Goal: Task Accomplishment & Management: Use online tool/utility

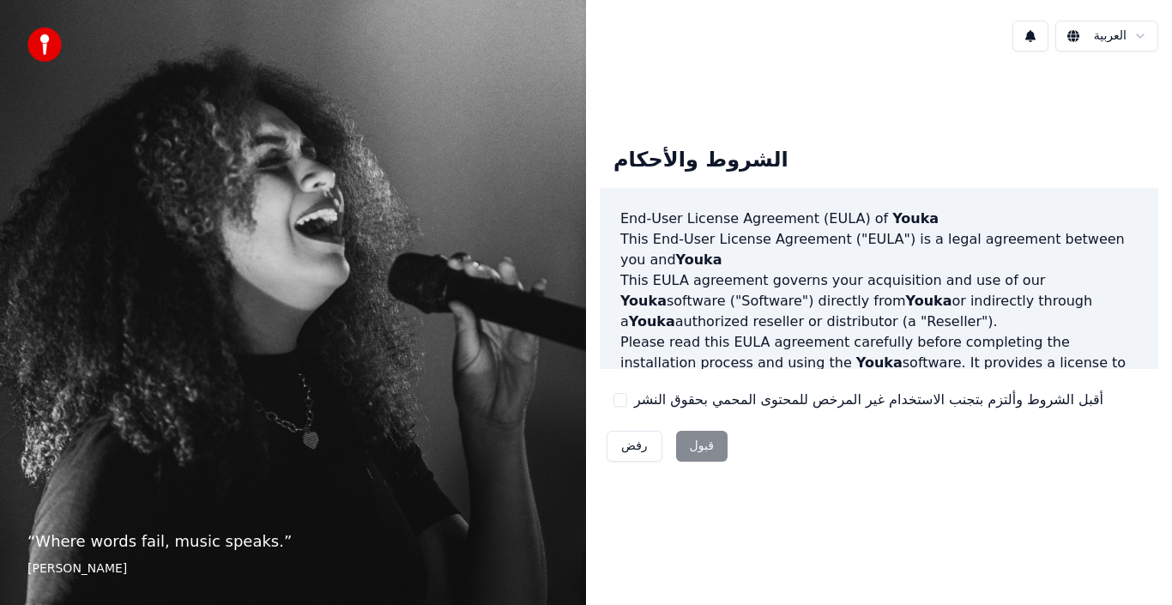
click at [693, 449] on div "رفض قبول" at bounding box center [667, 446] width 135 height 45
click at [699, 441] on div "رفض قبول" at bounding box center [667, 446] width 135 height 45
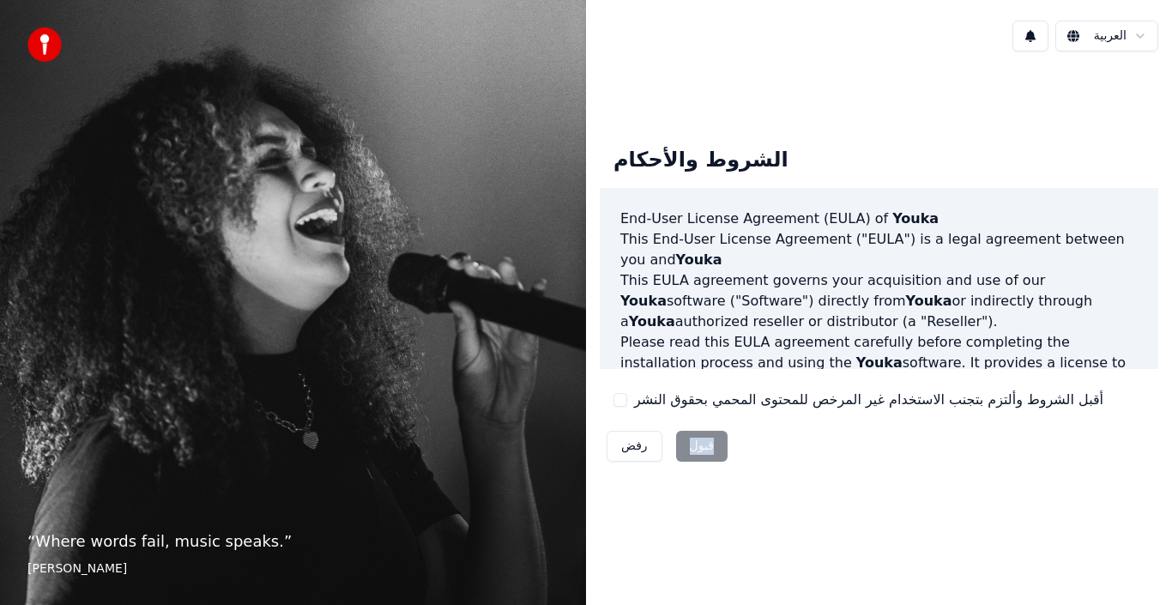
click at [39, 39] on img at bounding box center [44, 44] width 34 height 34
click at [39, 37] on img at bounding box center [44, 44] width 34 height 34
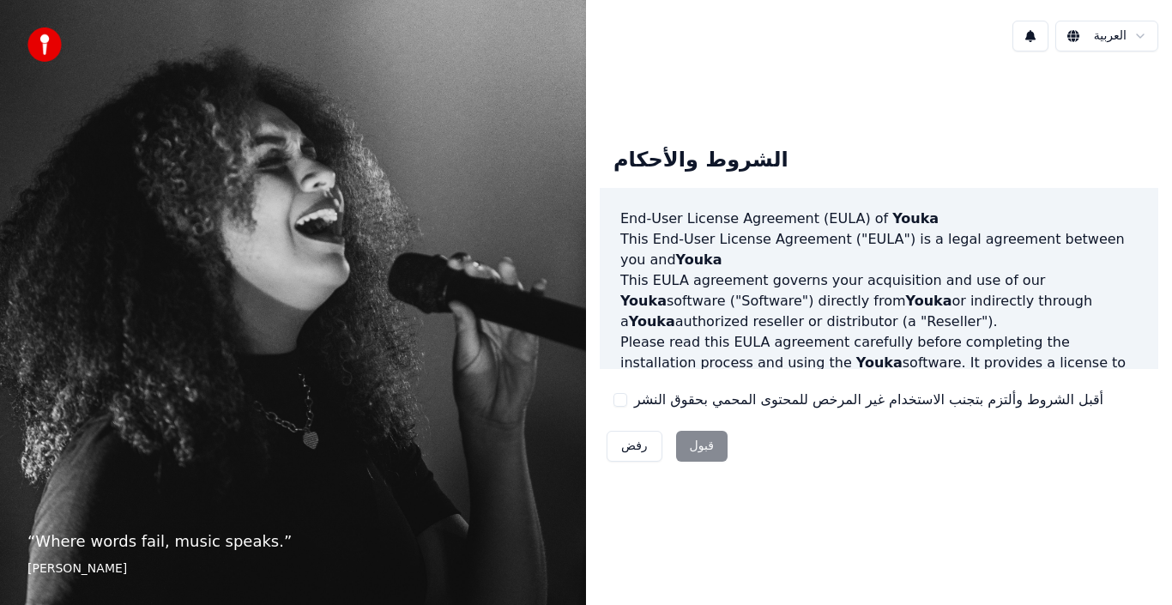
click at [908, 409] on label "أقبل الشروط وألتزم بتجنب الاستخدام غير المرخص للمحتوى المحمي بحقوق النشر" at bounding box center [868, 400] width 469 height 21
click at [627, 407] on button "أقبل الشروط وألتزم بتجنب الاستخدام غير المرخص للمحتوى المحمي بحقوق النشر" at bounding box center [621, 400] width 14 height 14
click at [908, 407] on label "أقبل الشروط وألتزم بتجنب الاستخدام غير المرخص للمحتوى المحمي بحقوق النشر" at bounding box center [868, 400] width 469 height 21
click at [627, 407] on button "أقبل الشروط وألتزم بتجنب الاستخدام غير المرخص للمحتوى المحمي بحقوق النشر" at bounding box center [621, 400] width 14 height 14
click at [908, 406] on label "أقبل الشروط وألتزم بتجنب الاستخدام غير المرخص للمحتوى المحمي بحقوق النشر" at bounding box center [868, 400] width 469 height 21
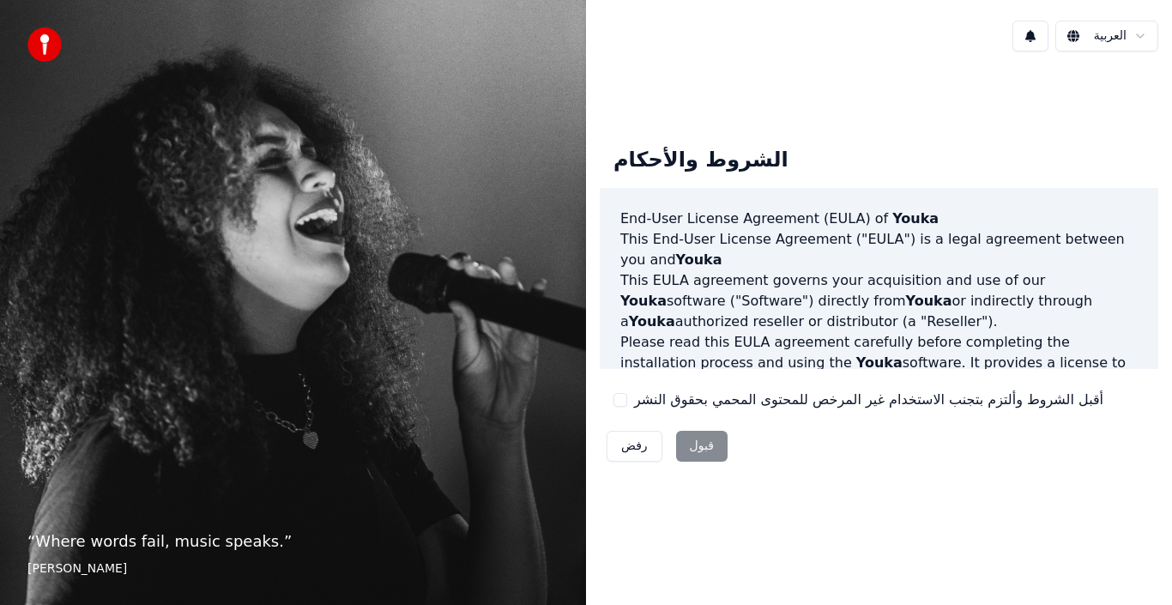
click at [627, 406] on button "أقبل الشروط وألتزم بتجنب الاستخدام غير المرخص للمحتوى المحمي بحقوق النشر" at bounding box center [621, 400] width 14 height 14
click at [709, 441] on button "قبول" at bounding box center [701, 446] width 51 height 31
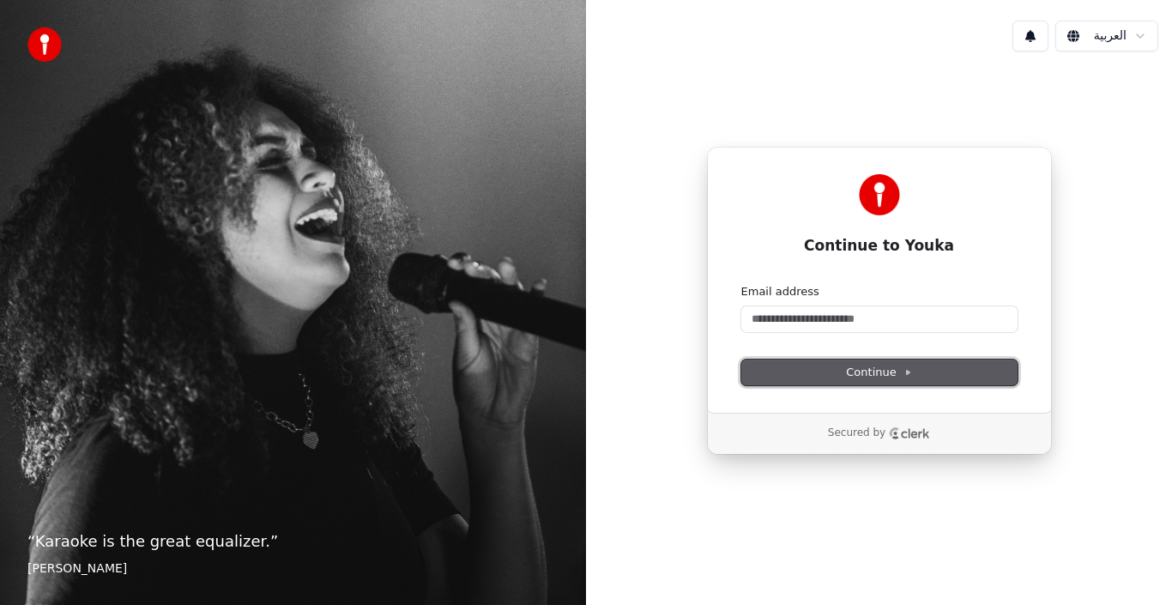
click at [887, 377] on span "Continue" at bounding box center [878, 372] width 65 height 15
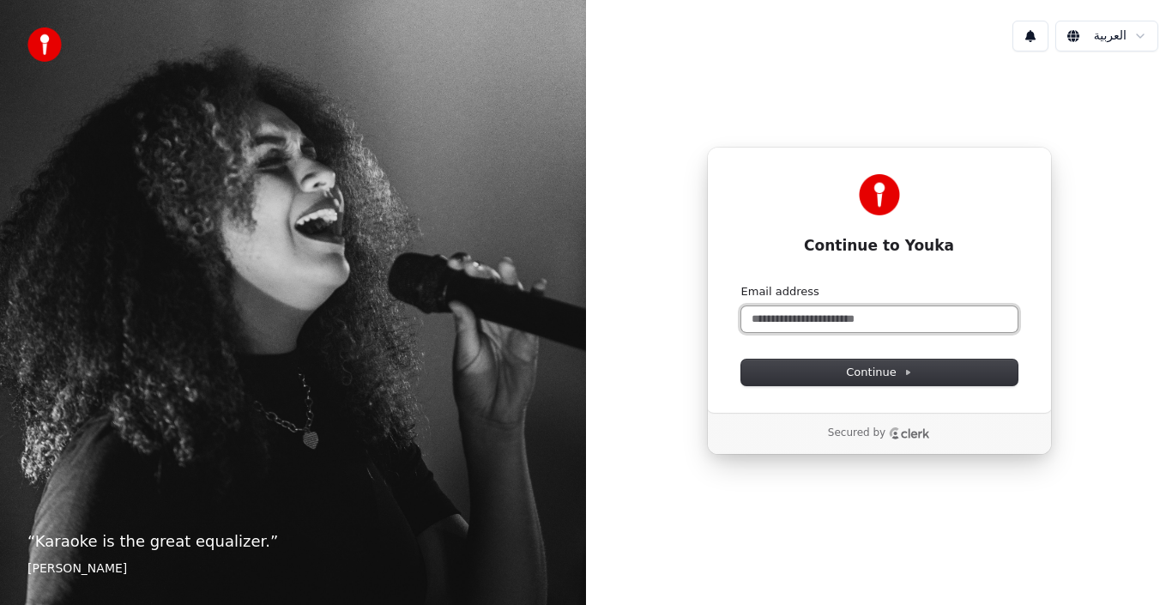
click at [950, 319] on input "Email address" at bounding box center [879, 319] width 276 height 26
click at [914, 355] on form "Email address Continue" at bounding box center [879, 334] width 276 height 101
click at [862, 322] on input "Email address" at bounding box center [879, 319] width 276 height 26
click at [850, 317] on input "Email address" at bounding box center [879, 319] width 276 height 26
click at [850, 321] on input "Email address" at bounding box center [879, 319] width 276 height 26
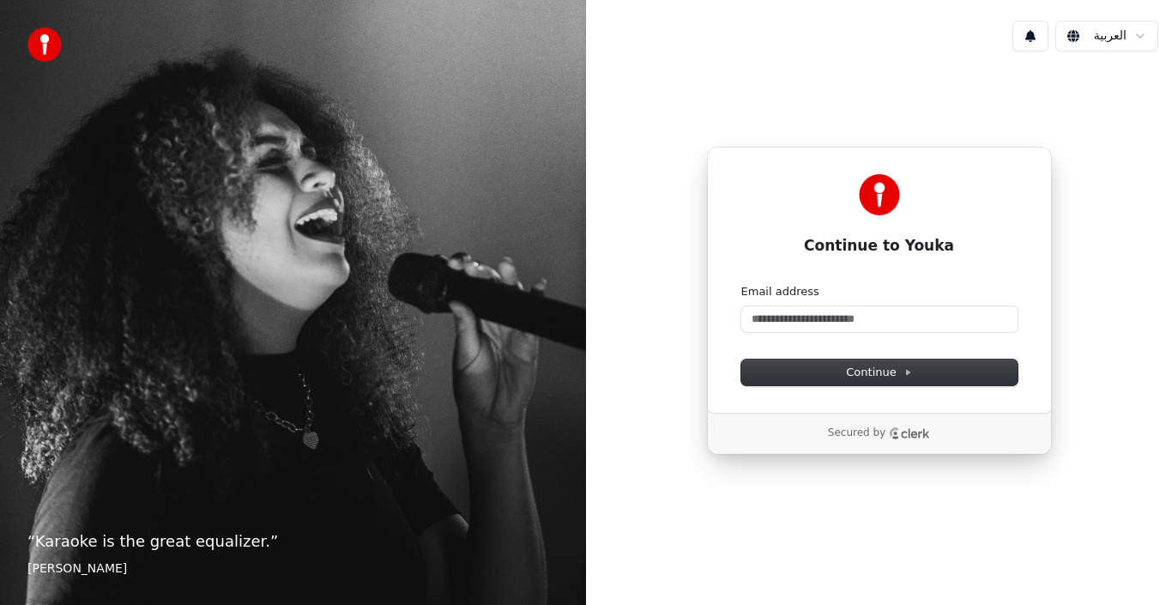
click at [892, 438] on icon "Clerk logo" at bounding box center [895, 437] width 7 height 3
click at [782, 325] on input "Email address" at bounding box center [879, 319] width 276 height 26
type input "*"
click at [891, 369] on span "Continue" at bounding box center [878, 372] width 65 height 15
type input "**********"
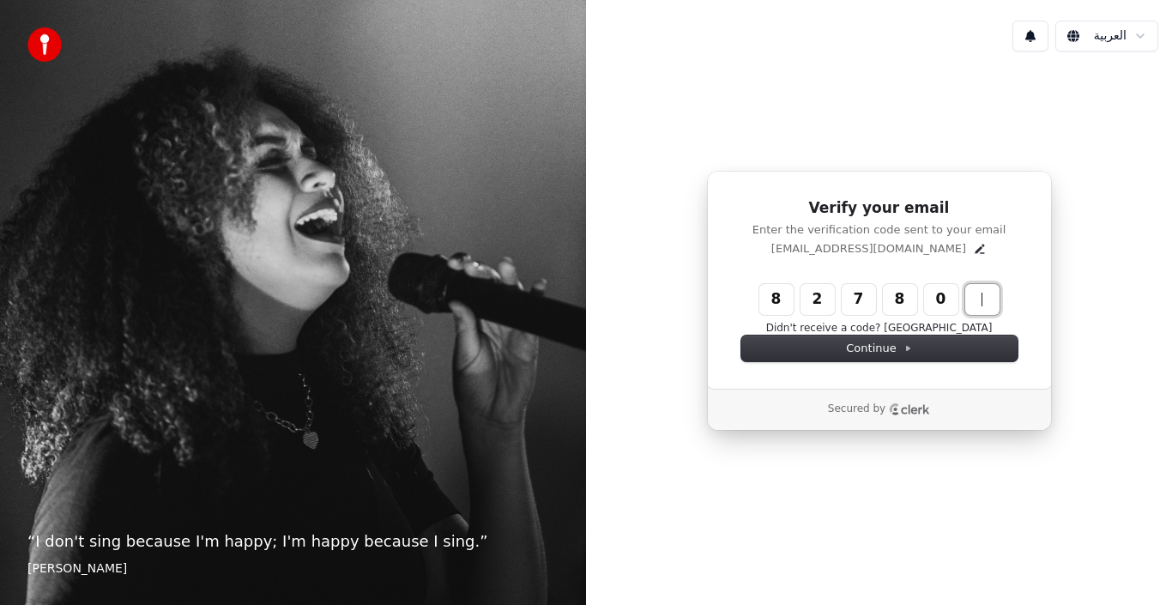
type input "******"
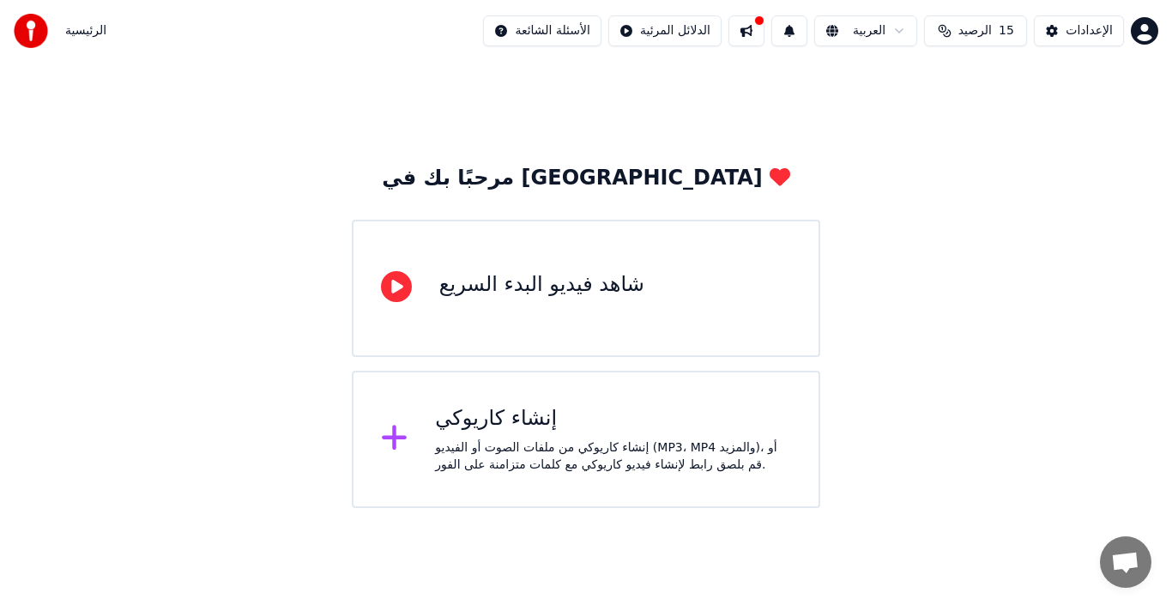
click at [401, 291] on icon at bounding box center [396, 286] width 31 height 31
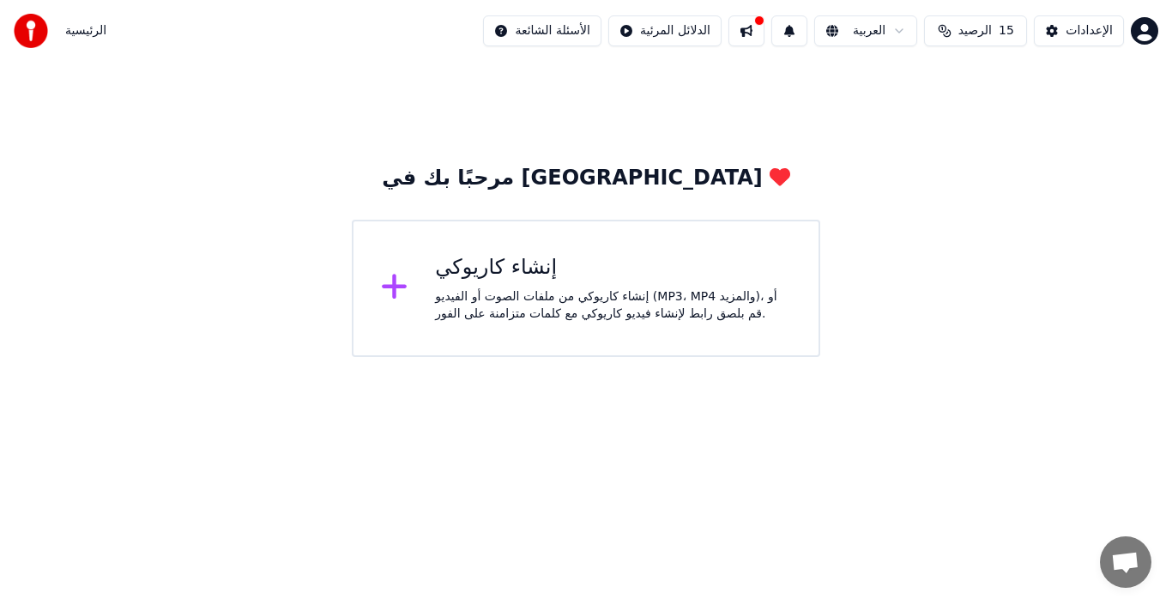
click at [467, 269] on div "إنشاء كاريوكي" at bounding box center [613, 267] width 356 height 27
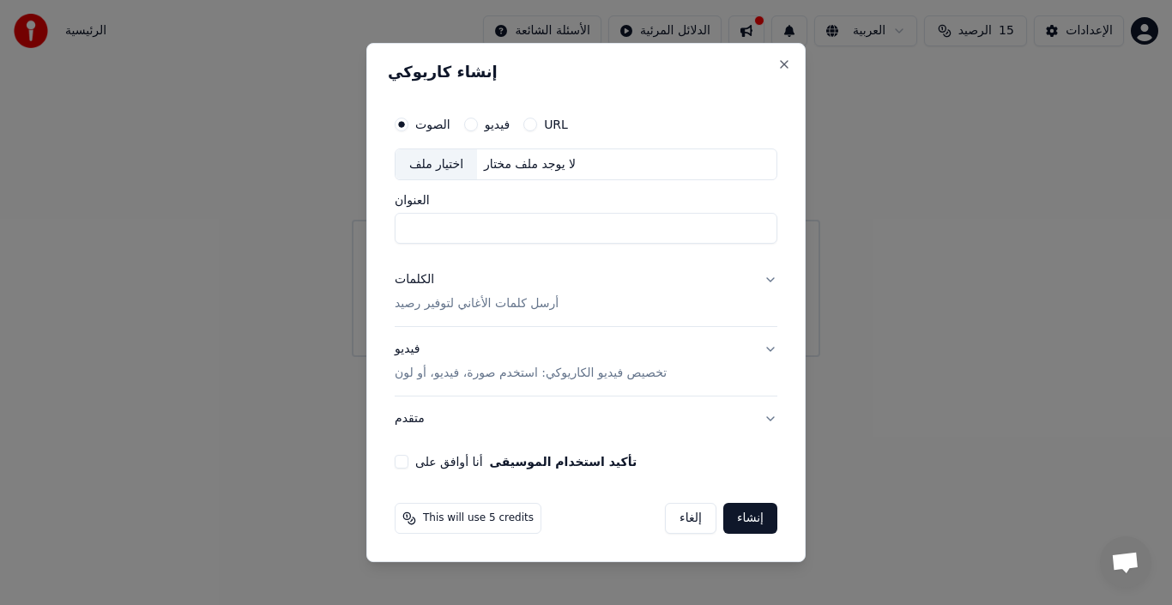
drag, startPoint x: 433, startPoint y: 466, endPoint x: 441, endPoint y: 458, distance: 10.9
click at [434, 464] on label "أنا أوافق على تأكيد استخدام الموسيقى" at bounding box center [525, 462] width 221 height 12
click at [408, 464] on button "أنا أوافق على تأكيد استخدام الموسيقى" at bounding box center [402, 462] width 14 height 14
click at [439, 166] on div "اختيار ملف" at bounding box center [437, 164] width 82 height 31
click at [541, 170] on div "لا يوجد ملف مختار" at bounding box center [530, 164] width 106 height 17
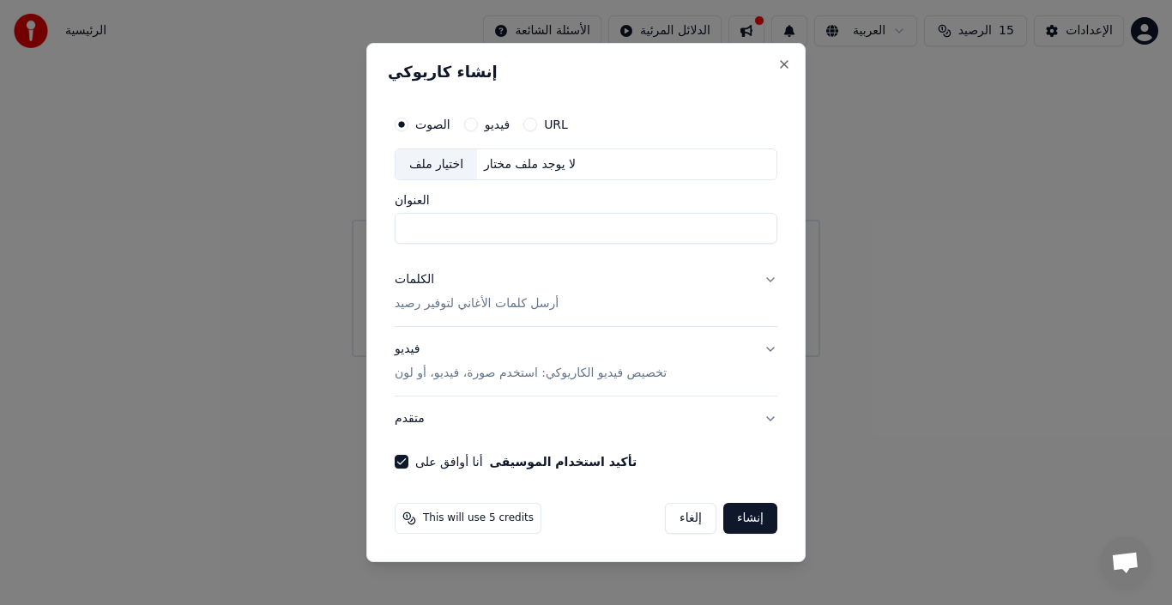
click at [738, 522] on button "إنشاء" at bounding box center [750, 518] width 54 height 31
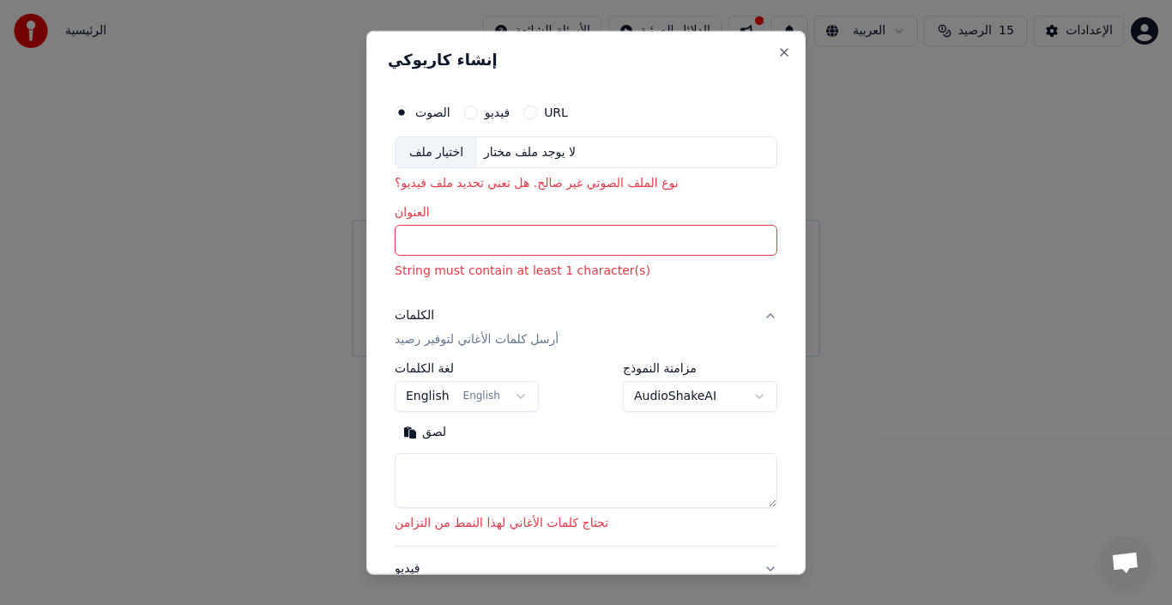
click at [465, 242] on input "العنوان" at bounding box center [586, 240] width 383 height 31
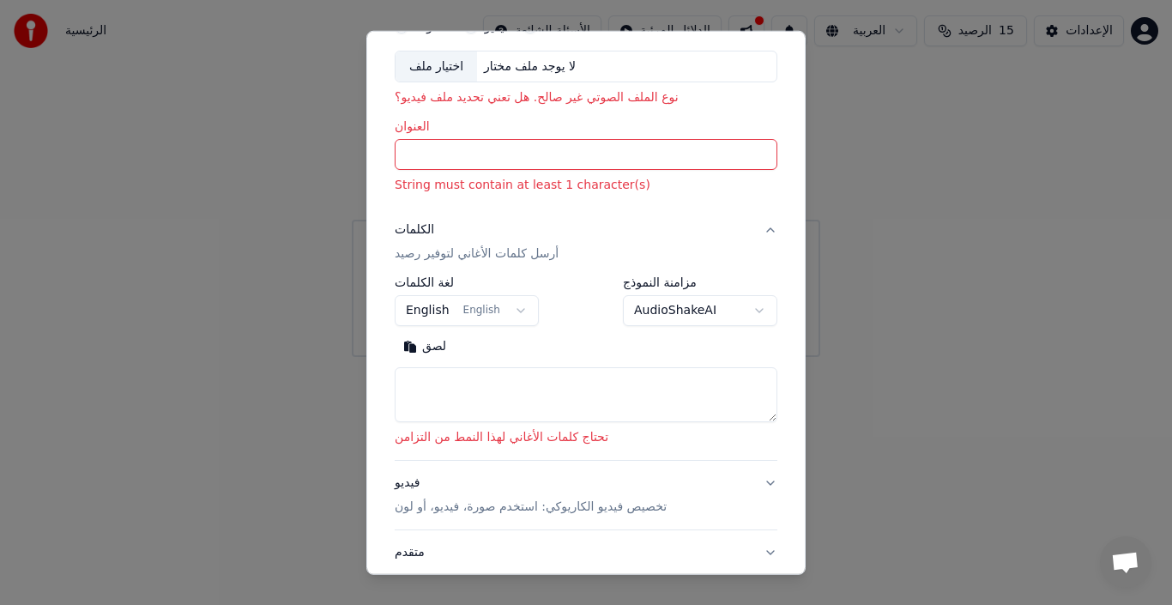
click at [509, 309] on button "English English" at bounding box center [467, 310] width 144 height 31
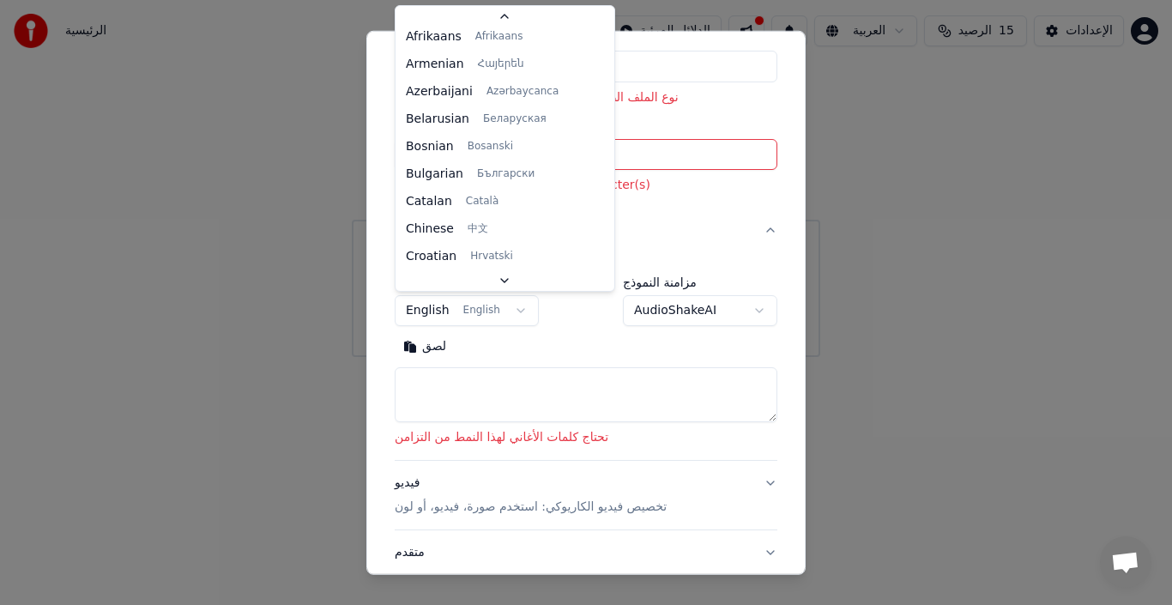
scroll to position [110, 0]
click at [469, 313] on body "**********" at bounding box center [586, 178] width 1172 height 357
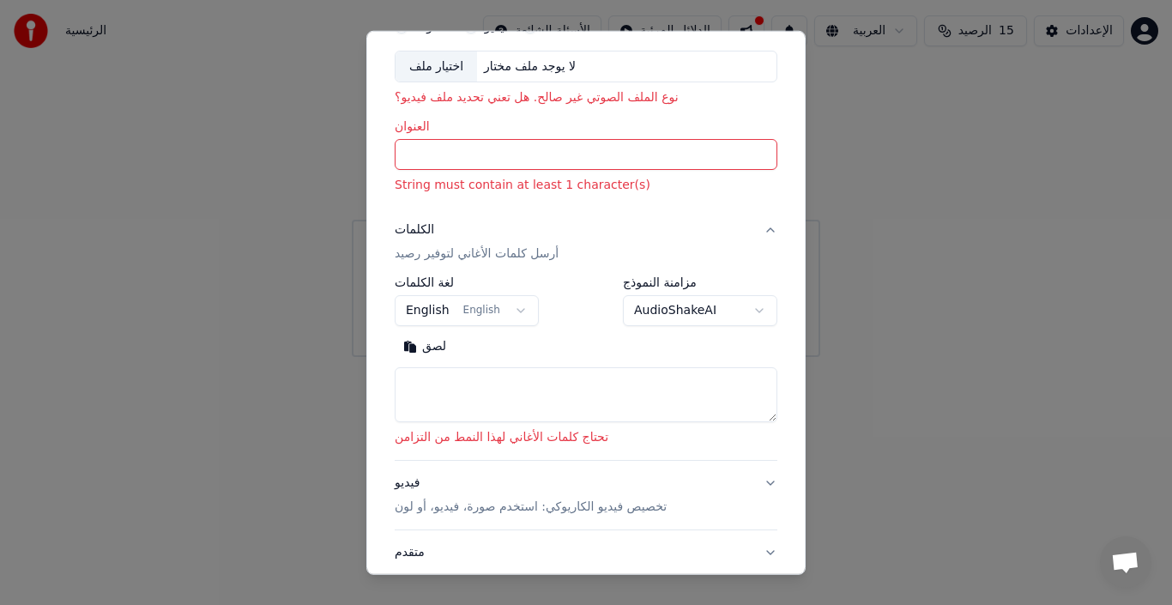
click at [511, 311] on button "English English" at bounding box center [467, 310] width 144 height 31
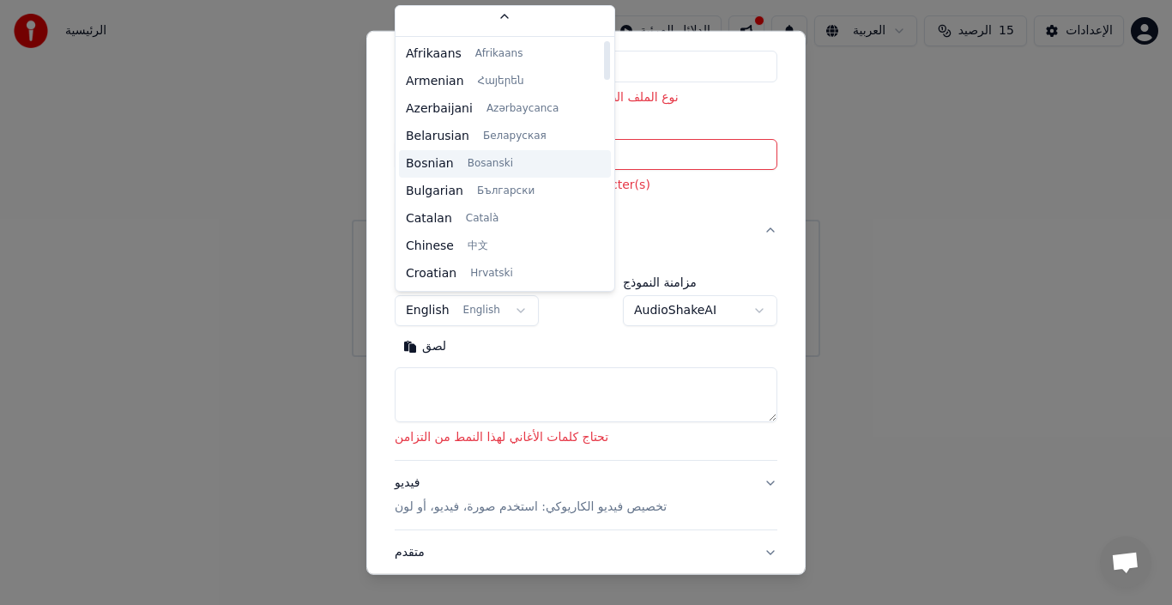
scroll to position [0, 0]
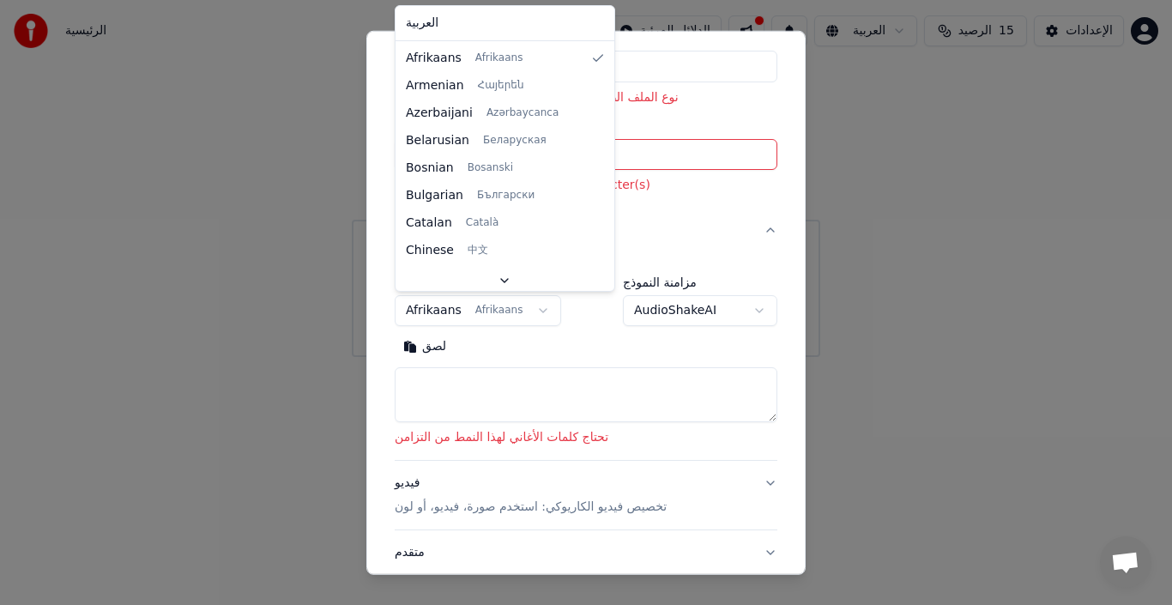
click at [444, 305] on body "**********" at bounding box center [586, 178] width 1172 height 357
select select "**"
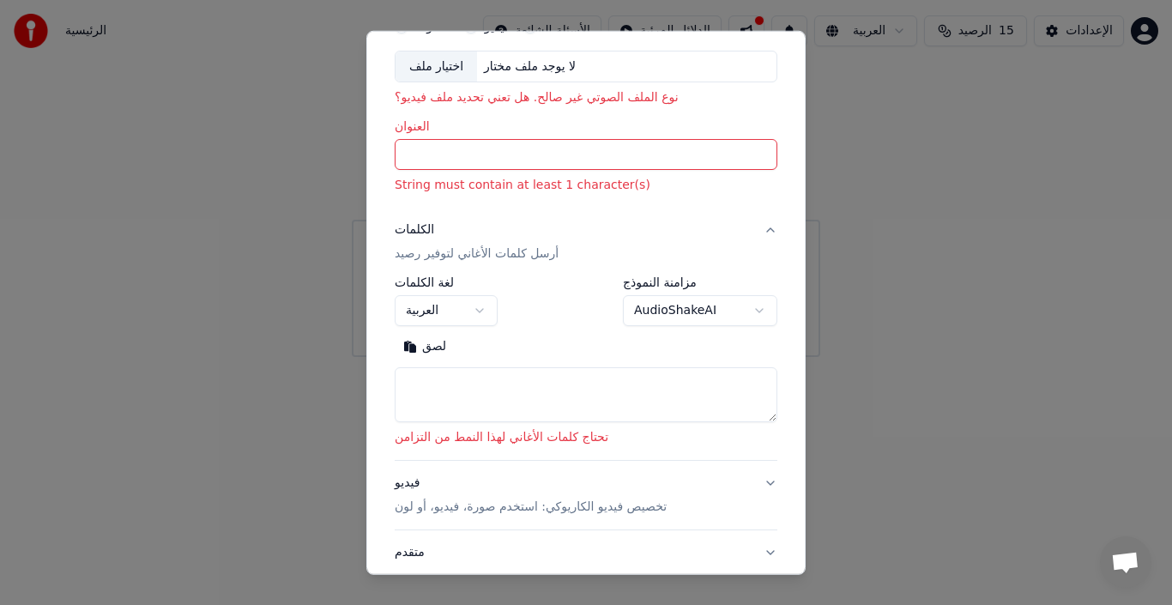
click at [449, 255] on p "أرسل كلمات الأغاني لتوفير رصيد" at bounding box center [477, 253] width 164 height 17
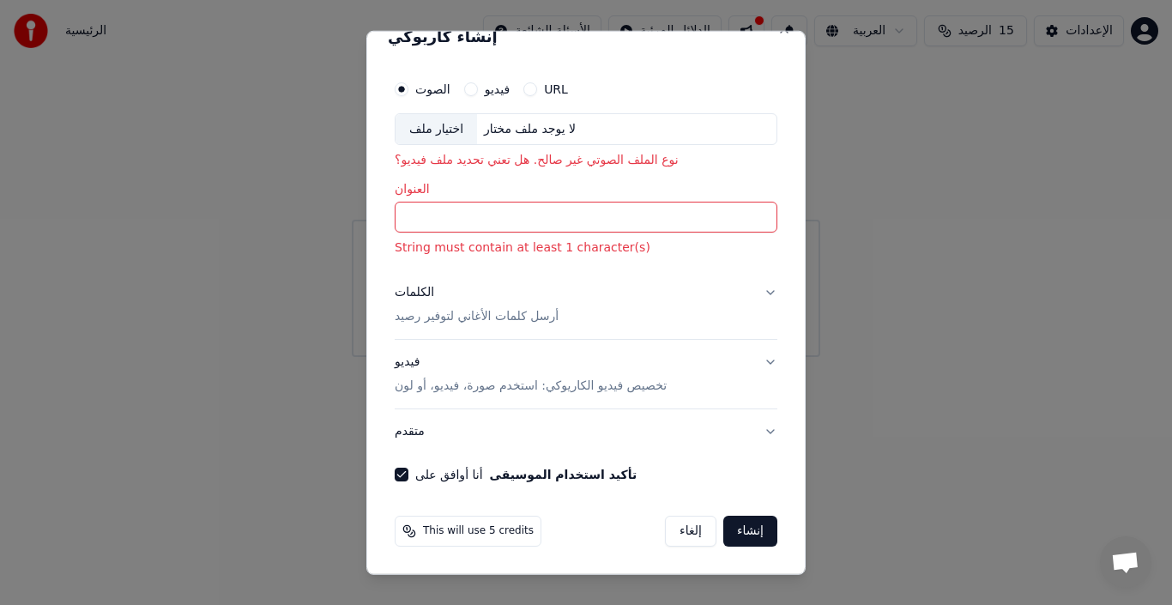
scroll to position [23, 0]
click at [505, 219] on input "العنوان" at bounding box center [586, 217] width 383 height 31
click at [541, 219] on input "العنوان" at bounding box center [586, 217] width 383 height 31
click at [476, 223] on input "العنوان" at bounding box center [586, 217] width 383 height 31
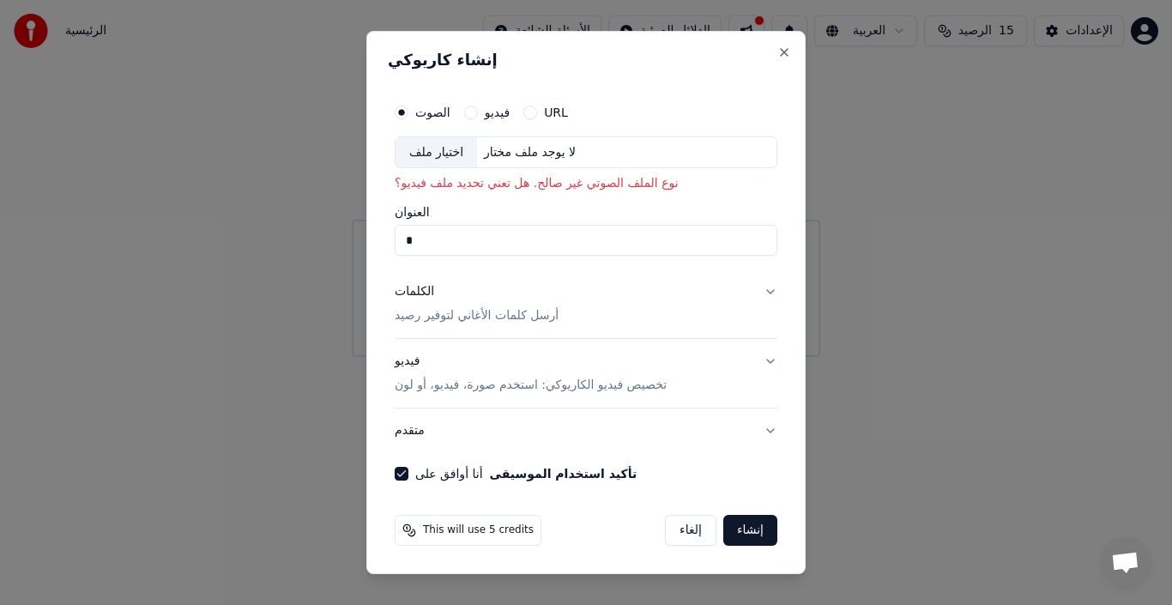
type input "*"
type input "**********"
click at [757, 533] on button "إنشاء" at bounding box center [750, 530] width 54 height 31
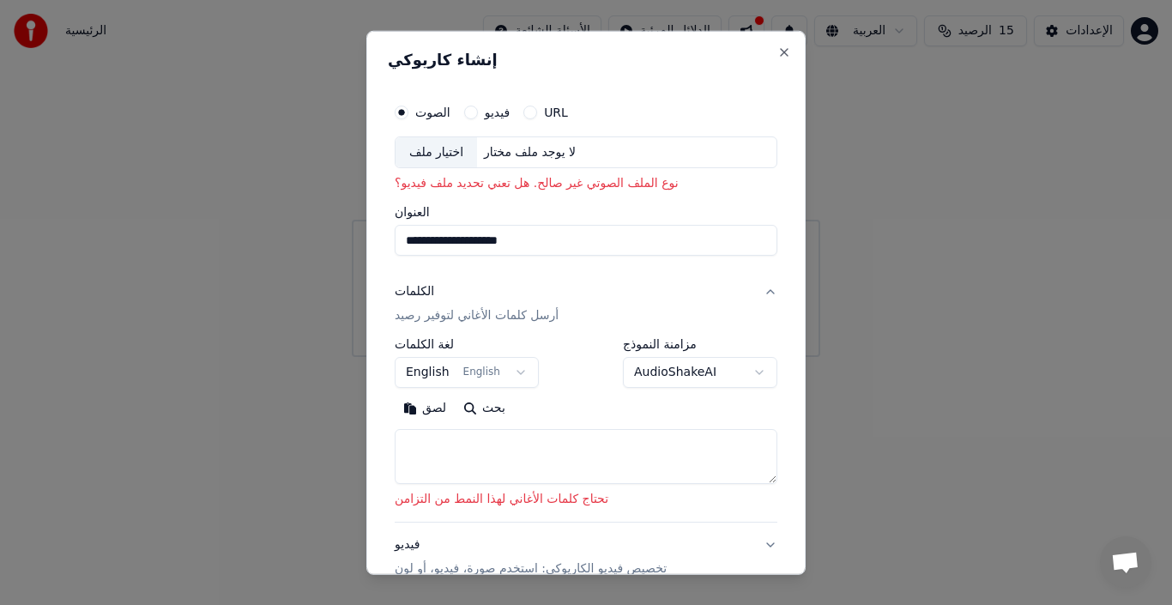
click at [578, 188] on p "نوع الملف الصوتي غير صالح. هل تعني تحديد ملف فيديو؟" at bounding box center [586, 183] width 383 height 17
drag, startPoint x: 395, startPoint y: 185, endPoint x: 687, endPoint y: 185, distance: 292.6
click at [687, 185] on p "نوع الملف الصوتي غير صالح. هل تعني تحديد ملف فيديو؟" at bounding box center [586, 183] width 383 height 17
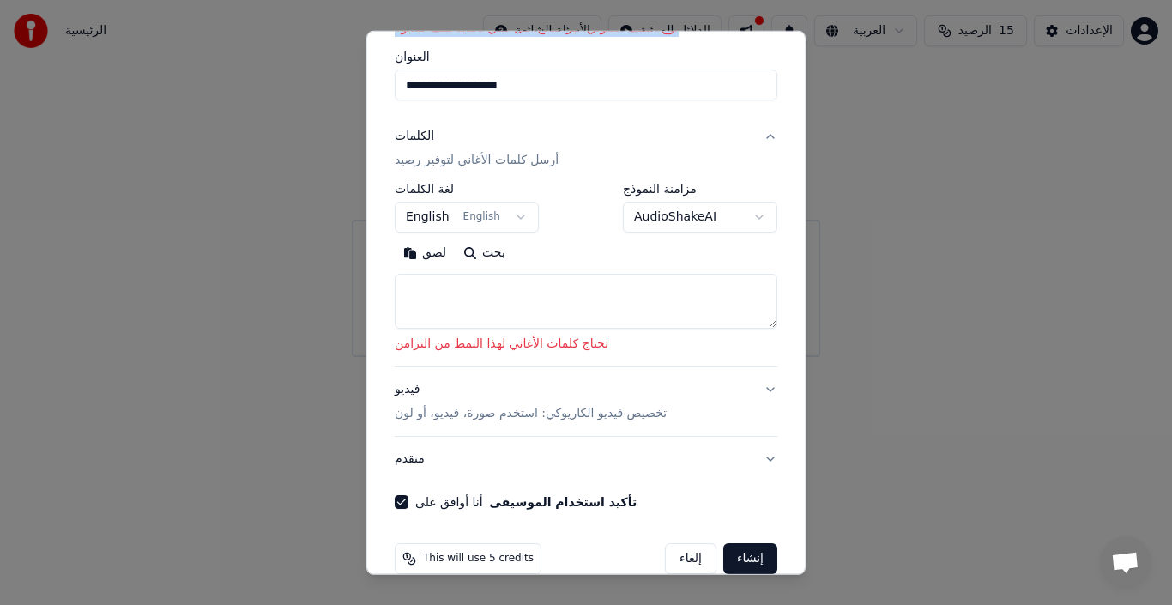
scroll to position [183, 0]
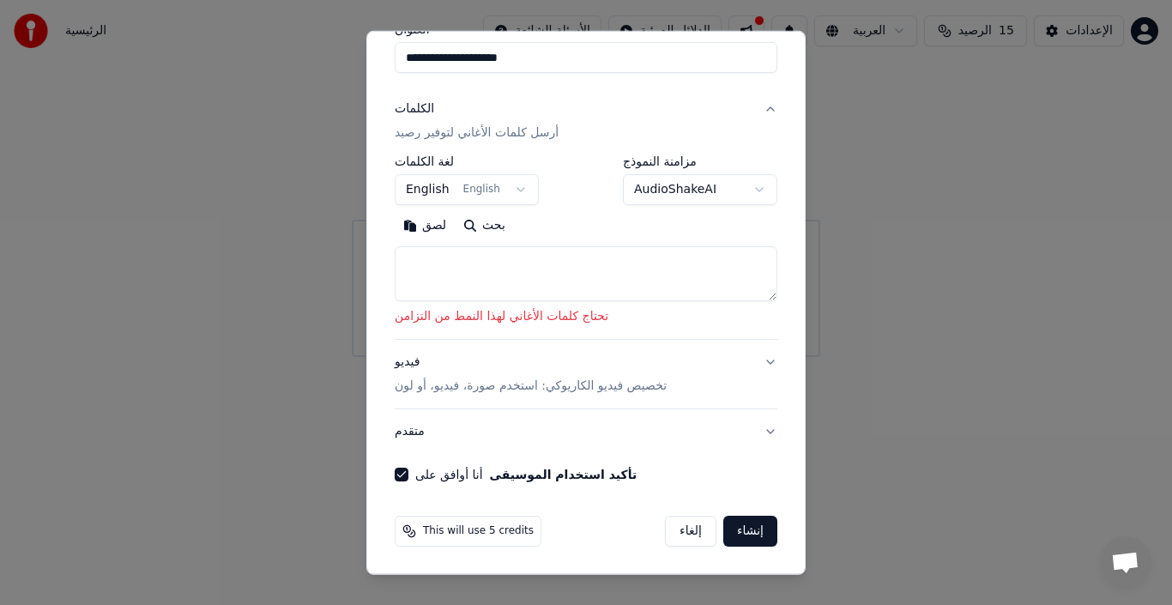
click at [735, 533] on button "إنشاء" at bounding box center [750, 531] width 54 height 31
click at [736, 532] on button "إنشاء" at bounding box center [750, 531] width 54 height 31
click at [598, 269] on textarea at bounding box center [586, 273] width 383 height 55
click at [682, 535] on button "إلغاء" at bounding box center [690, 531] width 51 height 31
select select
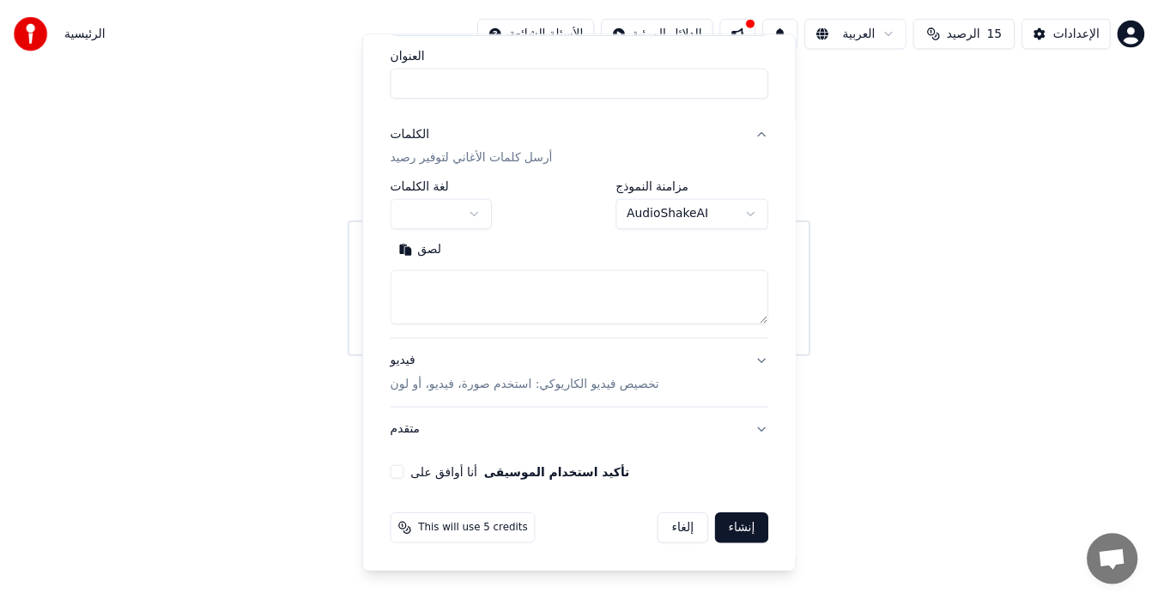
scroll to position [135, 0]
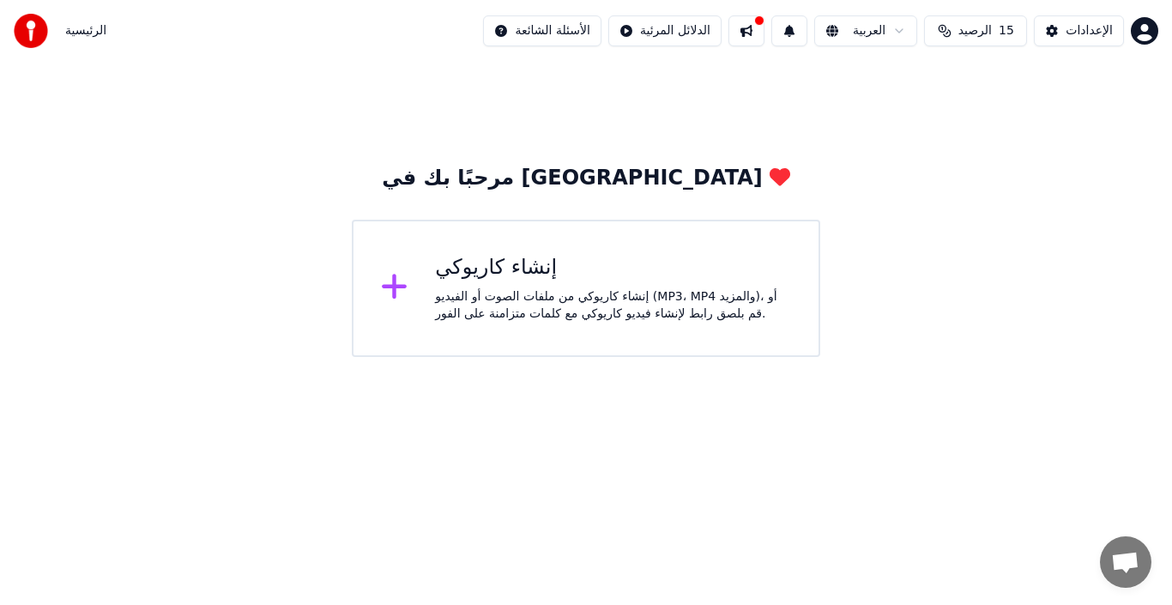
click at [753, 33] on button at bounding box center [747, 30] width 36 height 31
click at [638, 82] on div "مرحبًا بك في يوكا إنشاء كاريوكي إنشاء كاريوكي من ملفات الصوت أو الفيديو (MP3، M…" at bounding box center [586, 209] width 1172 height 295
click at [568, 32] on html "الرئيسية الأسئلة الشائعة الدلائل المرئية العربية الرصيد 15 الإعدادات مرحبًا بك …" at bounding box center [586, 178] width 1172 height 357
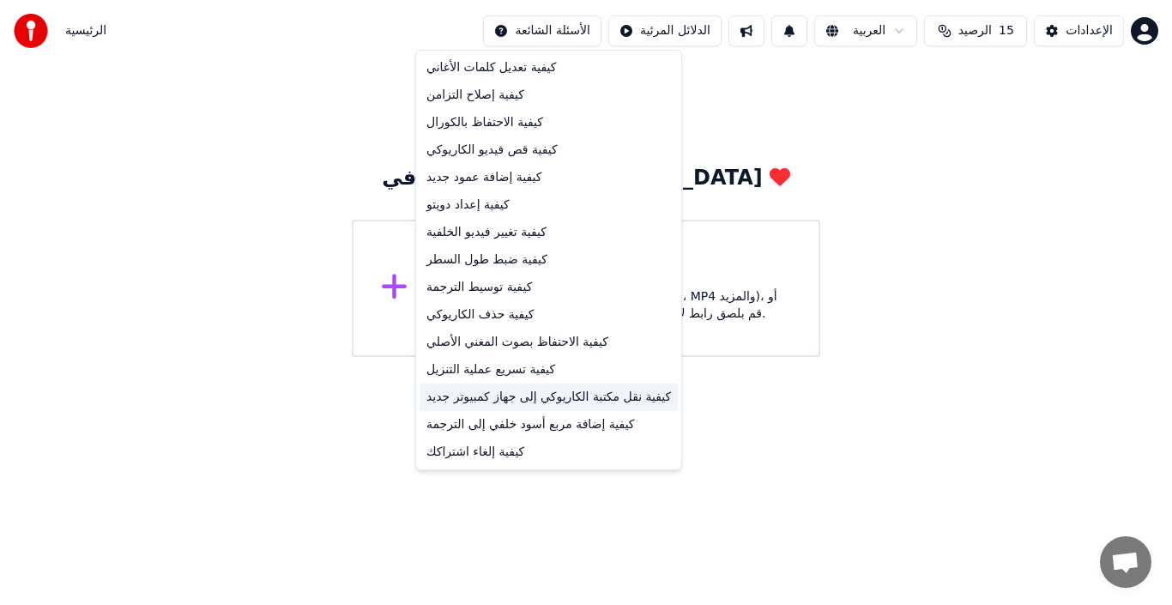
click at [499, 402] on div "كيفية نقل مكتبة الكاريوكي إلى جهاز كمبيوتر جديد" at bounding box center [549, 397] width 258 height 27
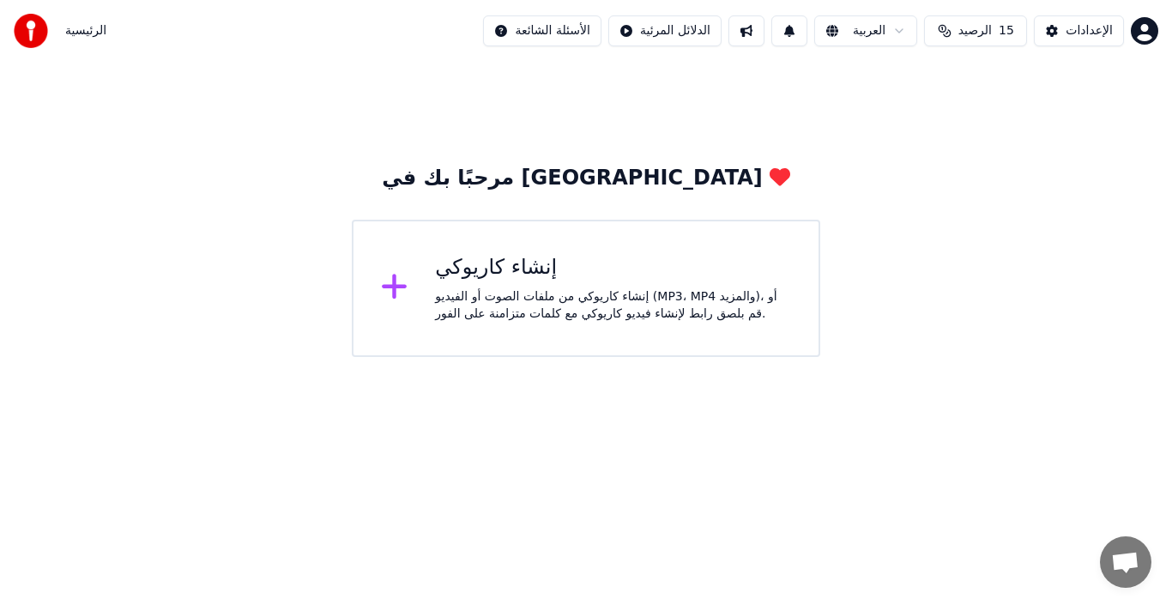
click at [566, 39] on html "الرئيسية الأسئلة الشائعة الدلائل المرئية العربية الرصيد 15 الإعدادات مرحبًا بك …" at bounding box center [586, 178] width 1172 height 357
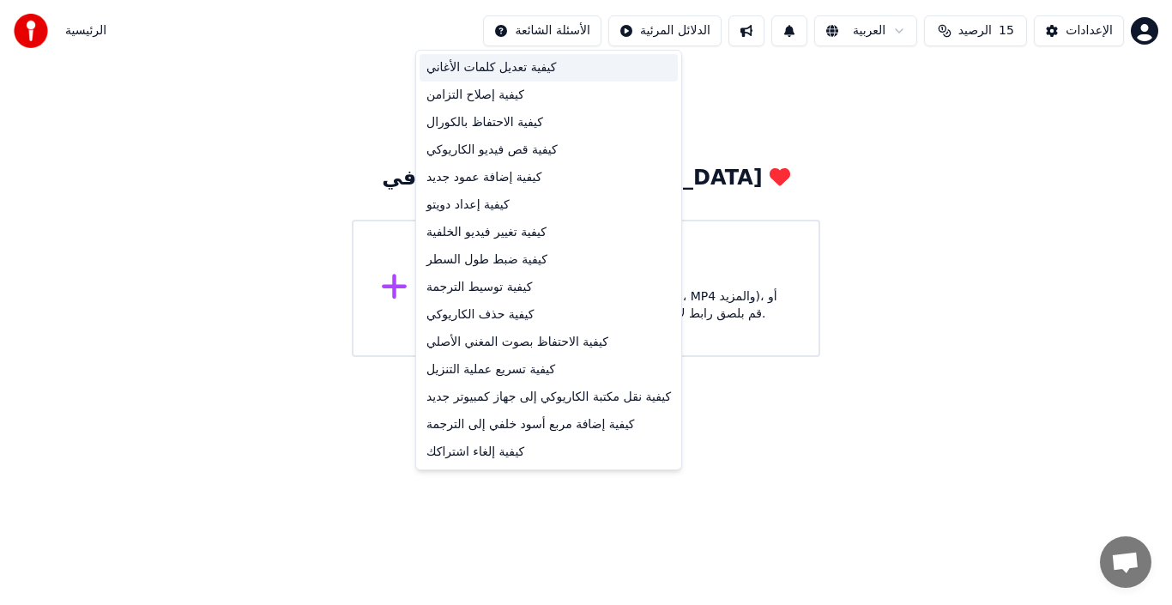
click at [475, 67] on div "كيفية تعديل كلمات الأغاني" at bounding box center [549, 67] width 258 height 27
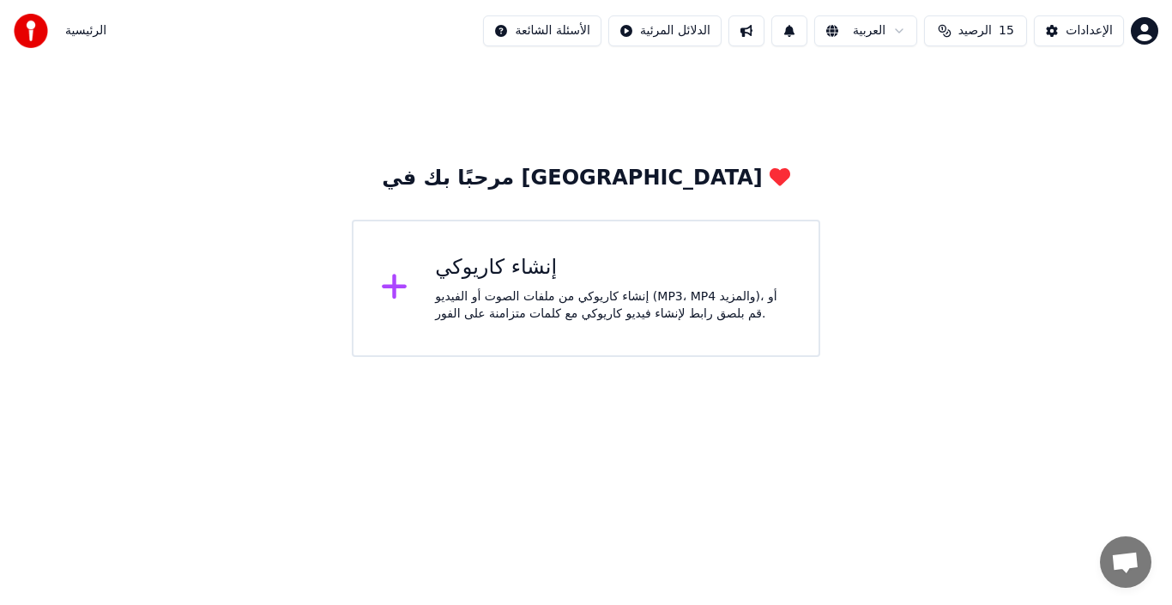
click at [84, 29] on span "الرئيسية" at bounding box center [85, 30] width 41 height 17
click at [29, 31] on img at bounding box center [31, 31] width 34 height 34
click at [27, 29] on img at bounding box center [31, 31] width 34 height 34
click at [1070, 33] on div "الإعدادات" at bounding box center [1089, 30] width 47 height 17
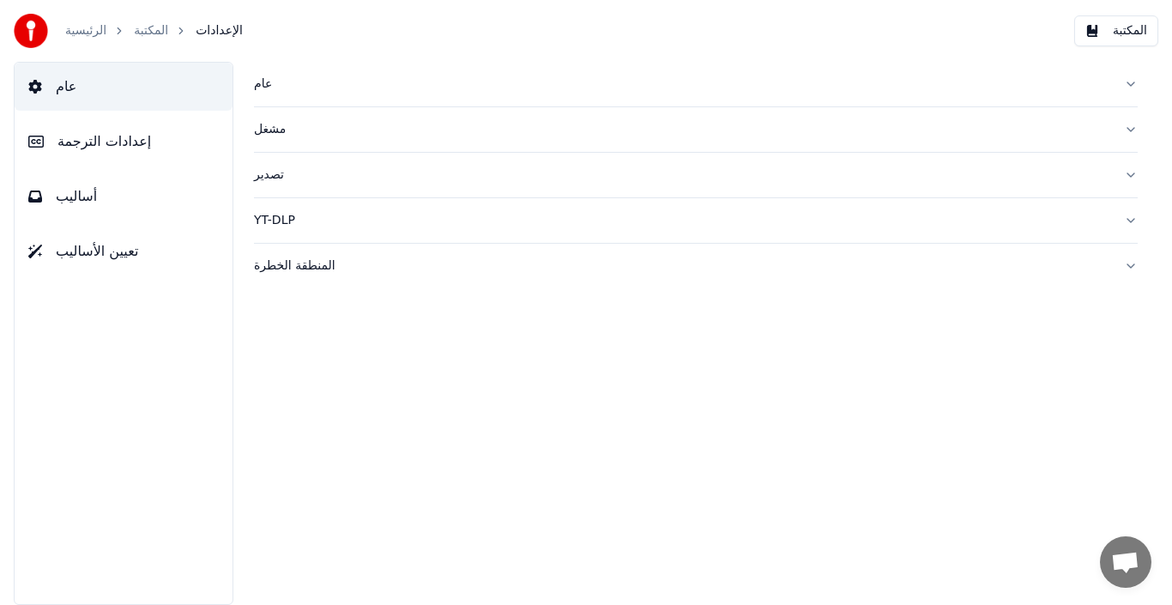
click at [259, 130] on div "مشغل" at bounding box center [682, 129] width 856 height 17
click at [1129, 132] on button "مشغل" at bounding box center [696, 129] width 884 height 45
click at [1124, 79] on button "عام" at bounding box center [696, 84] width 884 height 45
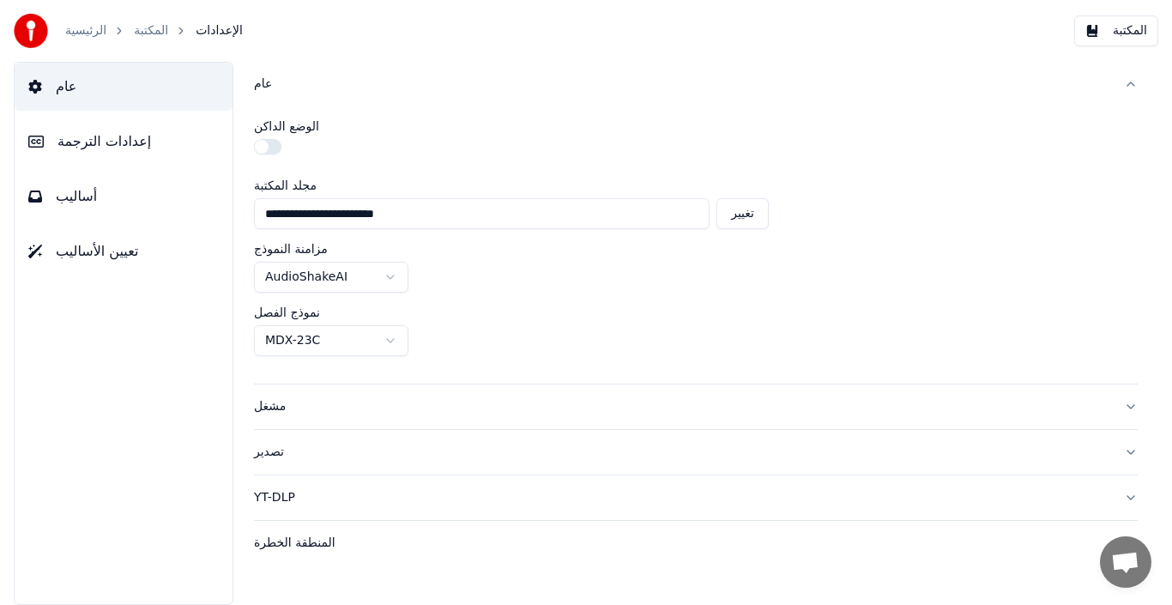
click at [178, 330] on div "عام إعدادات الترجمة أساليب تعيين الأساليب" at bounding box center [124, 333] width 220 height 543
click at [1115, 27] on button "المكتبة" at bounding box center [1116, 30] width 84 height 31
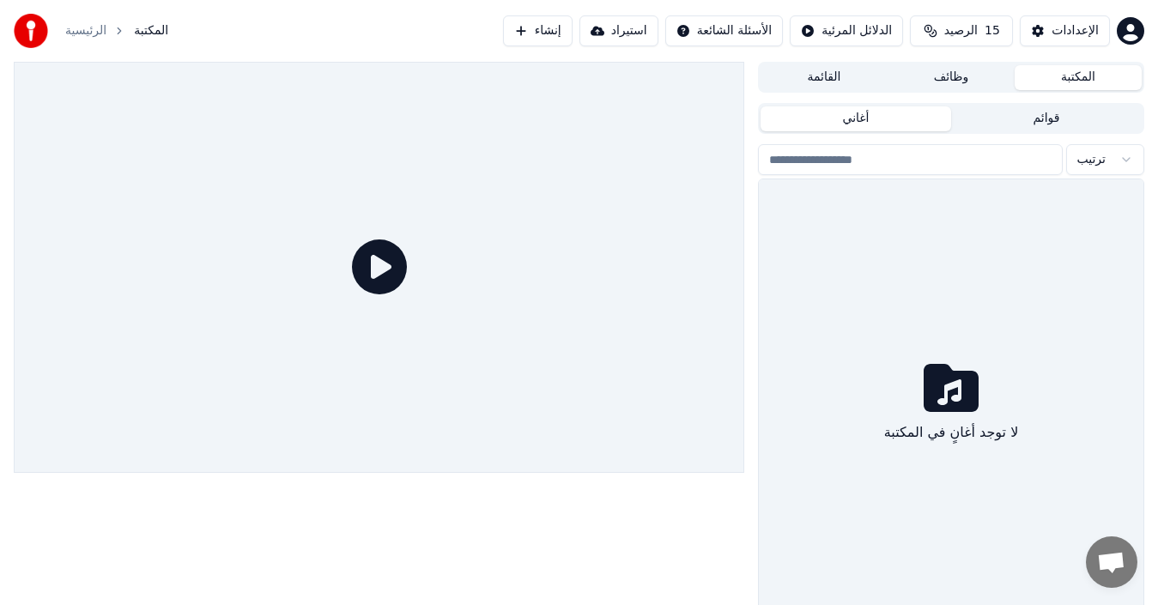
click at [370, 270] on icon at bounding box center [379, 266] width 55 height 55
click at [378, 263] on icon at bounding box center [379, 266] width 55 height 55
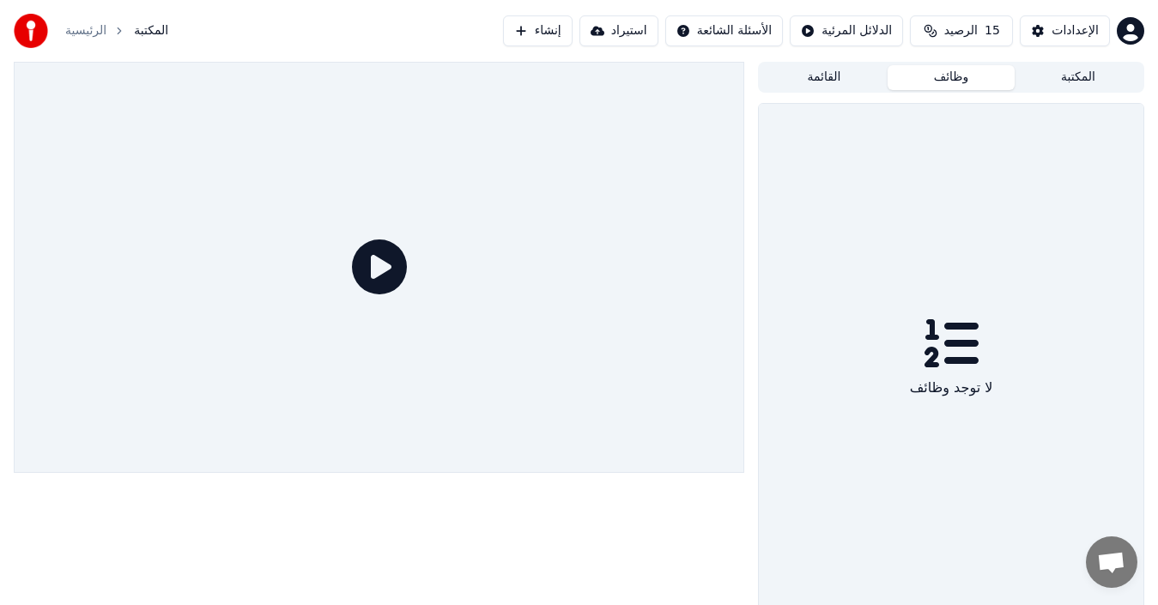
click at [946, 79] on button "وظائف" at bounding box center [950, 77] width 127 height 25
click at [959, 348] on icon at bounding box center [950, 343] width 55 height 55
click at [1094, 78] on button "المكتبة" at bounding box center [1077, 77] width 127 height 25
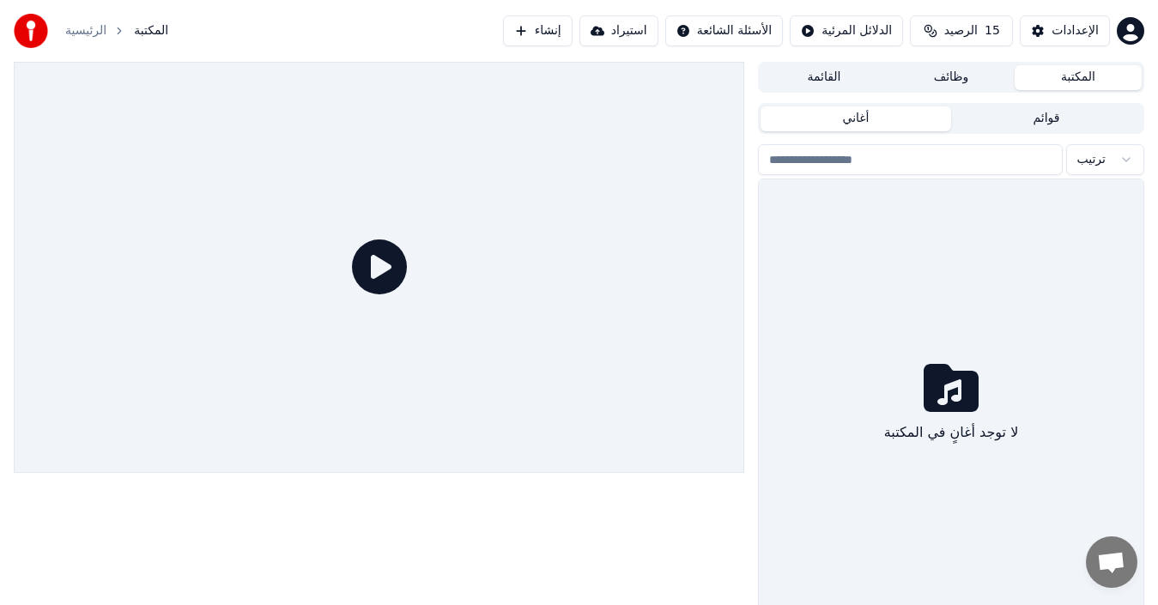
click at [1094, 78] on button "المكتبة" at bounding box center [1077, 77] width 127 height 25
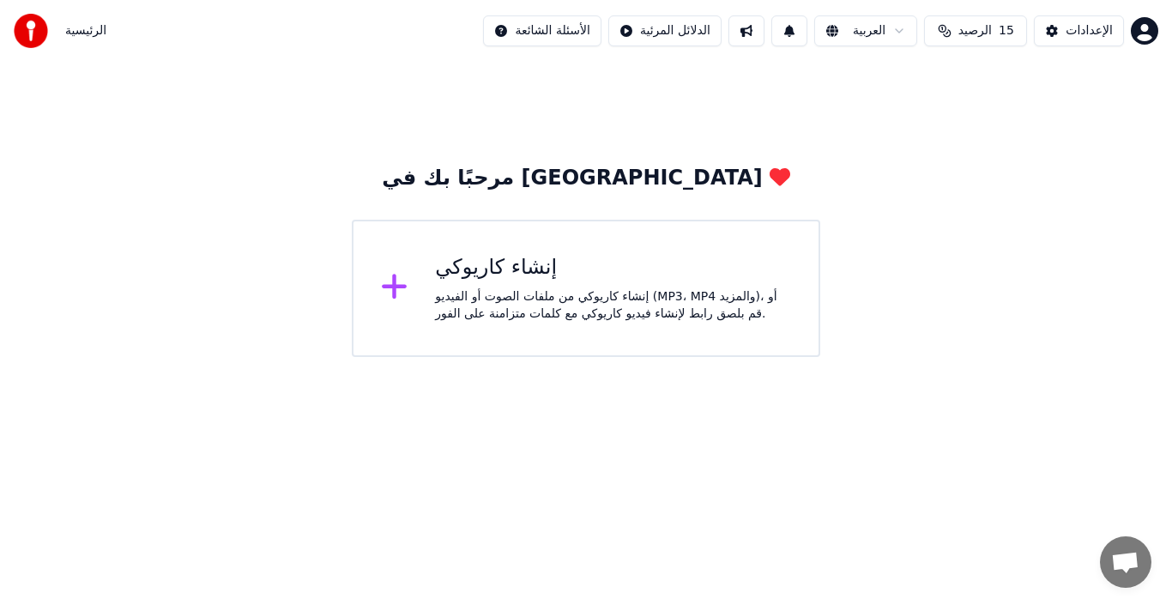
click at [507, 276] on div "إنشاء كاريوكي" at bounding box center [613, 267] width 356 height 27
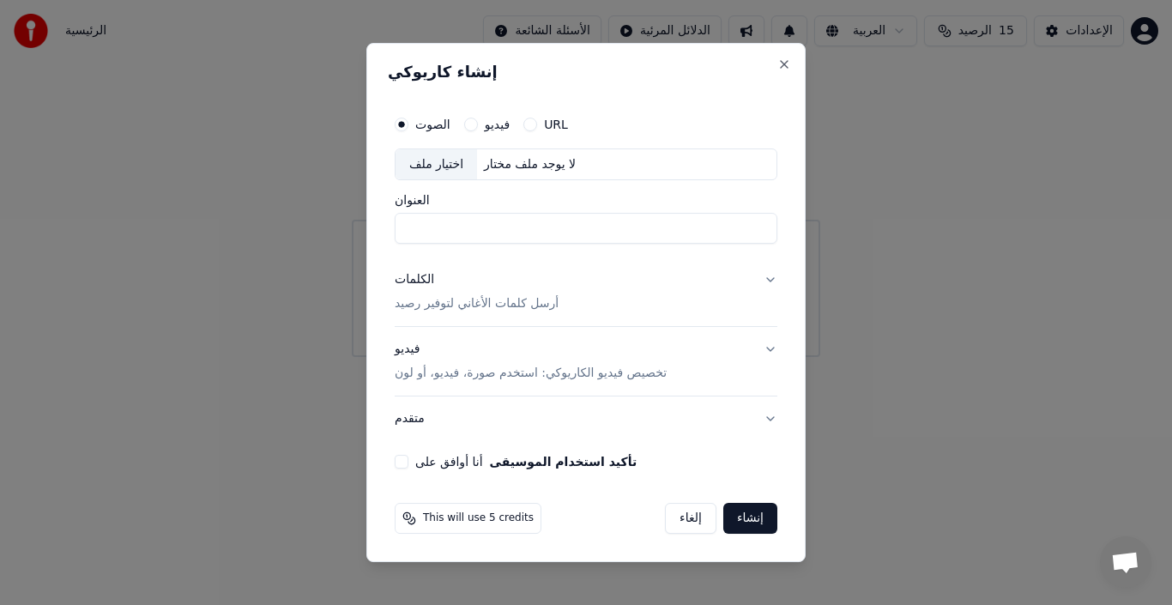
click at [508, 229] on input "العنوان" at bounding box center [586, 229] width 383 height 31
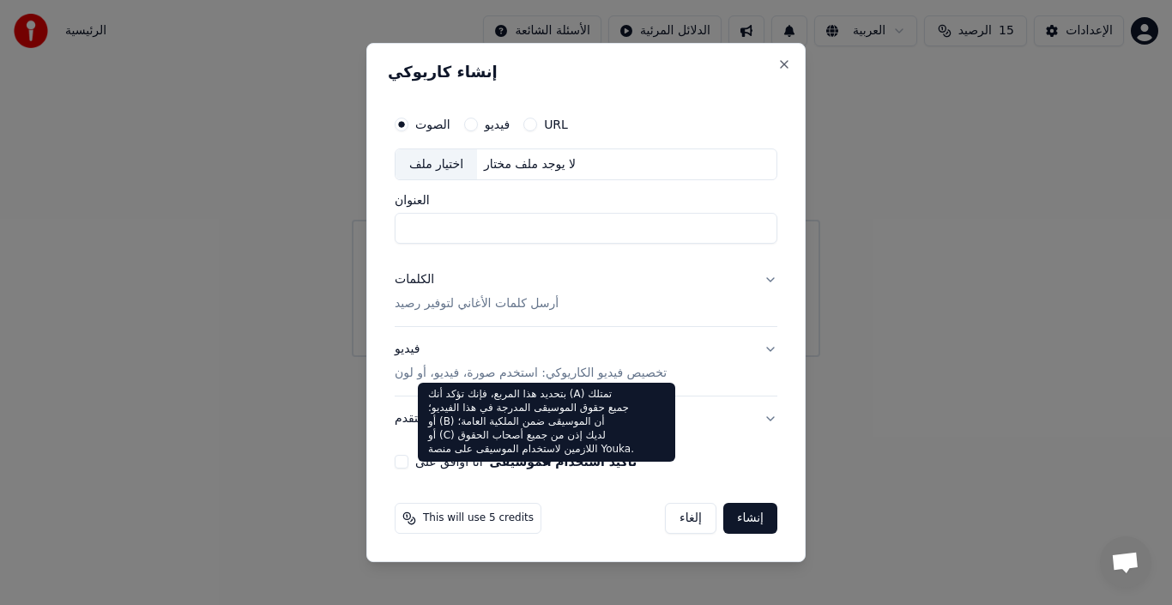
click at [493, 460] on button "تأكيد استخدام الموسيقى" at bounding box center [564, 462] width 148 height 12
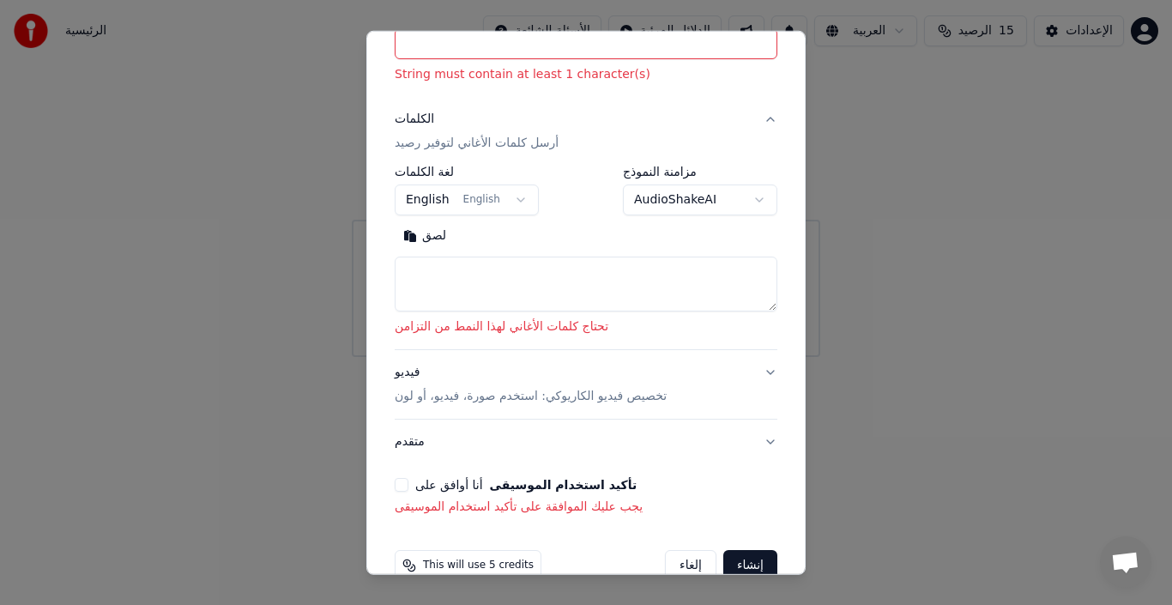
scroll to position [231, 0]
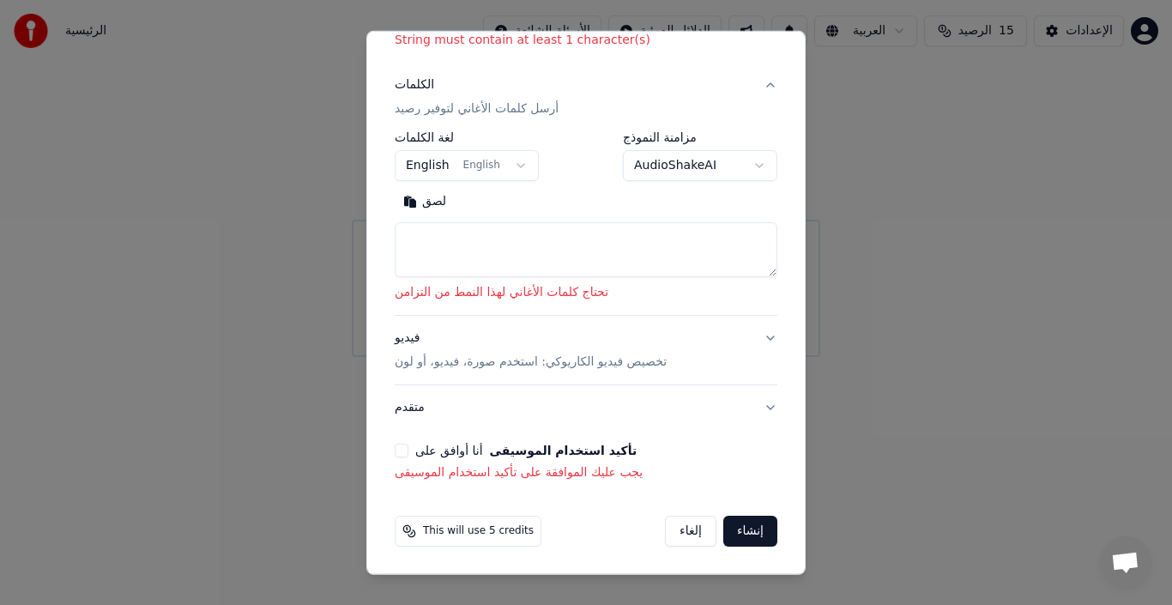
click at [404, 451] on button "أنا أوافق على تأكيد استخدام الموسيقى" at bounding box center [402, 451] width 14 height 14
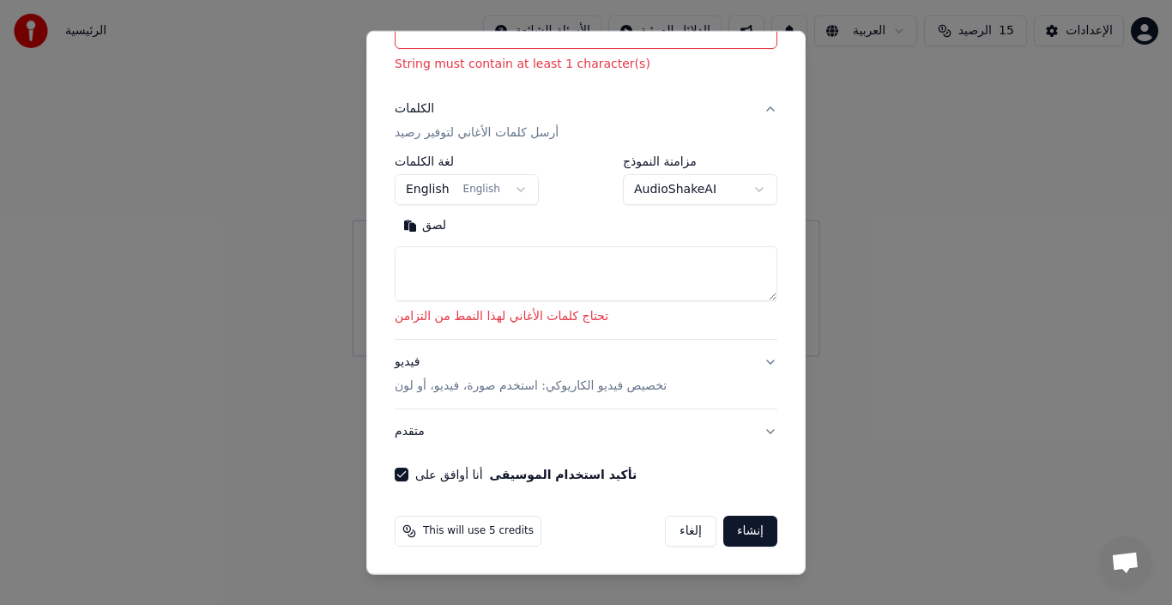
scroll to position [207, 0]
click at [523, 284] on textarea at bounding box center [586, 273] width 383 height 55
click at [429, 221] on button "لصق" at bounding box center [425, 225] width 60 height 27
click at [490, 266] on textarea at bounding box center [586, 273] width 383 height 55
click at [434, 223] on button "لصق" at bounding box center [425, 225] width 60 height 27
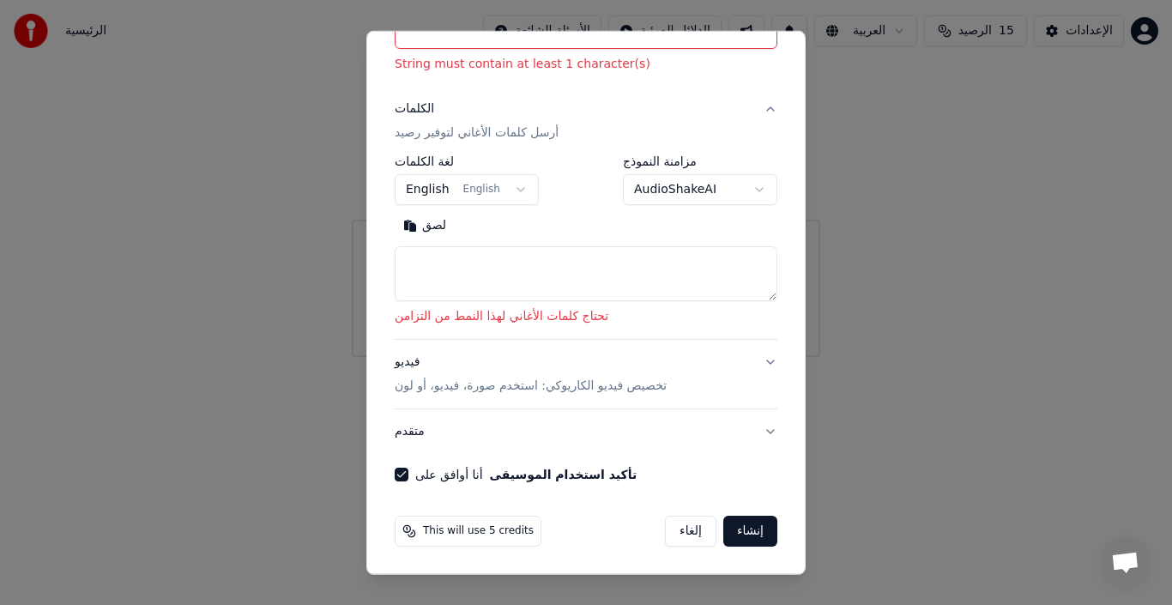
click at [472, 255] on textarea at bounding box center [586, 273] width 383 height 55
click at [512, 191] on button "English English" at bounding box center [467, 189] width 144 height 31
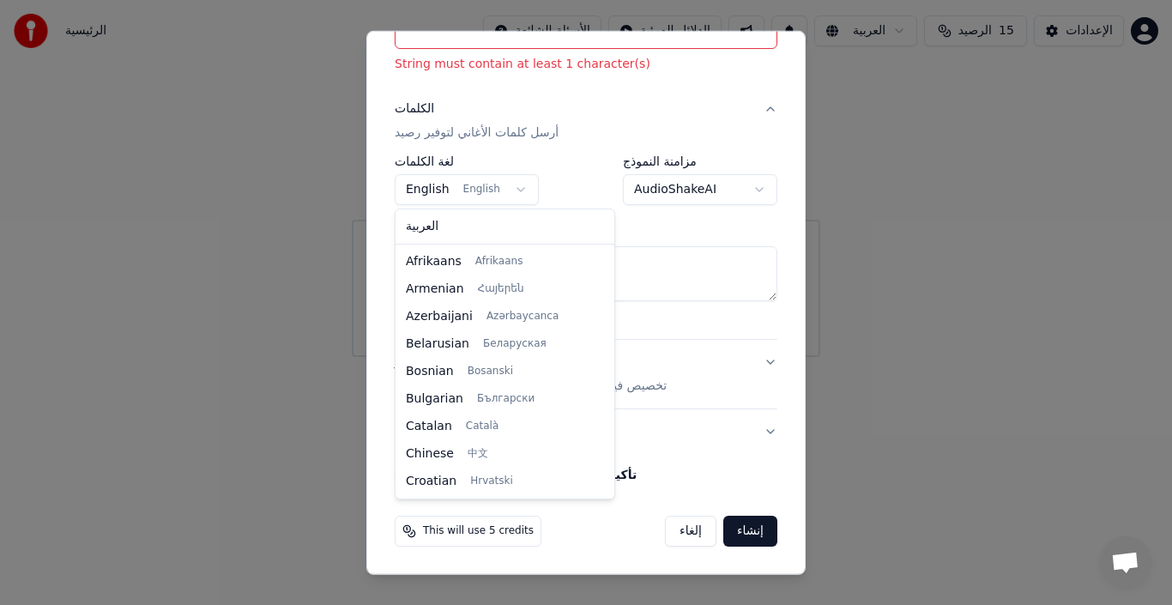
scroll to position [110, 0]
select select "**"
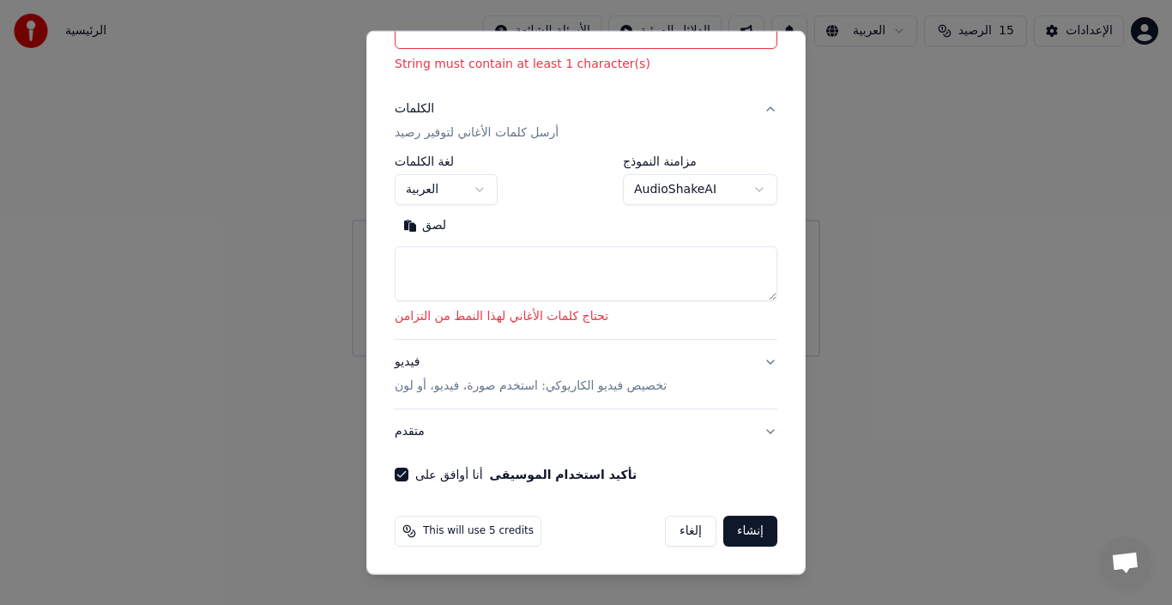
click at [758, 300] on textarea at bounding box center [586, 273] width 383 height 55
click at [761, 288] on textarea at bounding box center [586, 273] width 383 height 55
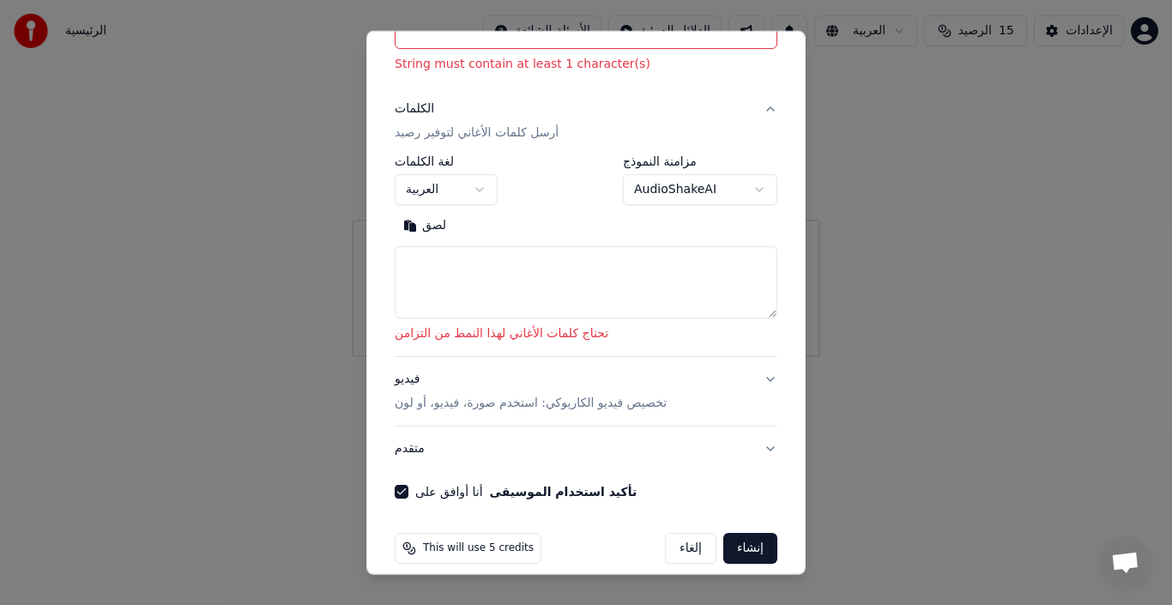
drag, startPoint x: 760, startPoint y: 292, endPoint x: 757, endPoint y: 308, distance: 16.7
click at [757, 308] on textarea at bounding box center [586, 282] width 383 height 72
click at [752, 191] on body "**********" at bounding box center [586, 178] width 1172 height 357
click at [996, 554] on div at bounding box center [586, 302] width 1172 height 605
click at [674, 555] on button "إلغاء" at bounding box center [690, 548] width 51 height 31
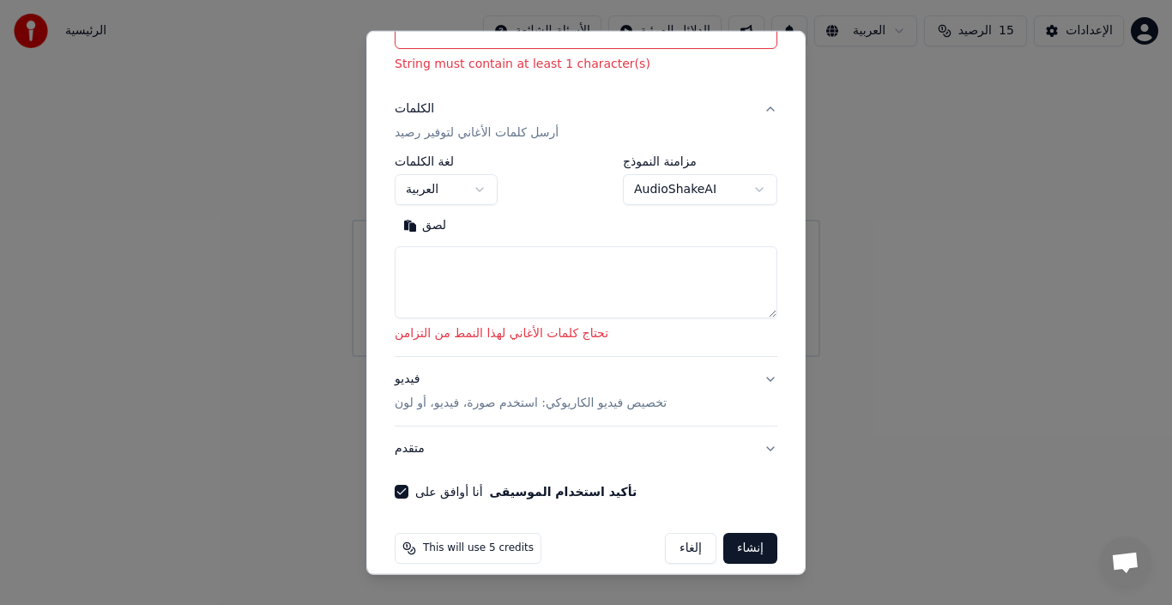
select select
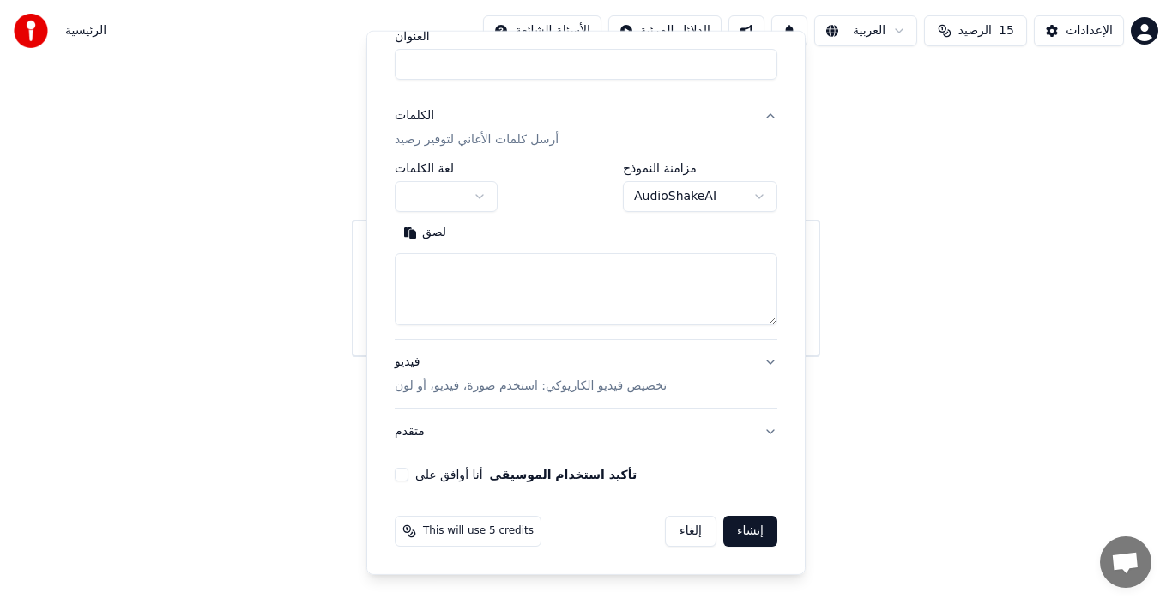
scroll to position [152, 0]
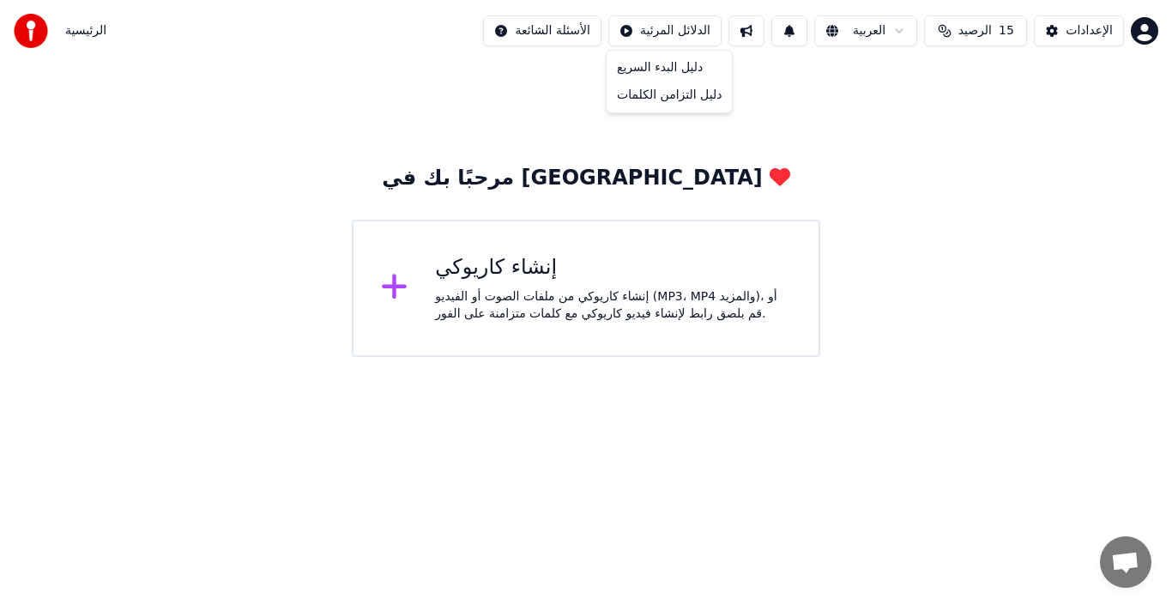
click at [682, 35] on html "الرئيسية الأسئلة الشائعة الدلائل المرئية العربية الرصيد 15 الإعدادات مرحبًا بك …" at bounding box center [586, 178] width 1172 height 357
click at [651, 94] on div "دليل التزامن الكلمات" at bounding box center [669, 95] width 118 height 27
click at [612, 180] on div "مرحبًا بك في [GEOGRAPHIC_DATA]" at bounding box center [586, 178] width 408 height 27
click at [548, 181] on div "مرحبًا بك في [GEOGRAPHIC_DATA]" at bounding box center [586, 178] width 408 height 27
click at [770, 177] on icon at bounding box center [780, 177] width 21 height 18
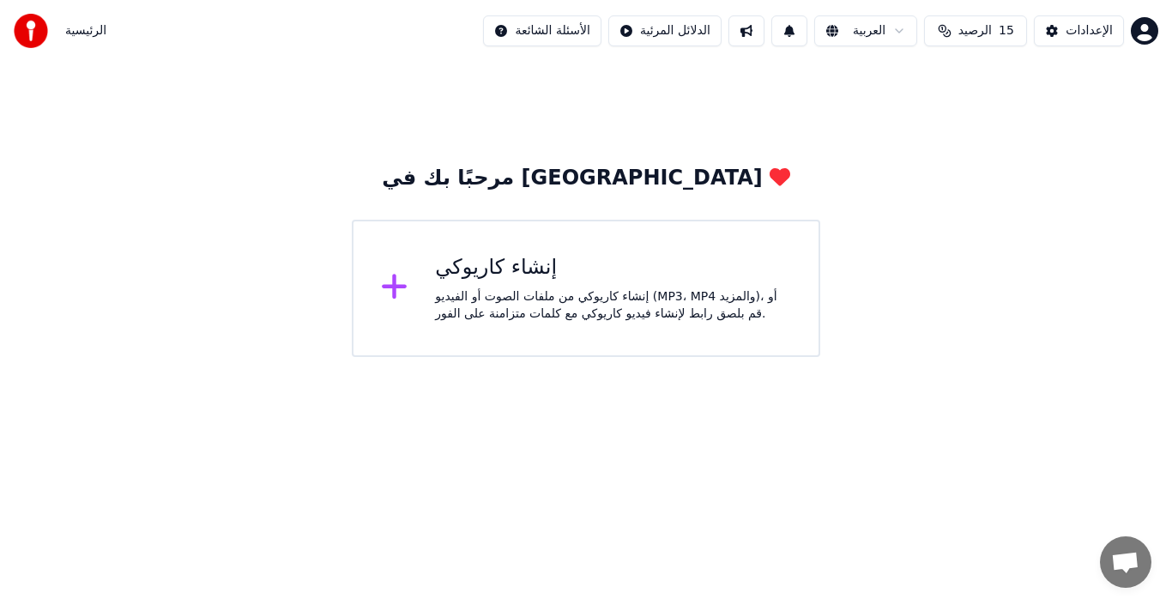
click at [959, 32] on button "الرصيد 15" at bounding box center [975, 30] width 103 height 31
click at [990, 159] on button "تحديث" at bounding box center [977, 158] width 76 height 31
click at [1001, 234] on div "مرحبًا بك في يوكا إنشاء كاريوكي إنشاء كاريوكي من ملفات الصوت أو الفيديو (MP3، M…" at bounding box center [586, 209] width 1172 height 295
click at [1062, 33] on button "الإعدادات" at bounding box center [1079, 30] width 90 height 31
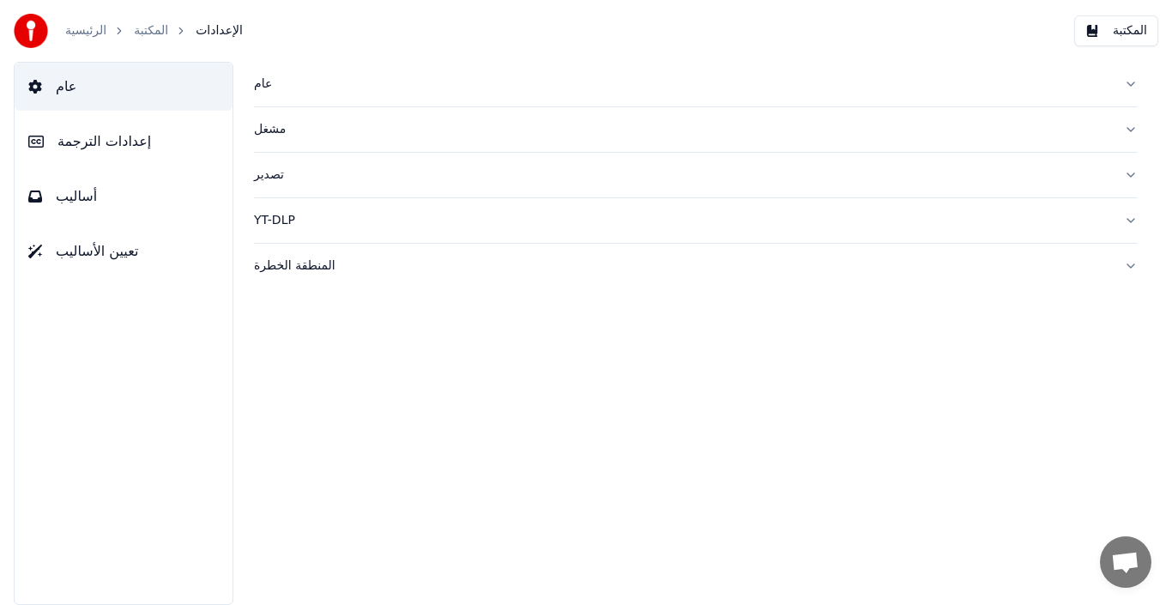
click at [104, 136] on span "إعدادات الترجمة" at bounding box center [104, 141] width 94 height 21
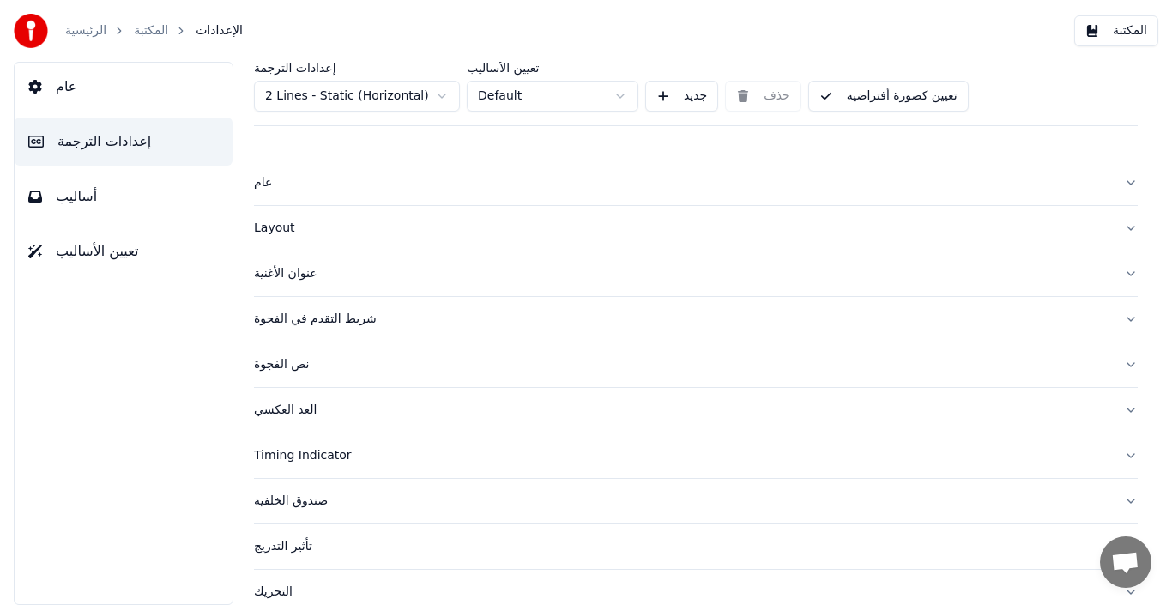
click at [82, 189] on span "أساليب" at bounding box center [76, 196] width 41 height 21
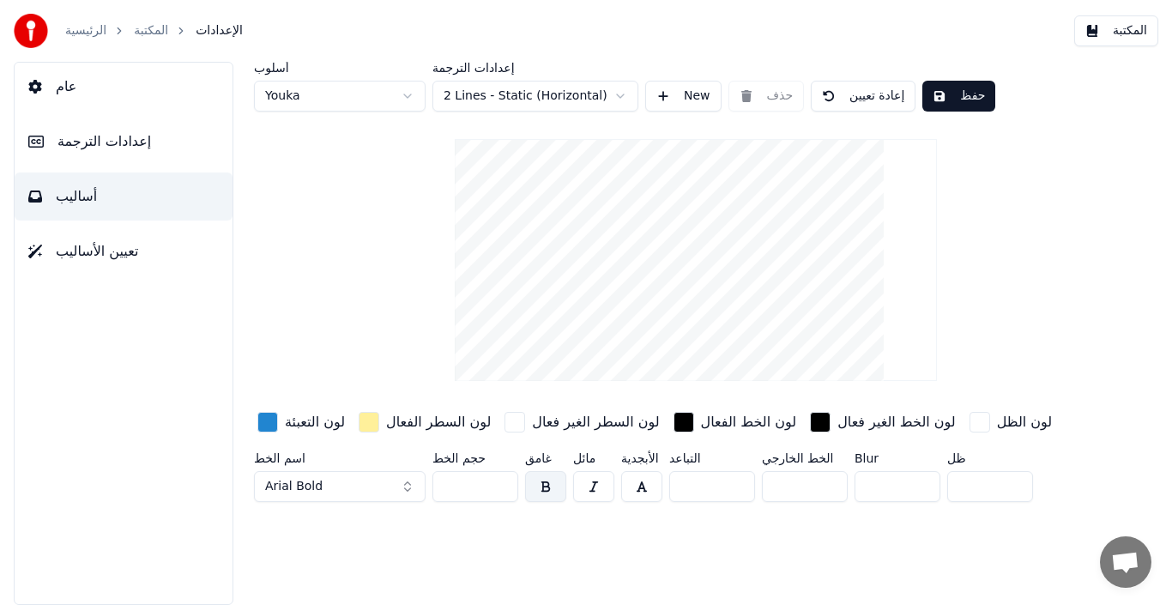
click at [408, 485] on button "Arial Bold" at bounding box center [340, 486] width 172 height 31
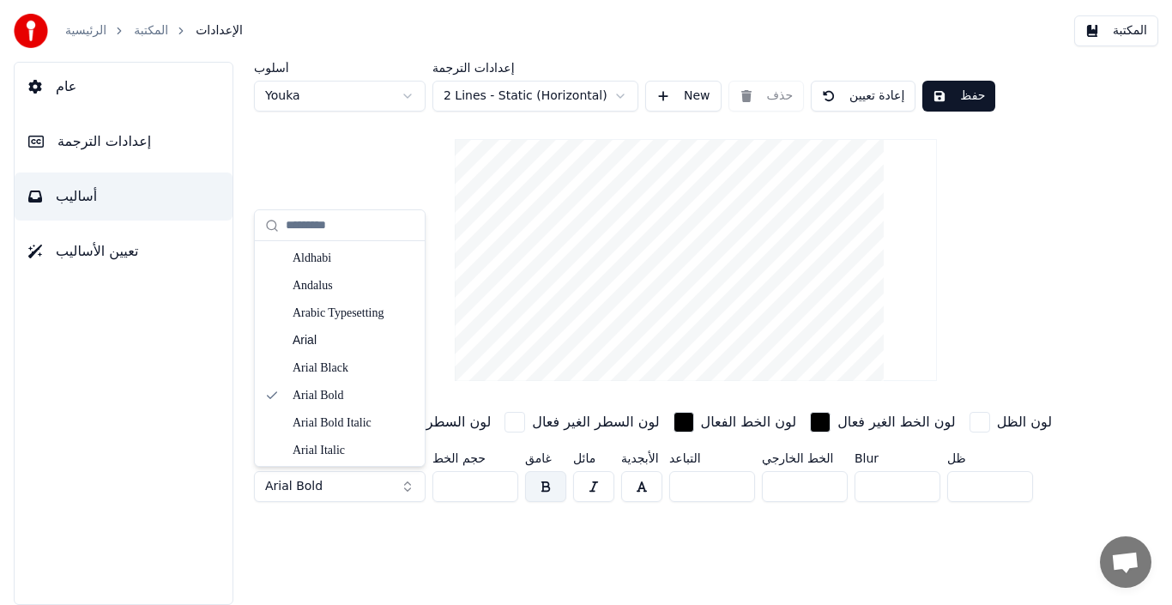
click at [406, 478] on button "Arial Bold" at bounding box center [340, 486] width 172 height 31
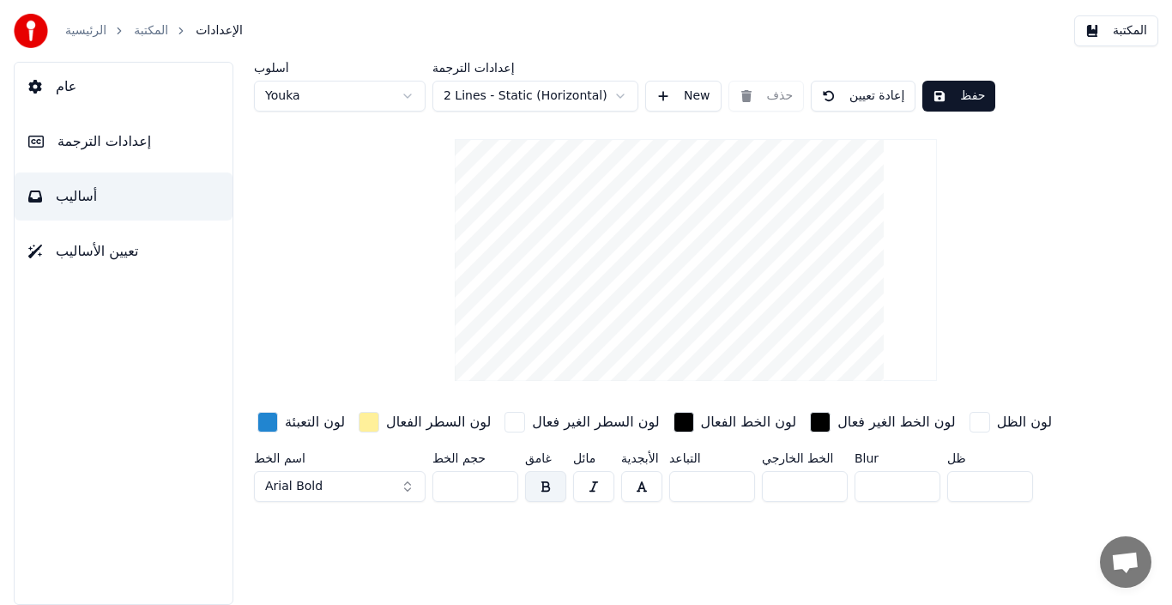
click at [406, 478] on button "Arial Bold" at bounding box center [340, 486] width 172 height 31
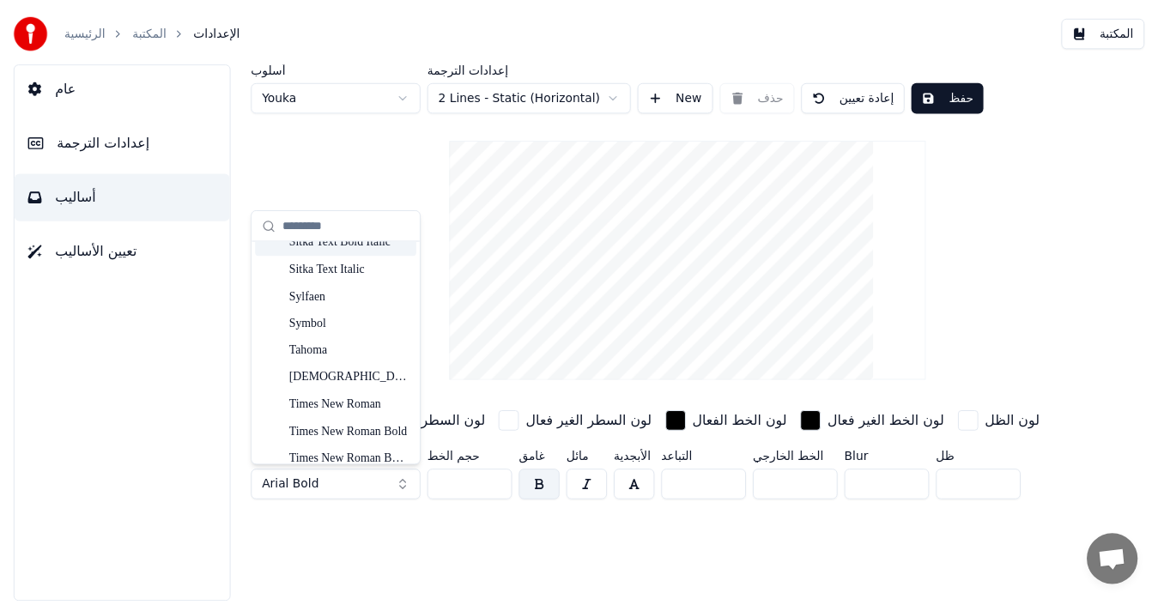
scroll to position [4310, 0]
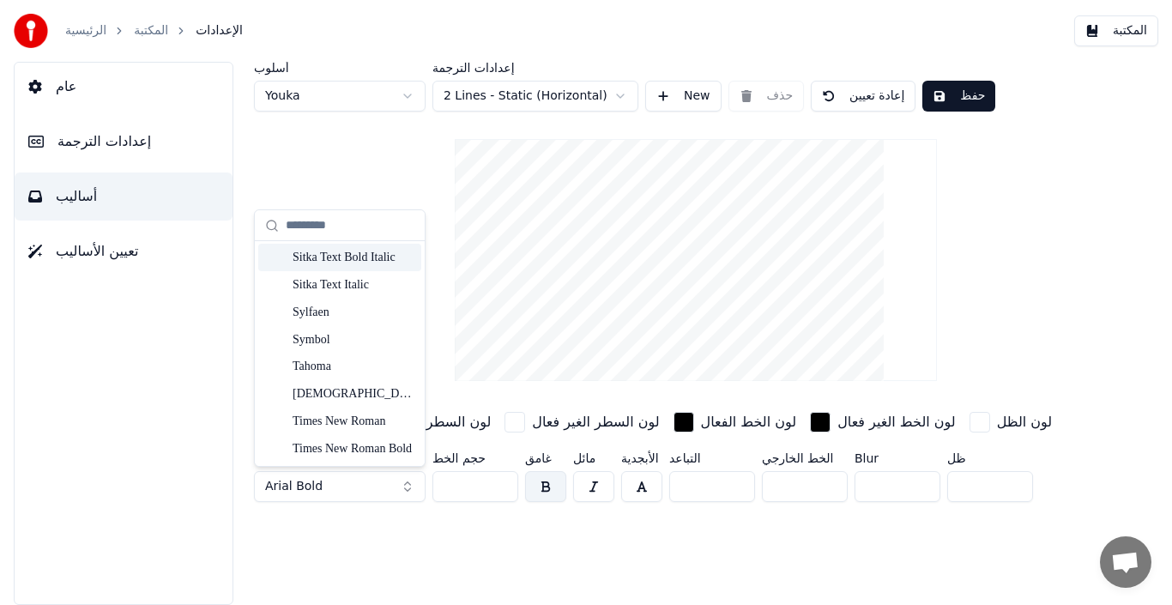
click at [301, 159] on div "أسلوب Youka إعدادات الترجمة 2 Lines - Static (Horizontal) New حذف إعادة تعيين ح…" at bounding box center [696, 285] width 884 height 447
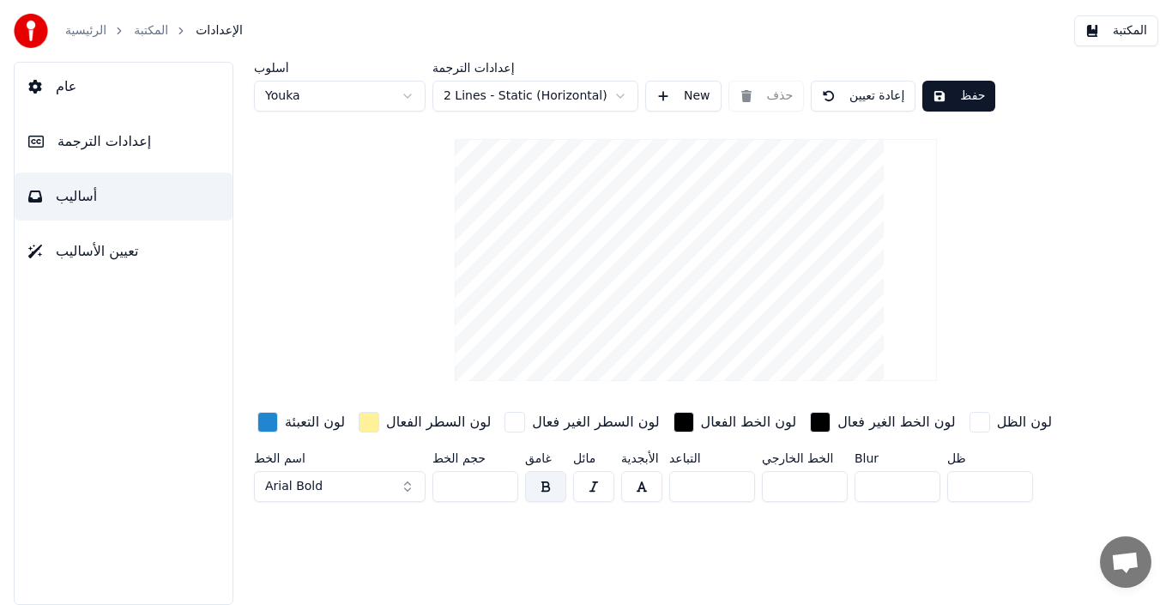
click at [947, 100] on button "حفظ" at bounding box center [959, 96] width 73 height 31
click at [947, 98] on button "حفظ" at bounding box center [959, 96] width 73 height 31
click at [1121, 33] on button "المكتبة" at bounding box center [1116, 30] width 84 height 31
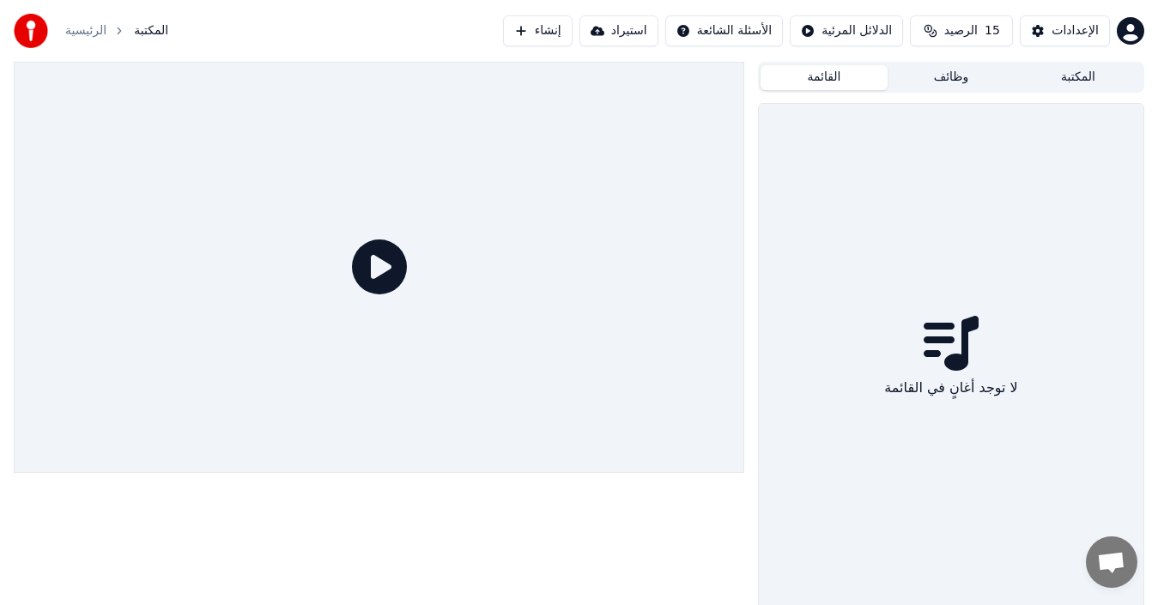
click at [808, 70] on button "القائمة" at bounding box center [823, 77] width 127 height 25
click at [924, 73] on button "وظائف" at bounding box center [950, 77] width 127 height 25
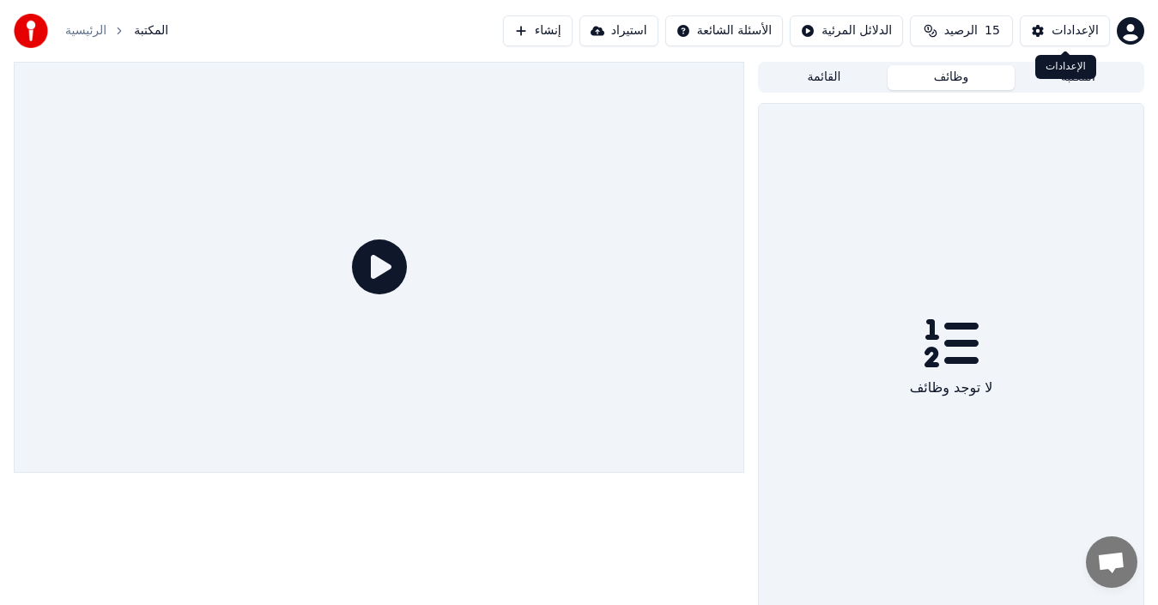
click at [1076, 77] on div "الإعدادات الإعدادات" at bounding box center [1065, 67] width 61 height 24
click at [1029, 65] on button "المكتبة" at bounding box center [1077, 77] width 127 height 25
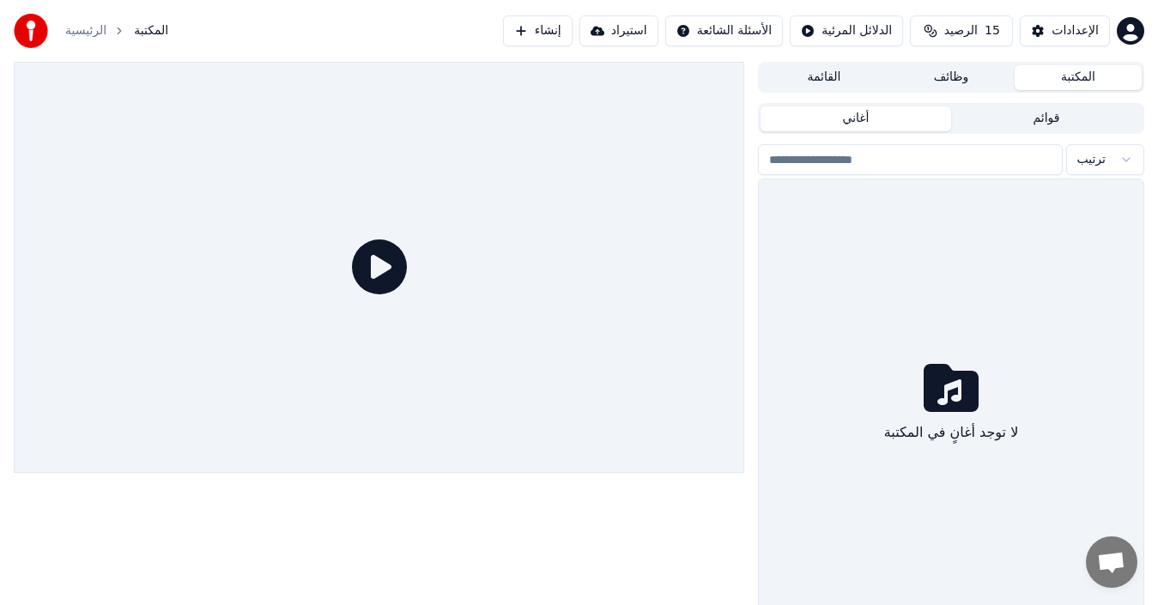
click at [1068, 74] on button "المكتبة" at bounding box center [1077, 77] width 127 height 25
click at [1052, 118] on button "قوائم" at bounding box center [1046, 118] width 191 height 25
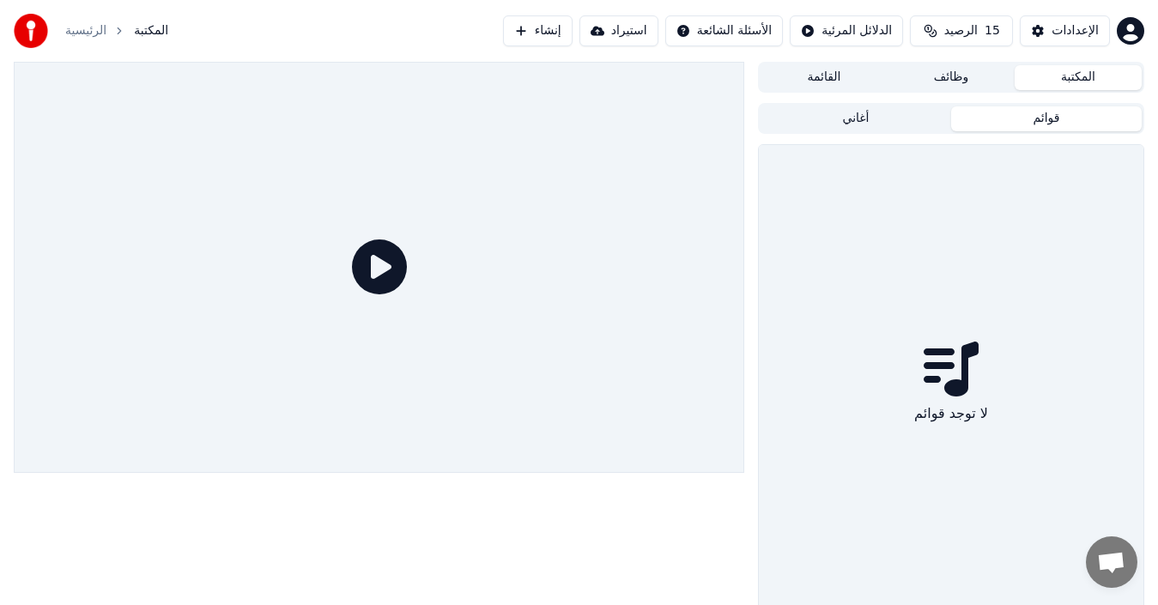
click at [1052, 118] on button "قوائم" at bounding box center [1046, 118] width 191 height 25
click at [880, 108] on button "أغاني" at bounding box center [855, 118] width 191 height 25
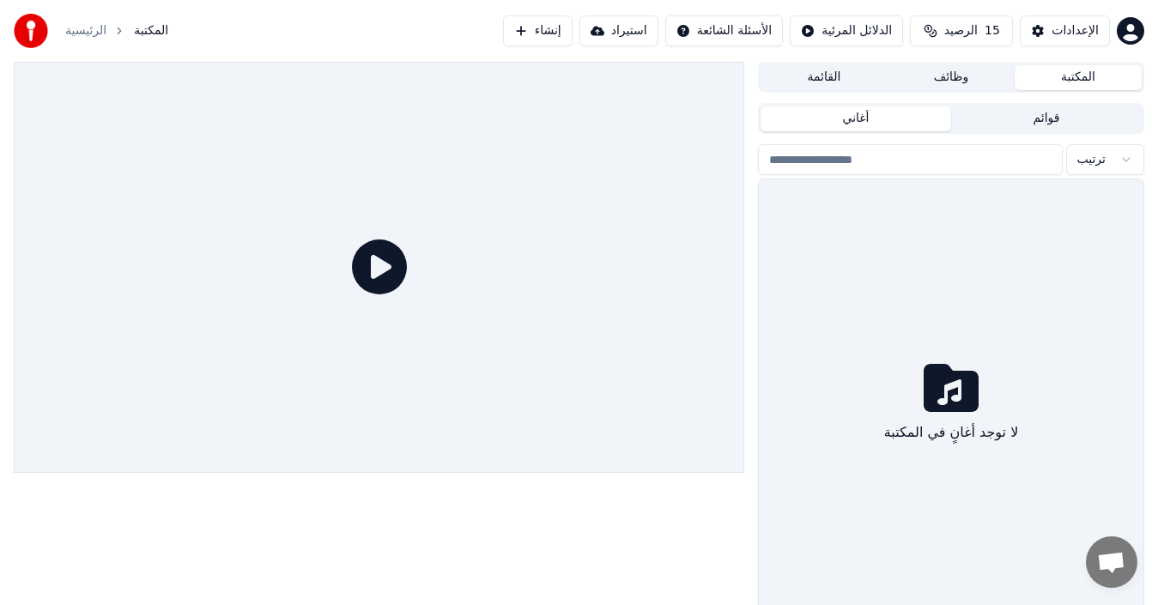
click at [1126, 159] on html "الرئيسية المكتبة إنشاء استيراد الأسئلة الشائعة الدلائل المرئية الرصيد 15 الإعدا…" at bounding box center [579, 302] width 1158 height 605
click at [833, 159] on input "search" at bounding box center [910, 159] width 305 height 31
type input "**********"
click at [544, 23] on button "إنشاء" at bounding box center [538, 30] width 70 height 31
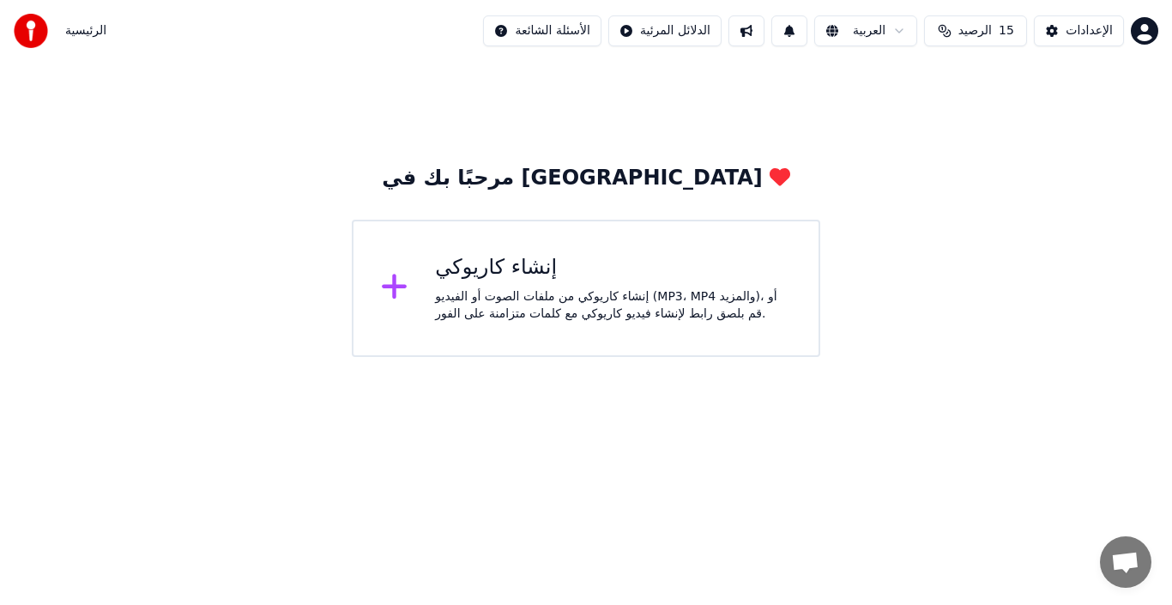
click at [459, 273] on div "إنشاء كاريوكي" at bounding box center [613, 267] width 356 height 27
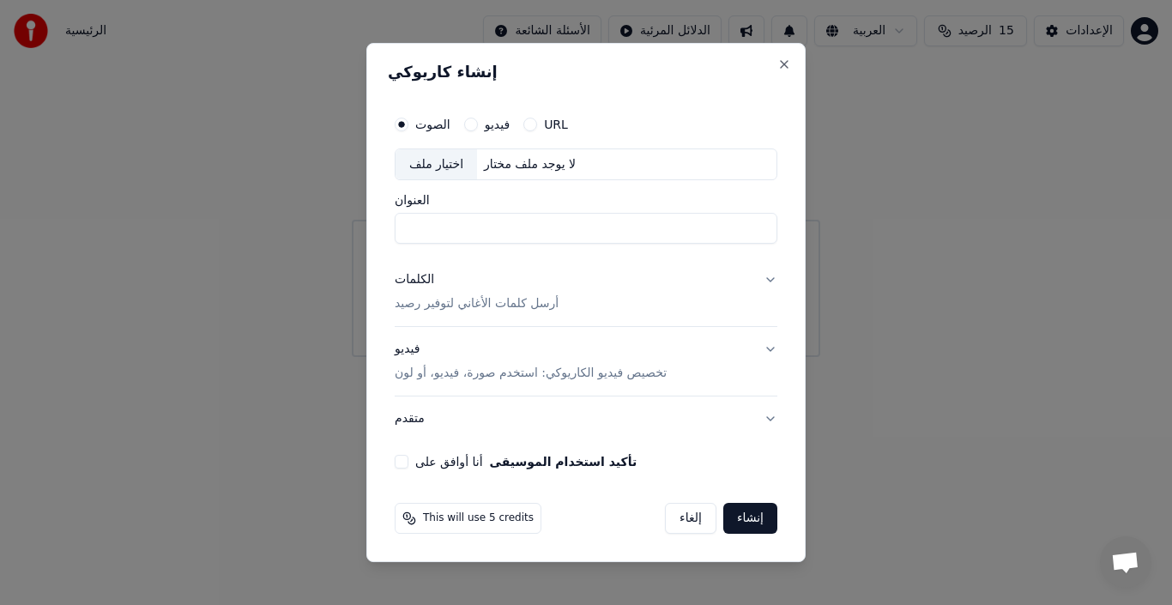
click at [531, 227] on input "العنوان" at bounding box center [586, 229] width 383 height 31
click at [401, 461] on button "أنا أوافق على تأكيد استخدام الموسيقى" at bounding box center [402, 462] width 14 height 14
click at [767, 282] on button "الكلمات أرسل كلمات الأغاني لتوفير رصيد" at bounding box center [586, 292] width 383 height 69
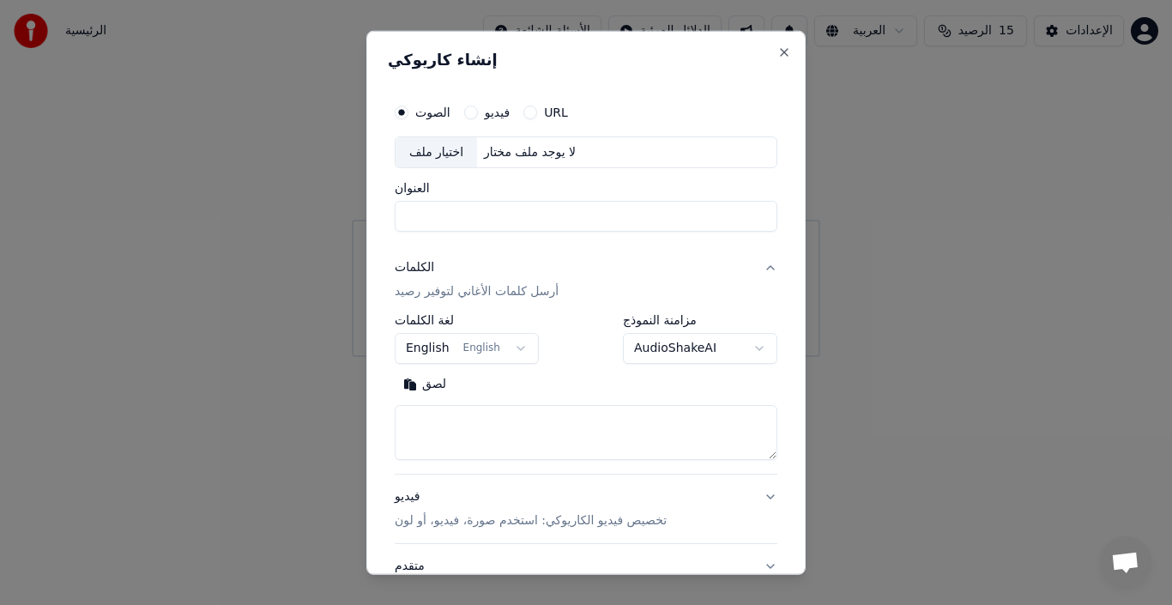
click at [508, 343] on button "English English" at bounding box center [467, 348] width 144 height 31
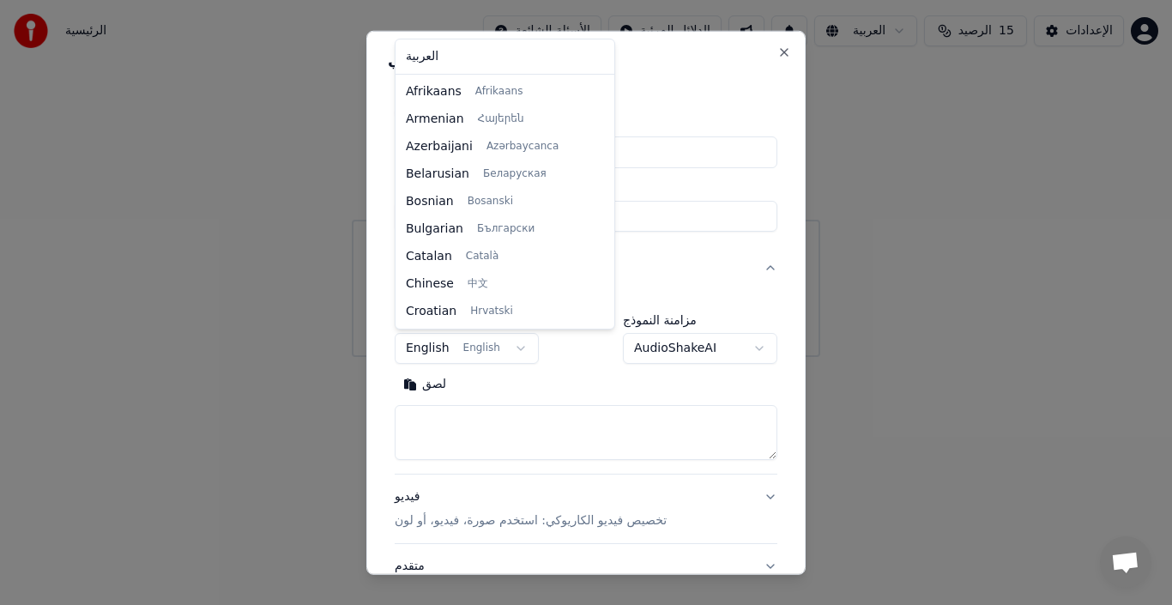
scroll to position [110, 0]
select select "**"
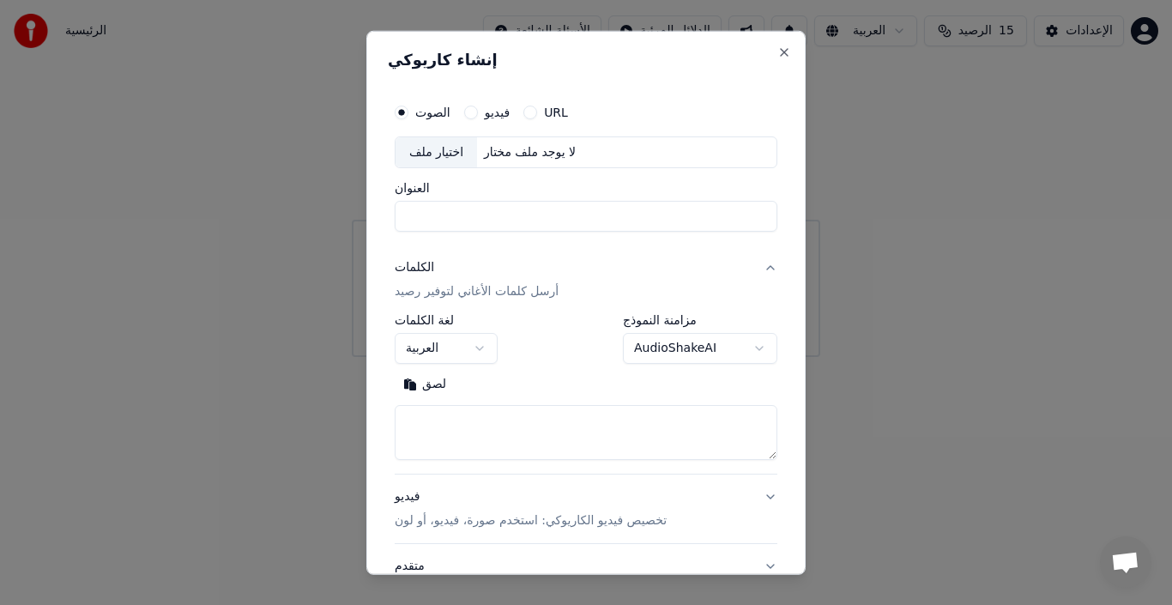
click at [756, 264] on button "الكلمات أرسل كلمات الأغاني لتوفير رصيد" at bounding box center [586, 279] width 383 height 69
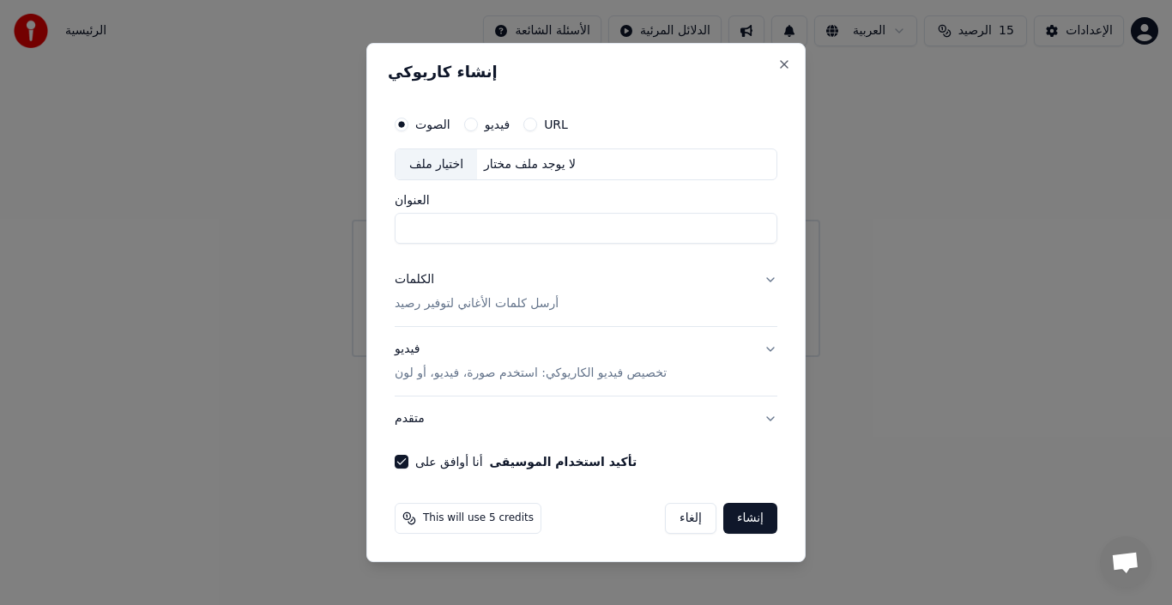
click at [777, 346] on div "الصوت فيديو URL اختيار ملف لا يوجد ملف مختار العنوان الكلمات أرسل كلمات الأغاني…" at bounding box center [586, 288] width 396 height 376
click at [768, 346] on button "فيديو تخصيص فيديو الكاريوكي: استخدم صورة، فيديو، أو لون" at bounding box center [586, 362] width 383 height 69
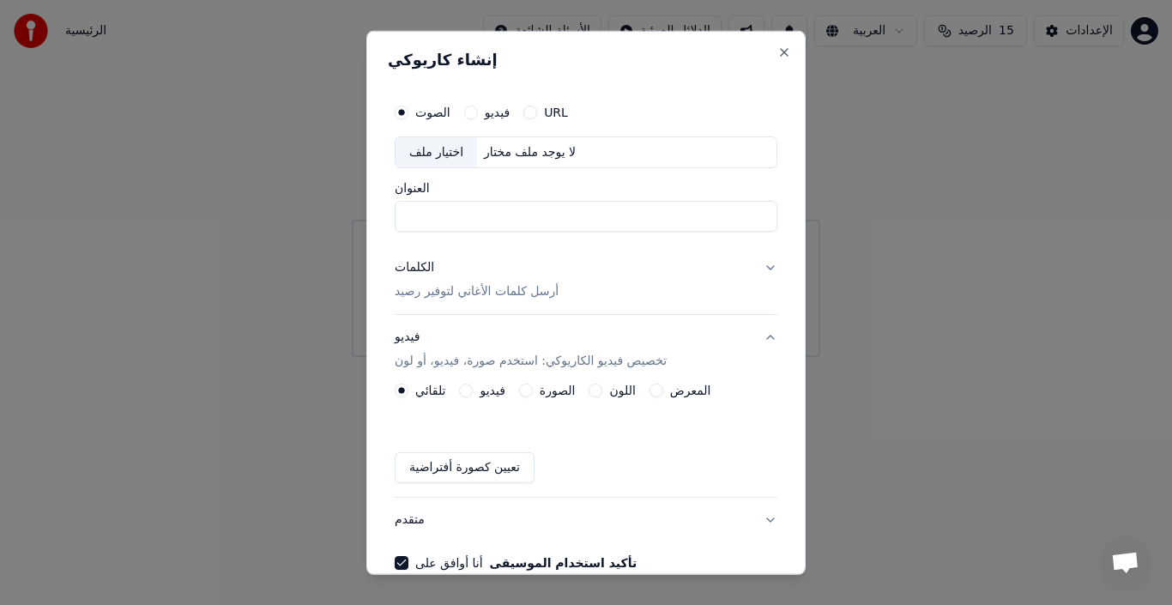
click at [768, 346] on div "الصوت فيديو URL اختيار ملف لا يوجد ملف مختار العنوان الكلمات أرسل كلمات الأغاني…" at bounding box center [586, 332] width 396 height 489
click at [747, 330] on button "فيديو تخصيص فيديو الكاريوكي: استخدم صورة، فيديو، أو لون" at bounding box center [586, 349] width 383 height 69
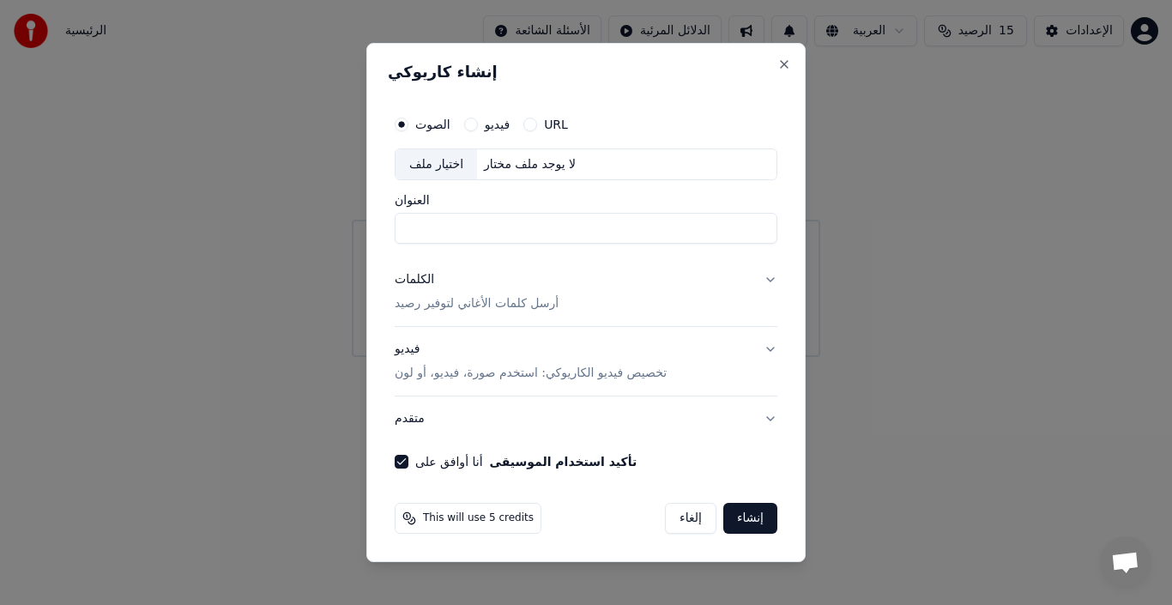
click at [420, 517] on div "This will use 5 credits" at bounding box center [468, 518] width 147 height 31
click at [478, 518] on span "This will use 5 credits" at bounding box center [478, 518] width 111 height 14
click at [429, 166] on div "اختيار ملف" at bounding box center [437, 164] width 82 height 31
click at [425, 157] on div "اختيار ملف" at bounding box center [437, 164] width 82 height 31
type input "**********"
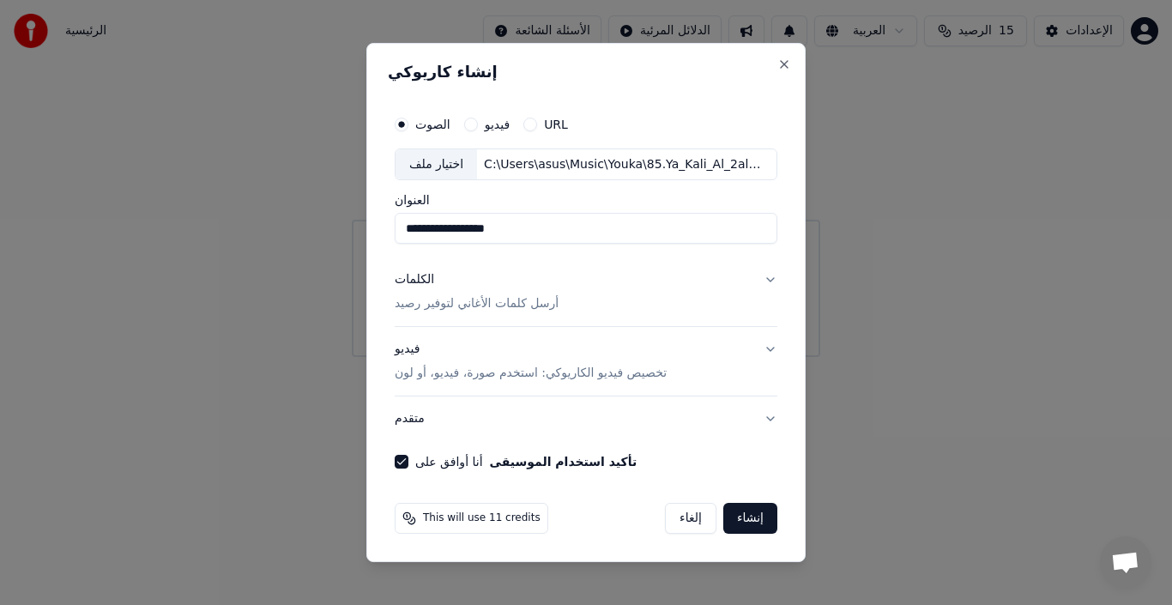
click at [759, 511] on button "إنشاء" at bounding box center [750, 518] width 54 height 31
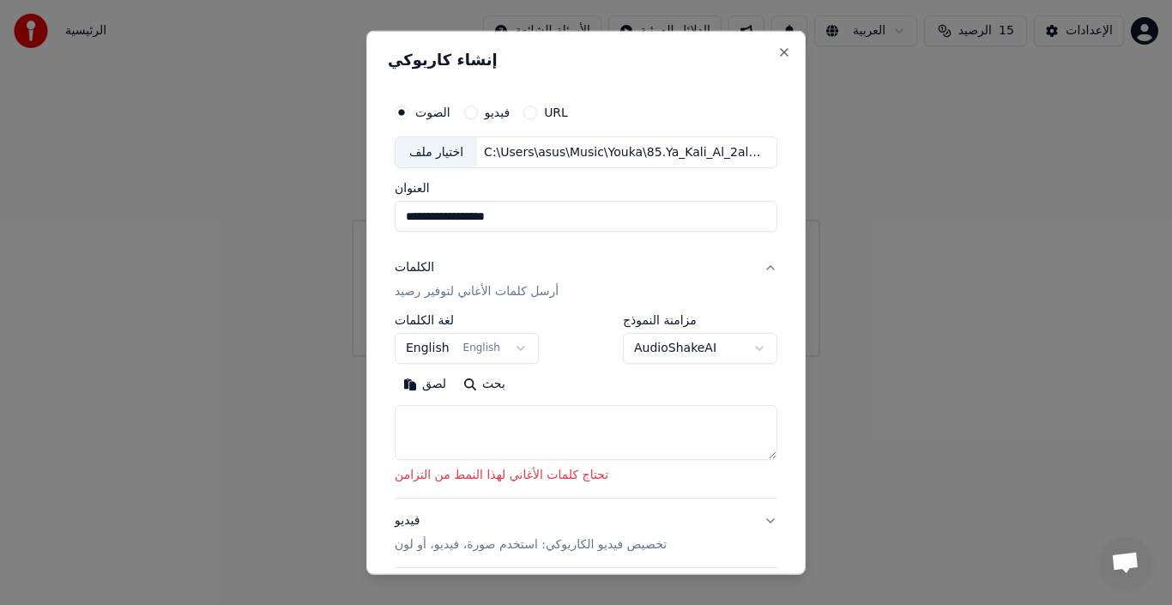
click at [571, 148] on div "C:\Users\asus\Music\Youka\85.Ya_Kali_Al_2alb.mp3" at bounding box center [623, 151] width 292 height 17
click at [489, 429] on textarea at bounding box center [586, 432] width 383 height 55
click at [777, 55] on button "Close" at bounding box center [784, 52] width 14 height 14
select select
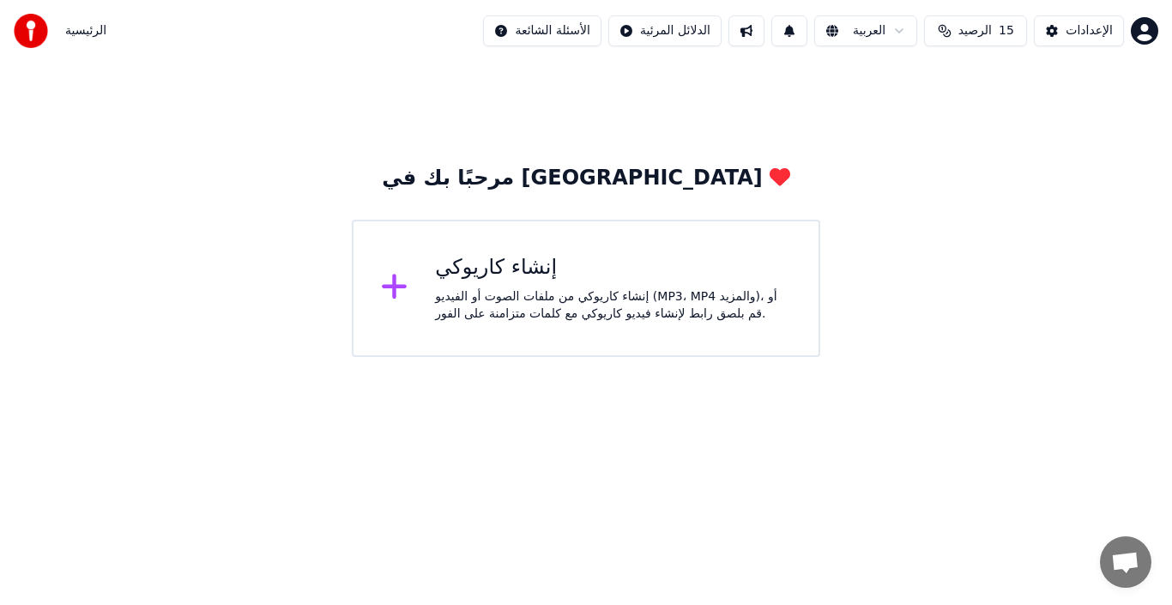
click at [417, 303] on div at bounding box center [401, 288] width 41 height 34
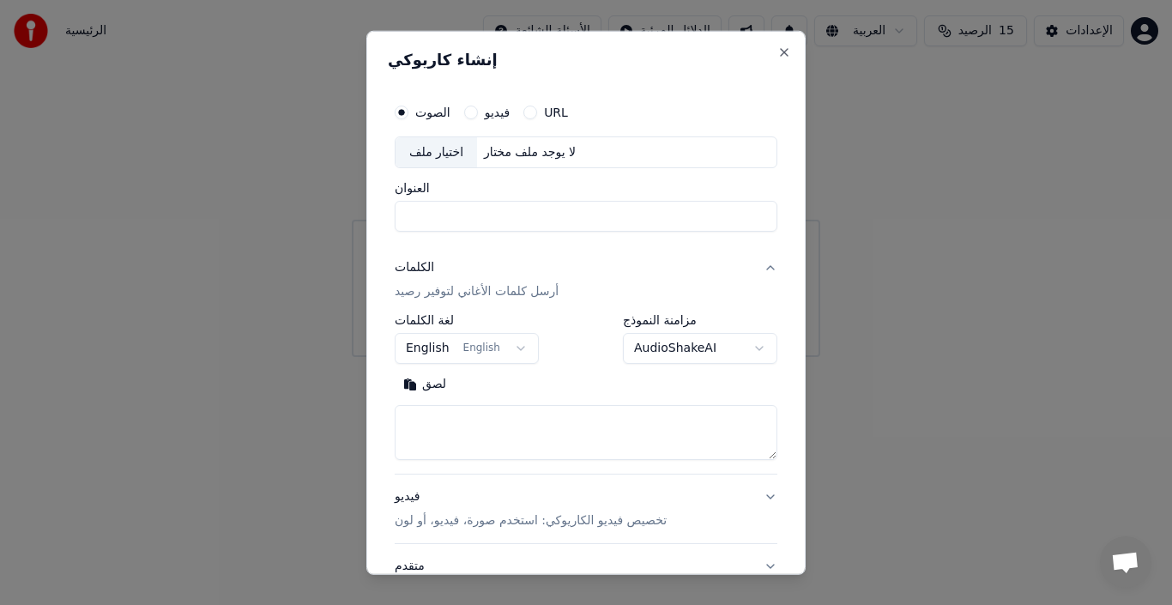
click at [419, 302] on body "**********" at bounding box center [586, 178] width 1172 height 357
click at [457, 142] on div "اختيار ملف" at bounding box center [437, 151] width 82 height 31
type input "**********"
click at [548, 433] on textarea at bounding box center [586, 432] width 383 height 55
click at [550, 432] on textarea at bounding box center [586, 432] width 383 height 55
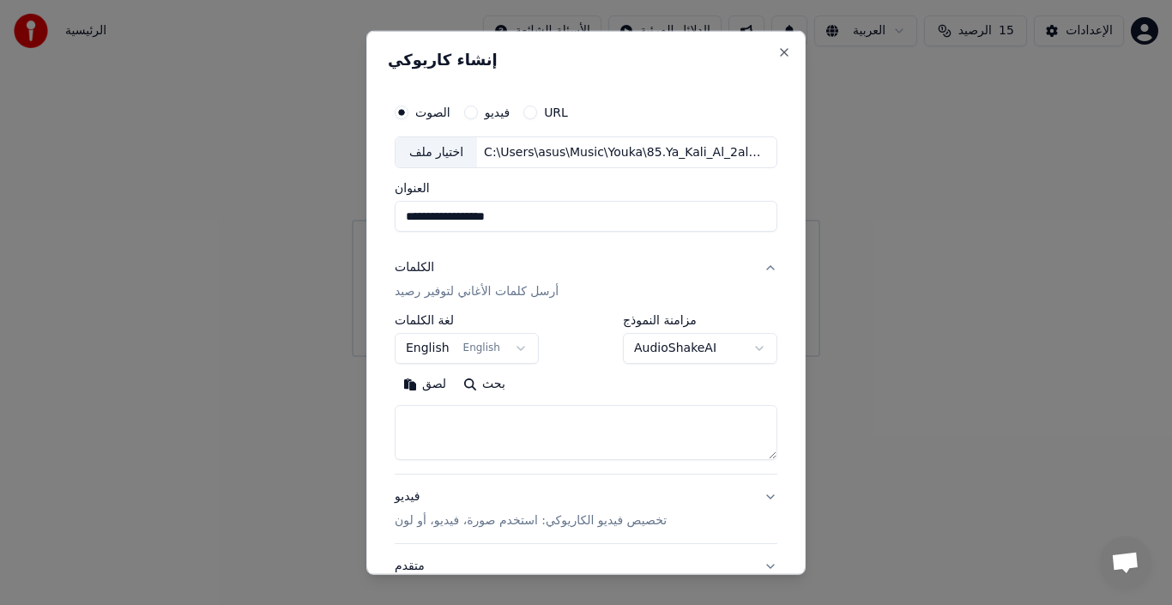
click at [550, 432] on textarea at bounding box center [586, 432] width 383 height 55
click at [551, 432] on textarea at bounding box center [586, 432] width 383 height 55
click at [420, 382] on button "لصق" at bounding box center [425, 384] width 60 height 27
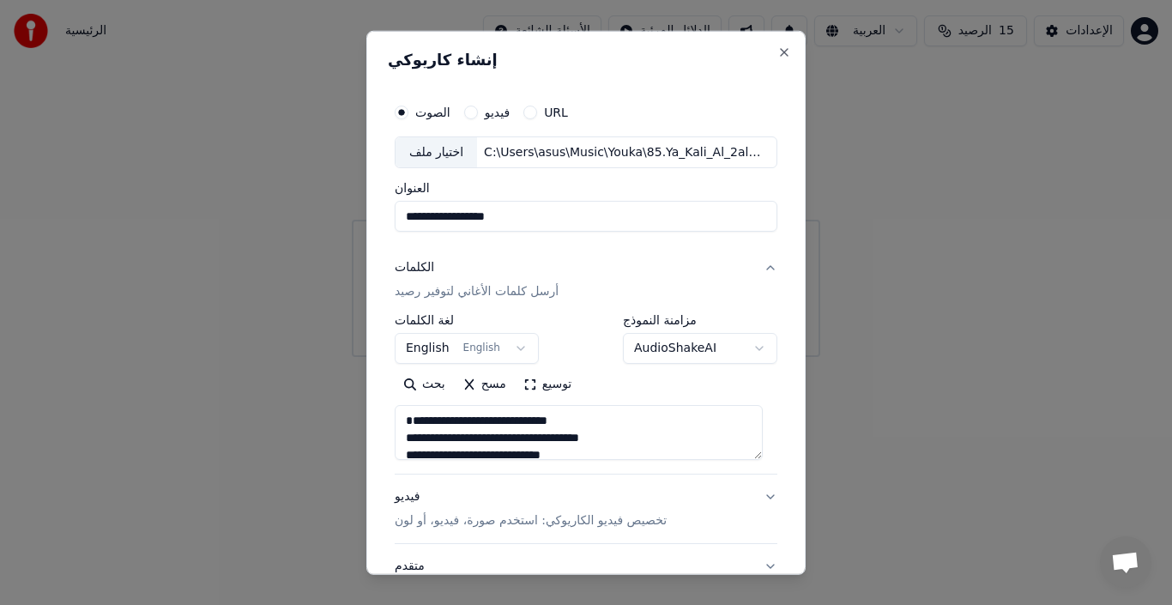
type textarea "**********"
click at [509, 342] on button "English English" at bounding box center [467, 348] width 144 height 31
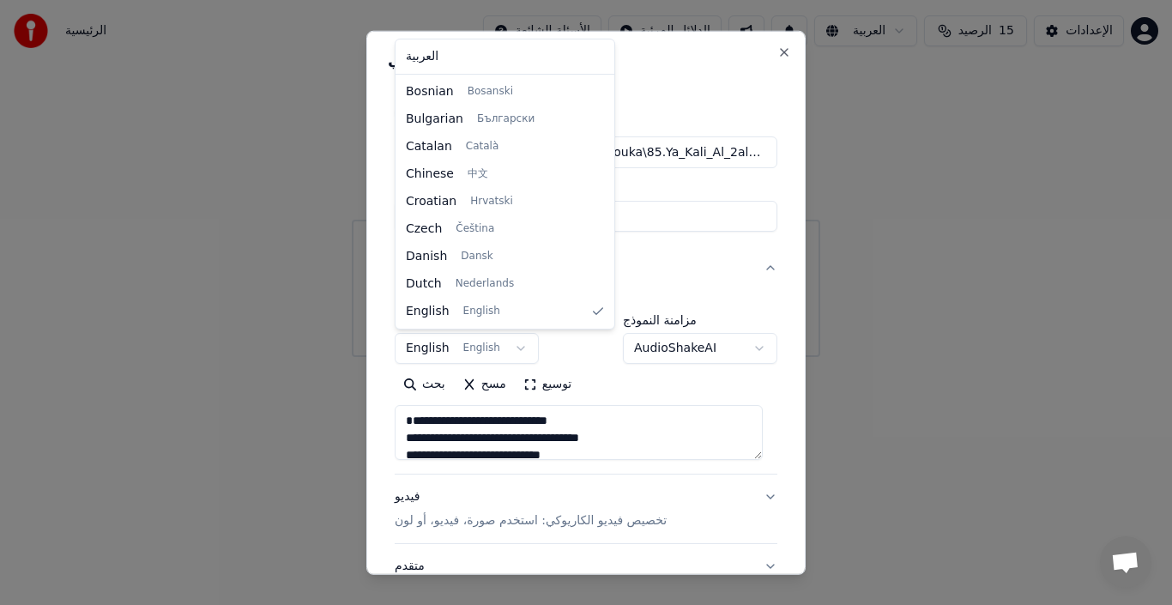
select select "**"
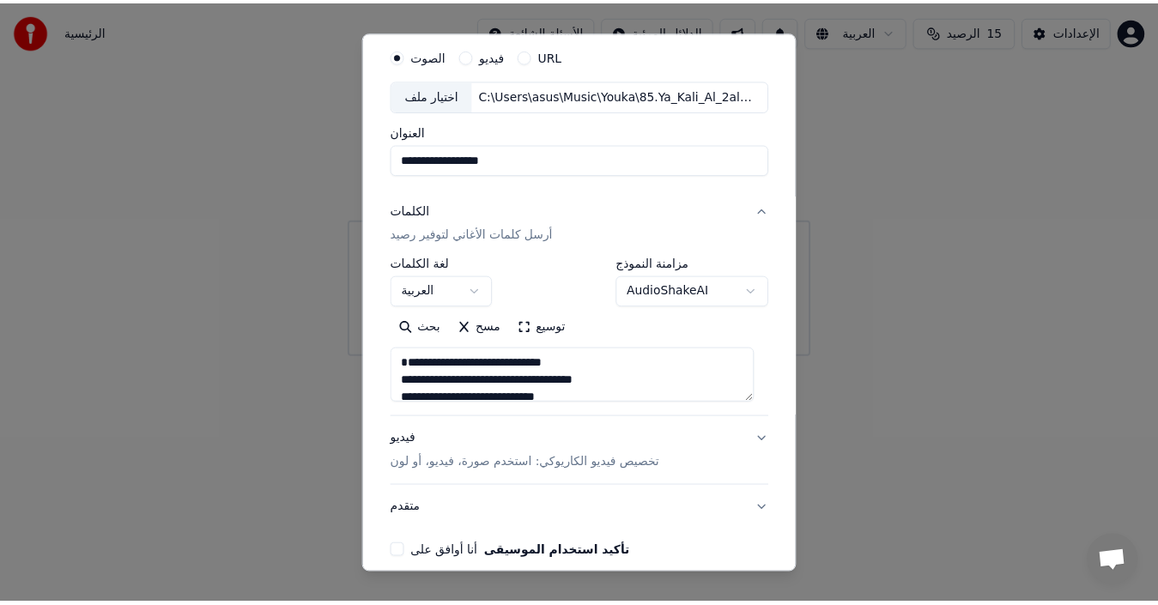
scroll to position [135, 0]
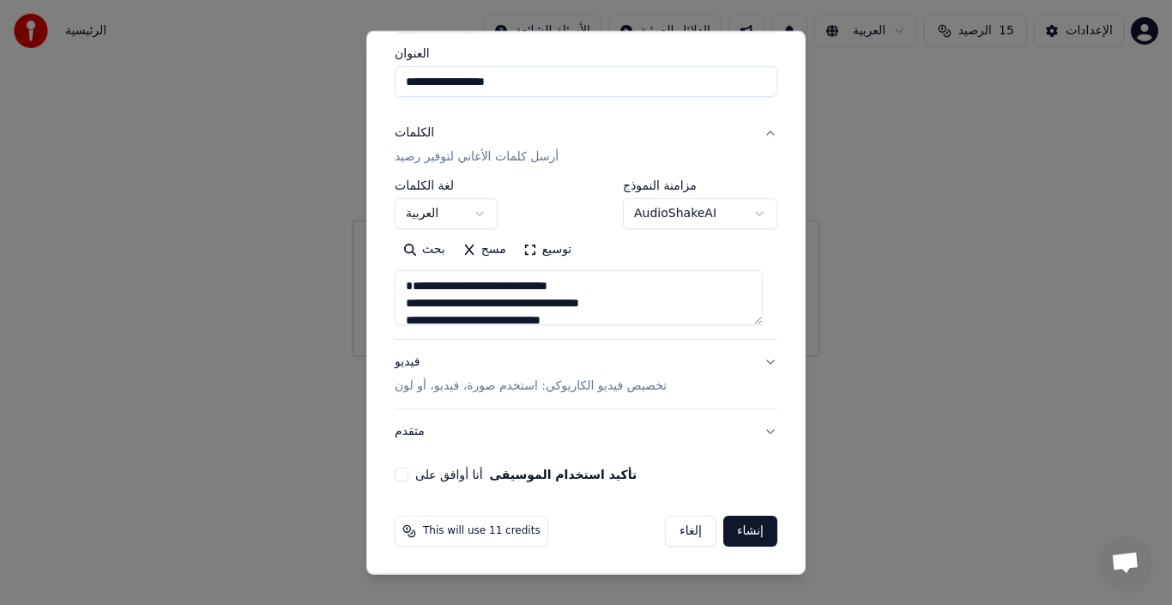
click at [745, 527] on button "إنشاء" at bounding box center [750, 531] width 54 height 31
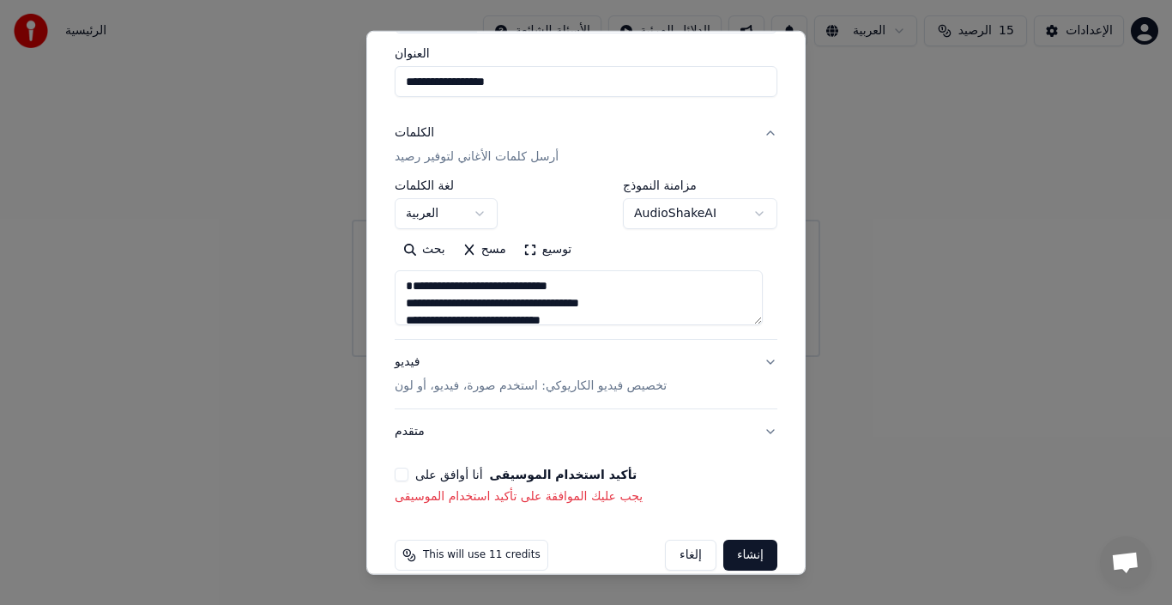
click at [405, 475] on button "أنا أوافق على تأكيد استخدام الموسيقى" at bounding box center [402, 475] width 14 height 14
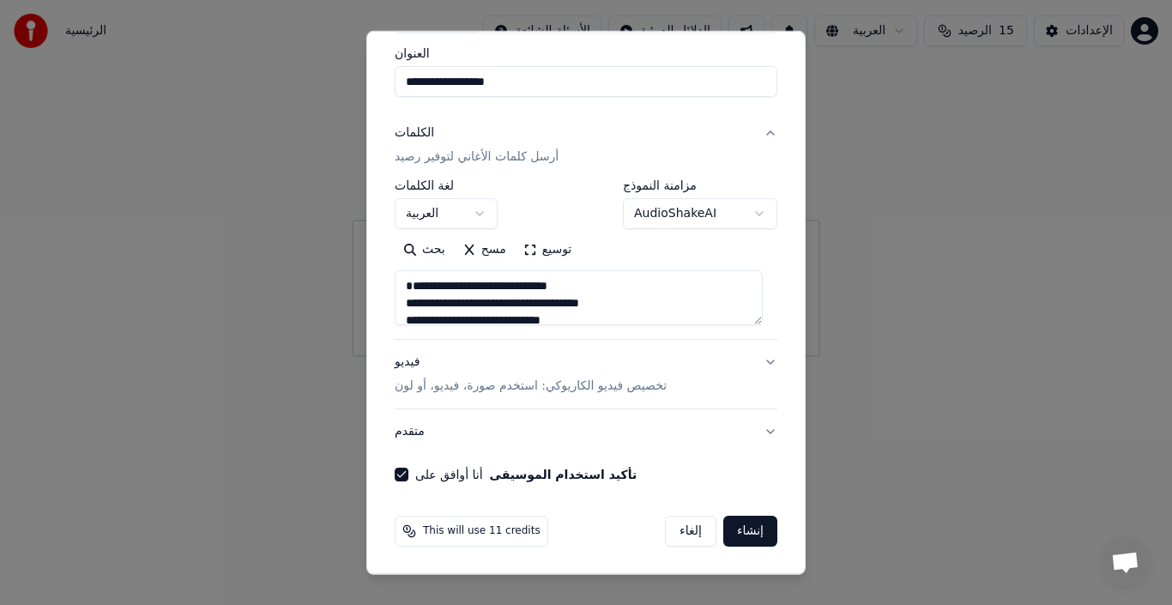
click at [738, 540] on button "إنشاء" at bounding box center [750, 531] width 54 height 31
type textarea "**********"
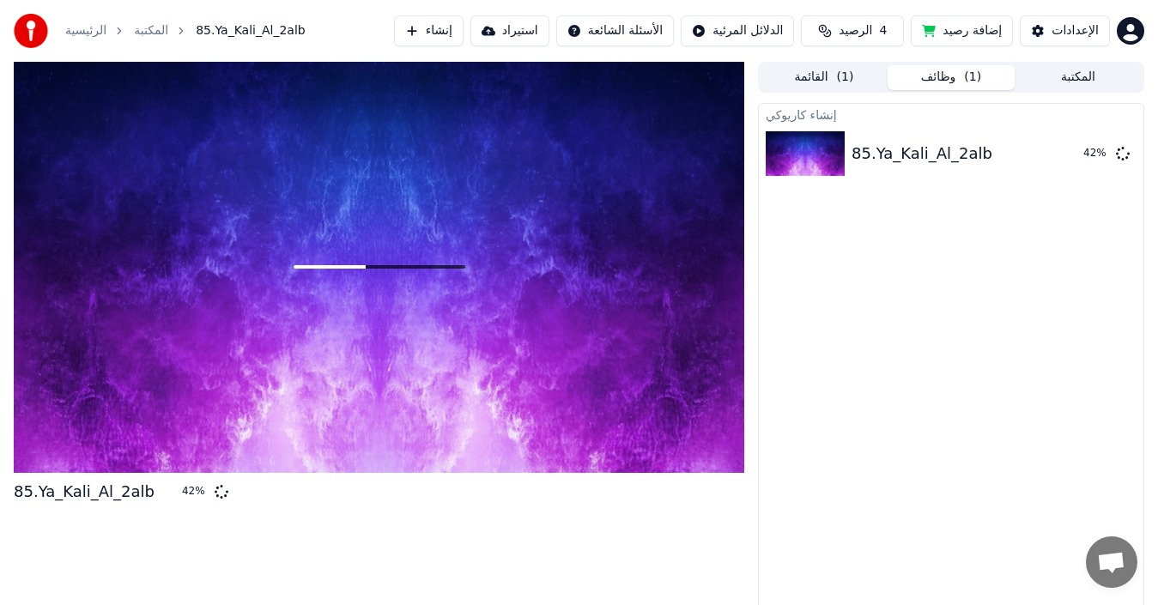
click at [105, 489] on div "85.Ya_Kali_Al_2alb" at bounding box center [84, 492] width 141 height 24
click at [212, 493] on icon at bounding box center [222, 491] width 20 height 20
click at [759, 249] on div "إنشاء كاريوكي 85.Ya_Kali_Al_2alb 99 %" at bounding box center [951, 360] width 386 height 514
click at [657, 254] on div at bounding box center [379, 267] width 730 height 411
click at [893, 160] on div "85.Ya_Kali_Al_2alb" at bounding box center [921, 154] width 141 height 24
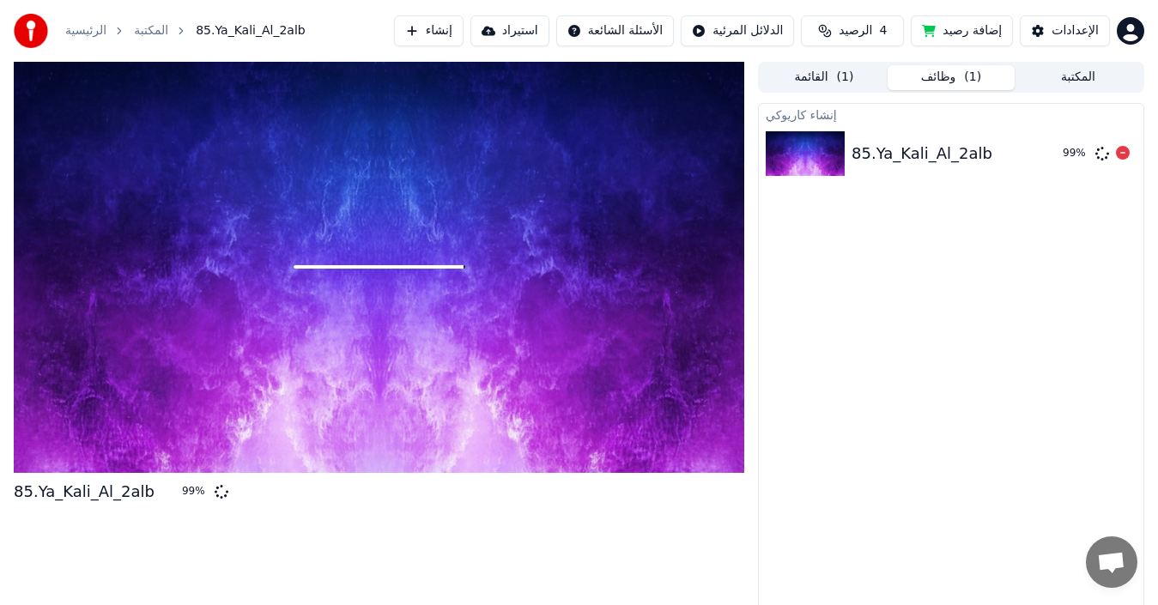
click at [908, 155] on div "85.Ya_Kali_Al_2alb" at bounding box center [921, 154] width 141 height 24
click at [976, 150] on div "85.Ya_Kali_Al_2alb" at bounding box center [949, 154] width 197 height 24
click at [977, 150] on div "85.Ya_Kali_Al_2alb" at bounding box center [949, 154] width 197 height 24
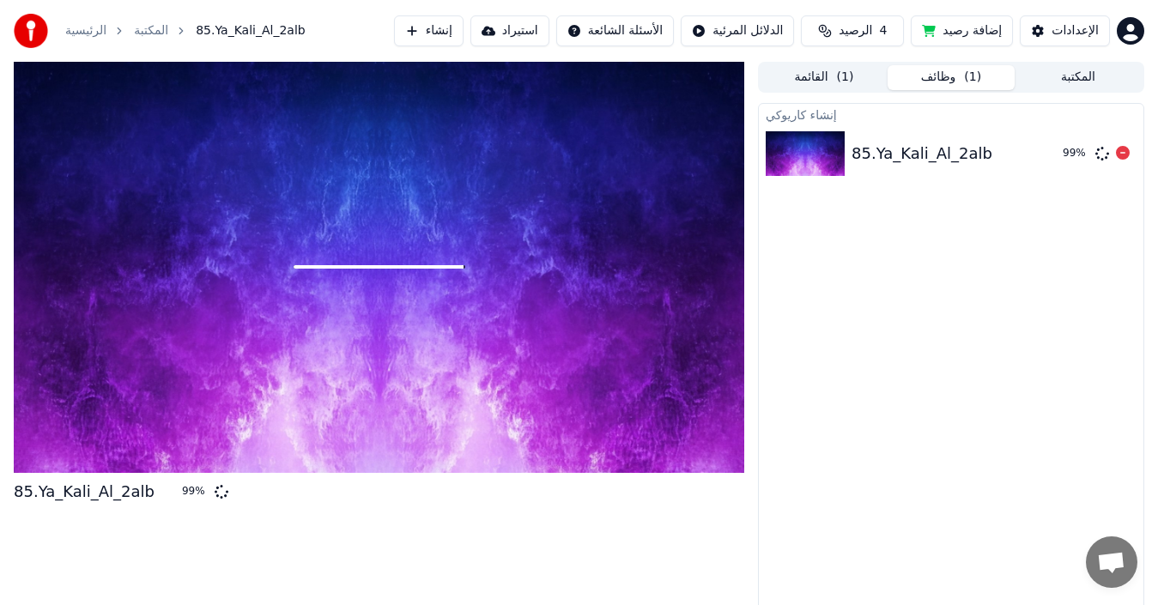
click at [977, 150] on div "85.Ya_Kali_Al_2alb" at bounding box center [949, 154] width 197 height 24
click at [929, 237] on div "إنشاء كاريوكي 85.Ya_Kali_Al_2alb 99 %" at bounding box center [951, 360] width 386 height 514
click at [791, 123] on div "إنشاء كاريوكي" at bounding box center [951, 114] width 384 height 21
click at [791, 112] on div "إنشاء كاريوكي" at bounding box center [951, 114] width 384 height 21
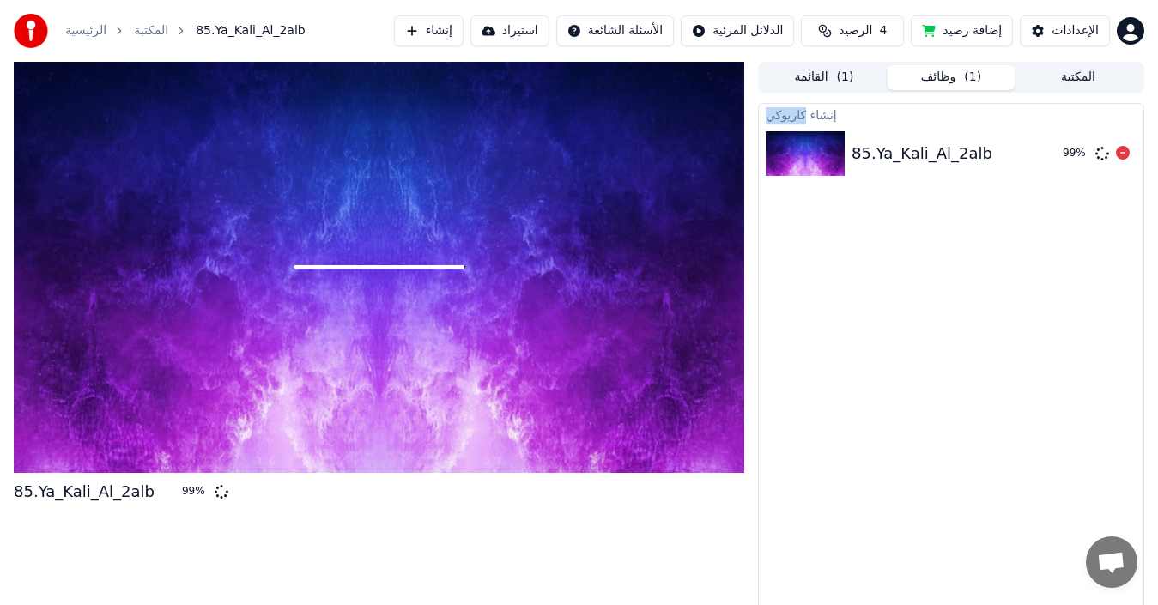
click at [791, 112] on div "إنشاء كاريوكي" at bounding box center [951, 114] width 384 height 21
click at [815, 117] on div "إنشاء كاريوكي" at bounding box center [951, 114] width 384 height 21
click at [1067, 78] on button "المكتبة" at bounding box center [1077, 77] width 127 height 25
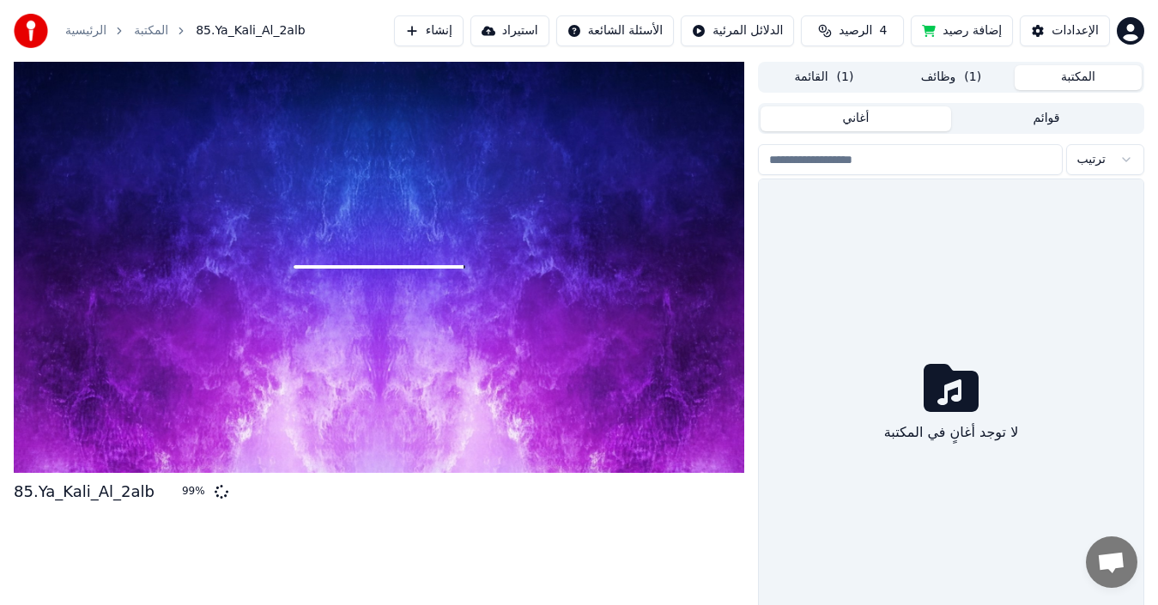
click at [904, 121] on button "أغاني" at bounding box center [855, 118] width 191 height 25
click at [880, 109] on button "أغاني" at bounding box center [855, 118] width 191 height 25
click at [863, 116] on button "أغاني" at bounding box center [855, 118] width 191 height 25
click at [861, 116] on button "أغاني" at bounding box center [855, 118] width 191 height 25
click at [857, 116] on button "أغاني" at bounding box center [855, 118] width 191 height 25
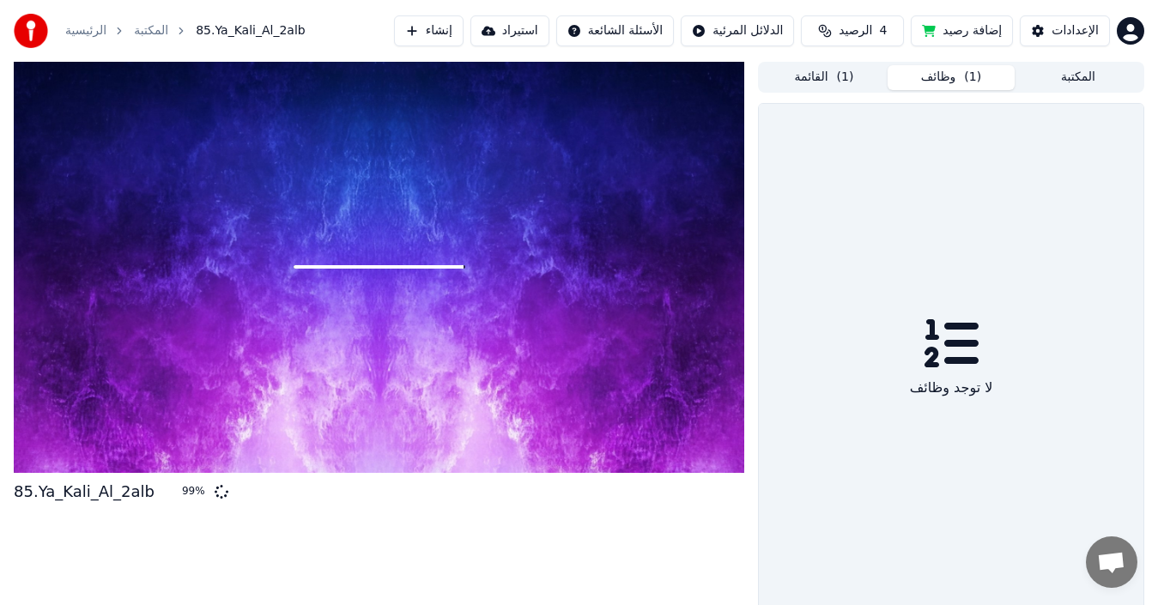
click at [898, 80] on button "وظائف ( 1 )" at bounding box center [950, 77] width 127 height 25
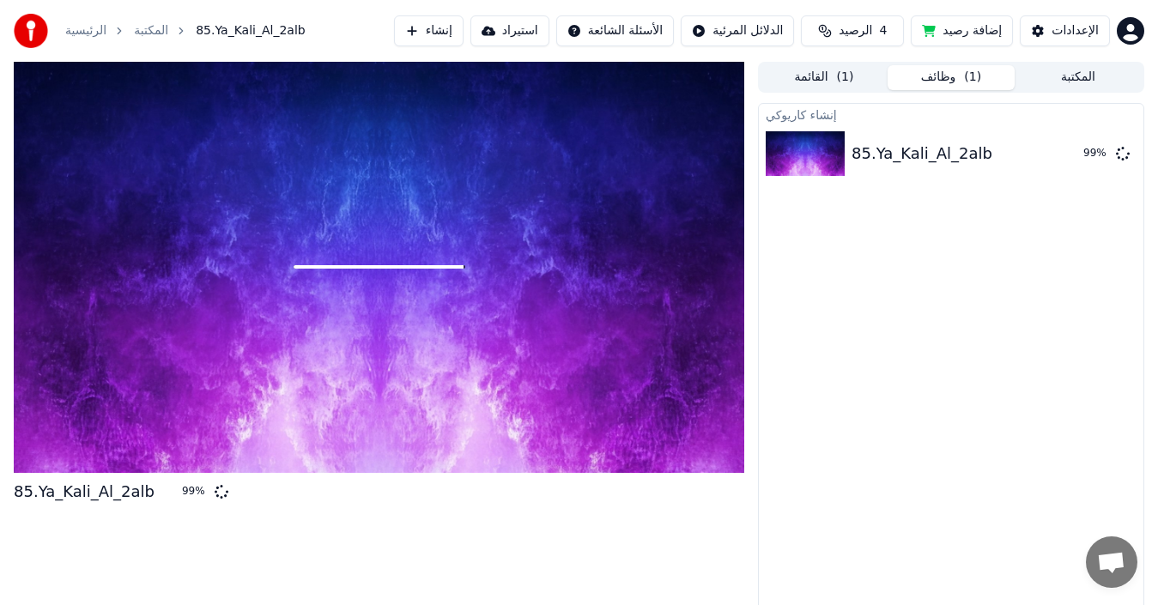
click at [817, 80] on button "القائمة ( 1 )" at bounding box center [823, 77] width 127 height 25
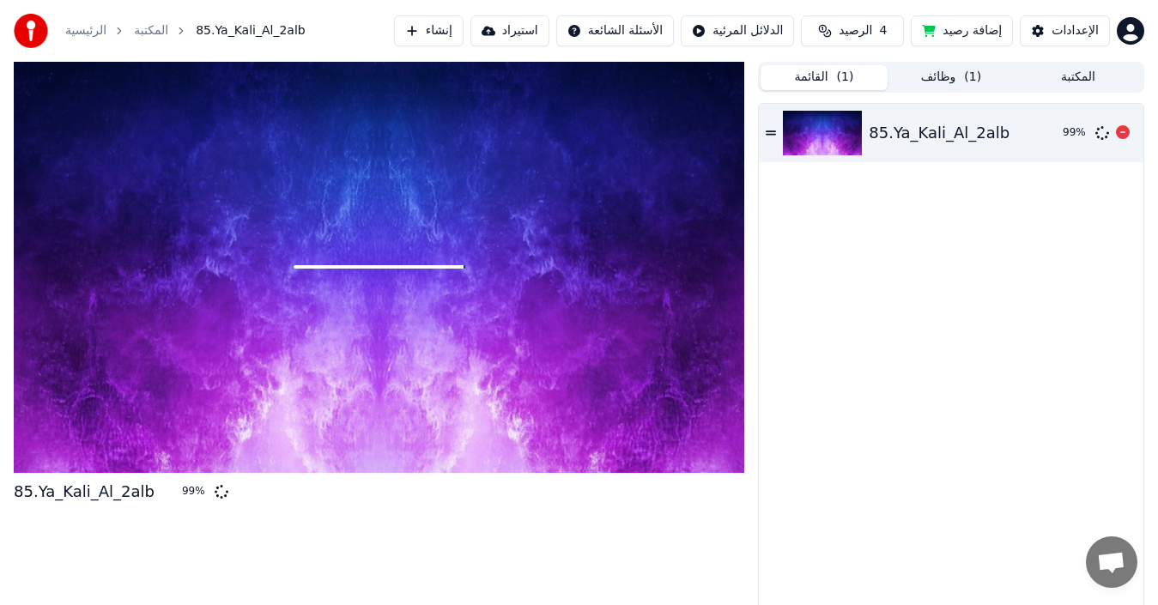
click at [830, 128] on img at bounding box center [822, 133] width 79 height 45
click at [770, 131] on icon at bounding box center [770, 132] width 10 height 4
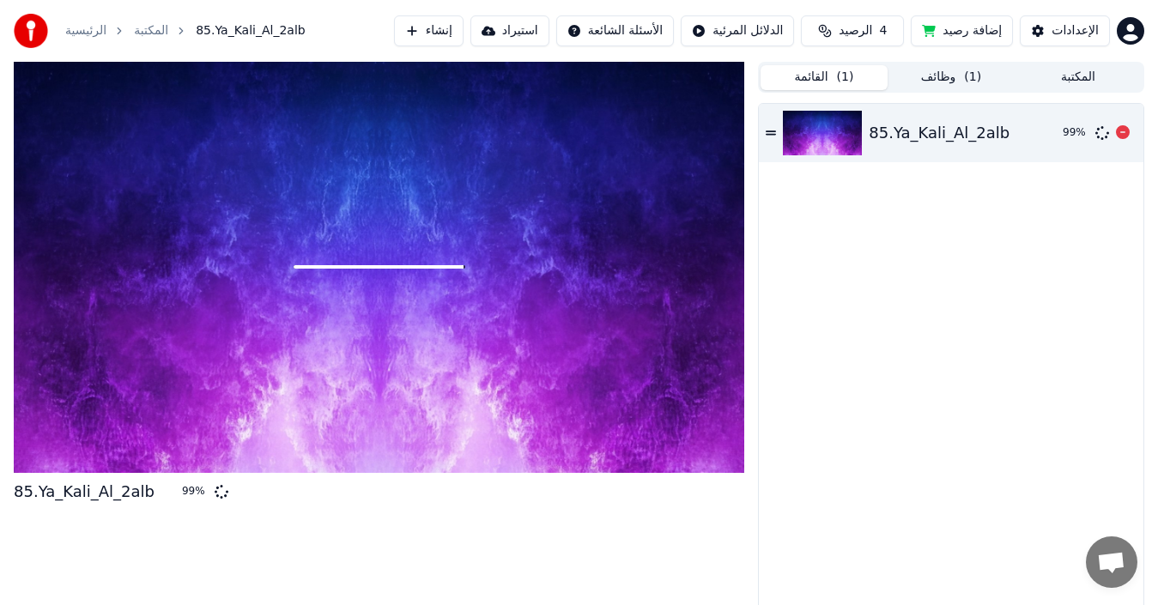
click at [770, 131] on icon at bounding box center [770, 132] width 10 height 4
click at [628, 180] on div at bounding box center [379, 267] width 730 height 411
drag, startPoint x: 611, startPoint y: 181, endPoint x: 360, endPoint y: 197, distance: 251.1
click at [418, 193] on div at bounding box center [379, 267] width 730 height 411
drag, startPoint x: 334, startPoint y: 208, endPoint x: 320, endPoint y: 208, distance: 13.7
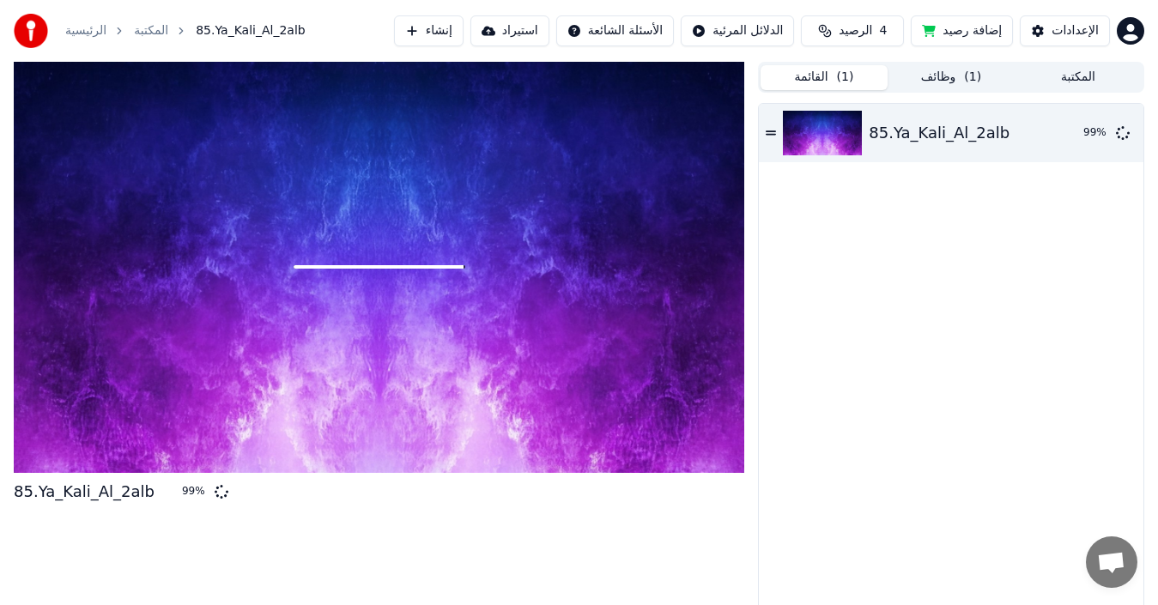
click at [324, 209] on div at bounding box center [379, 267] width 730 height 411
click at [207, 28] on span "85.Ya_Kali_Al_2alb" at bounding box center [251, 30] width 110 height 17
click at [155, 33] on link "المكتبة" at bounding box center [151, 30] width 34 height 17
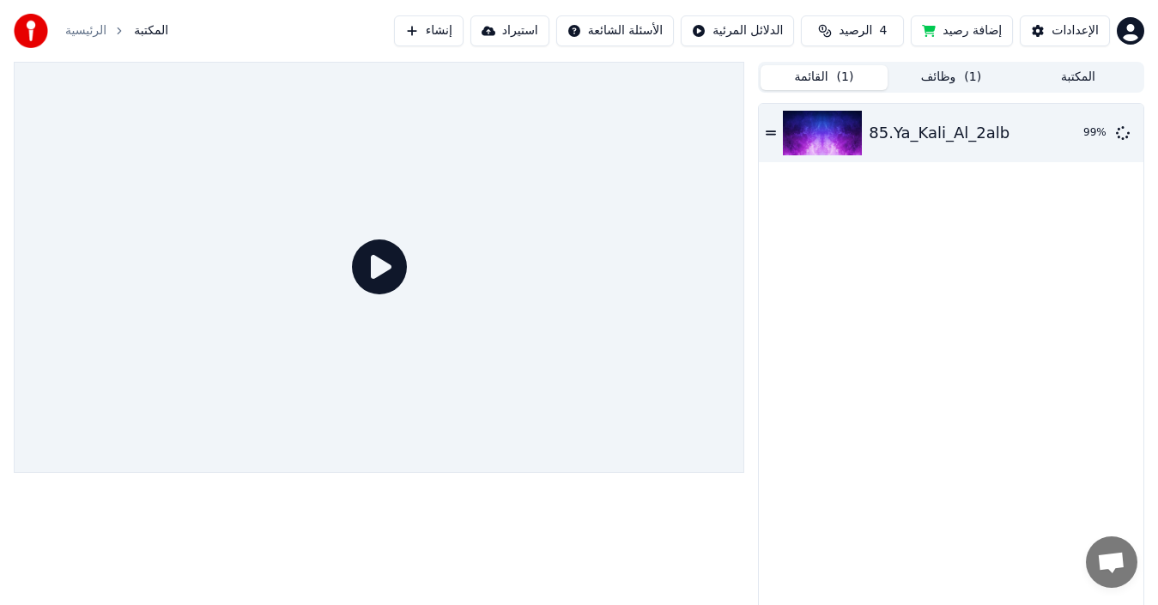
click at [379, 265] on icon at bounding box center [379, 266] width 55 height 55
click at [379, 263] on icon at bounding box center [379, 266] width 55 height 55
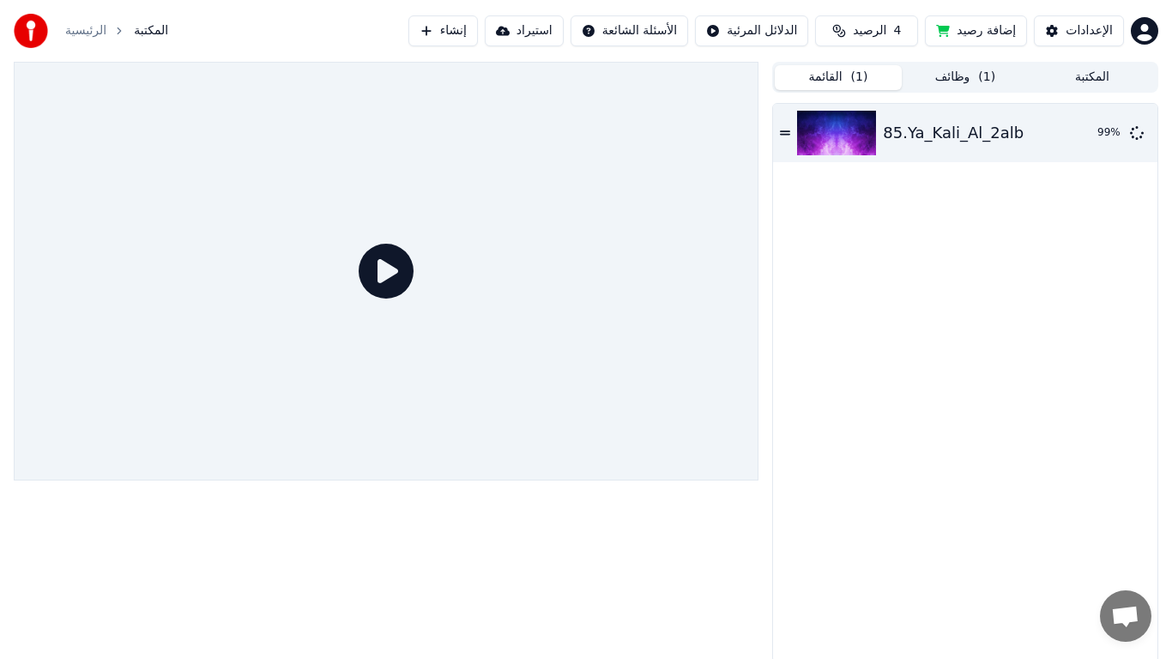
click at [379, 283] on div at bounding box center [386, 271] width 745 height 419
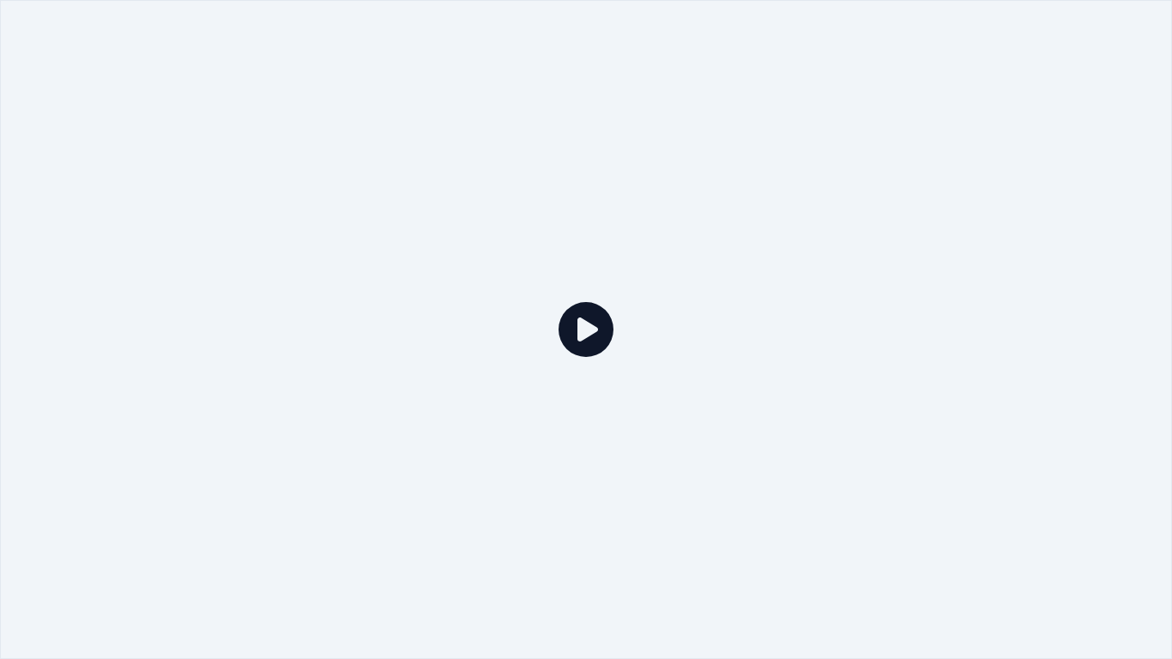
click at [582, 327] on icon at bounding box center [586, 329] width 55 height 55
click at [582, 324] on icon at bounding box center [586, 329] width 55 height 55
click at [582, 304] on div at bounding box center [586, 329] width 1172 height 659
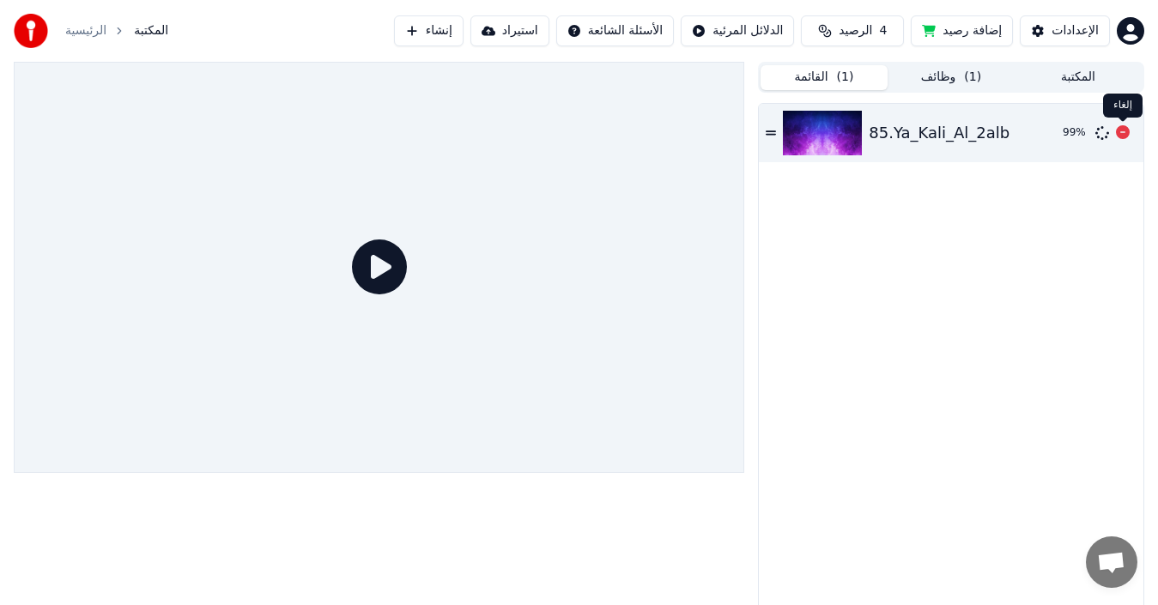
click at [1121, 131] on icon at bounding box center [1123, 132] width 14 height 14
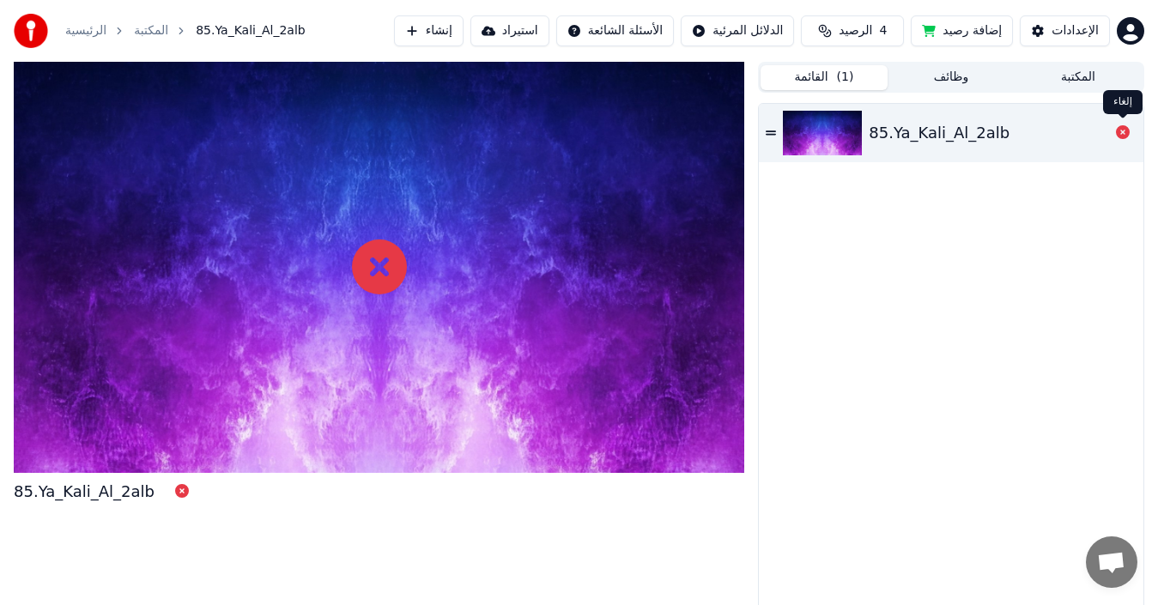
click at [1122, 136] on icon at bounding box center [1123, 132] width 14 height 14
click at [1122, 125] on icon at bounding box center [1123, 132] width 14 height 14
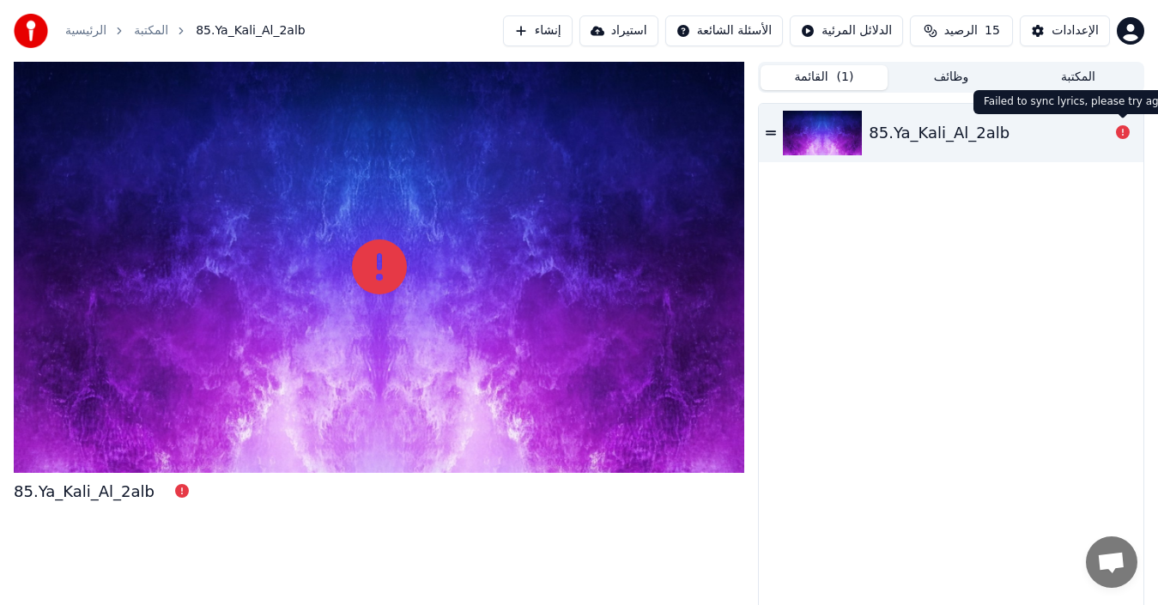
click at [1123, 133] on icon at bounding box center [1123, 132] width 14 height 14
click at [939, 142] on div "85.Ya_Kali_Al_2alb" at bounding box center [938, 133] width 141 height 24
click at [939, 138] on div "85.Ya_Kali_Al_2alb" at bounding box center [938, 133] width 141 height 24
click at [770, 132] on icon at bounding box center [770, 132] width 10 height 4
click at [770, 127] on icon at bounding box center [770, 133] width 10 height 12
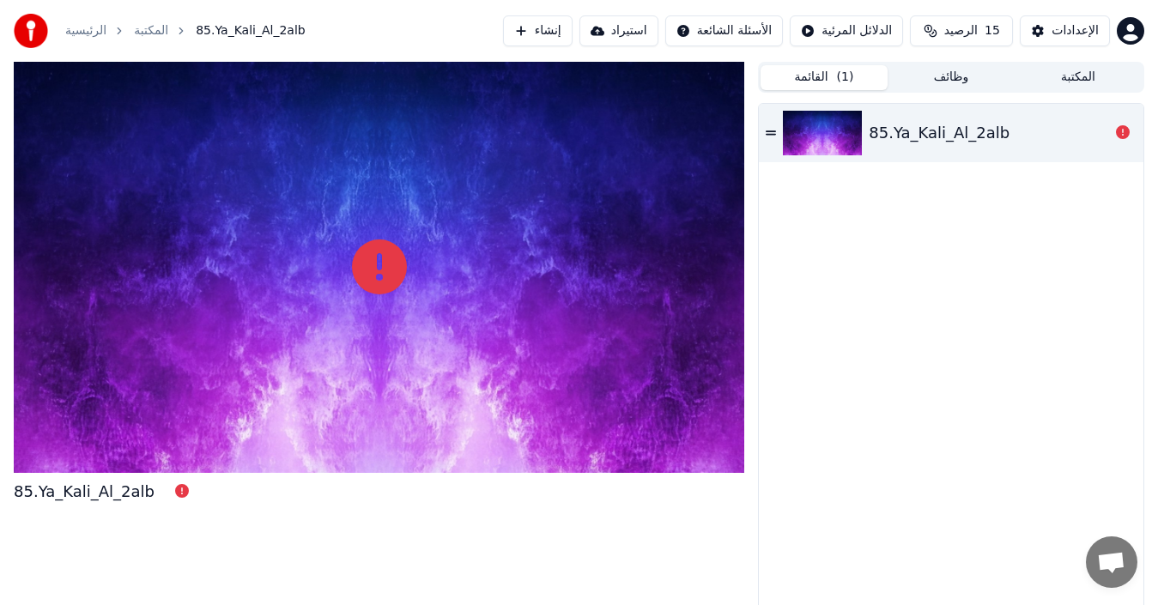
click at [770, 127] on icon at bounding box center [770, 133] width 10 height 12
click at [82, 34] on link "الرئيسية" at bounding box center [85, 30] width 41 height 17
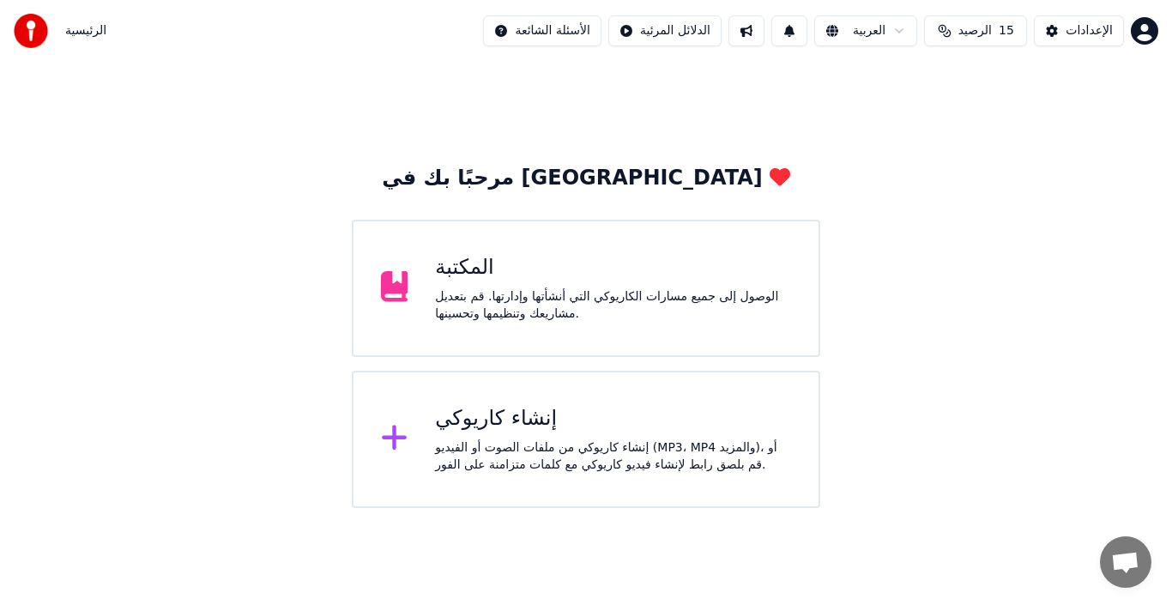
click at [490, 285] on div "المكتبة الوصول إلى جميع مسارات الكاريوكي التي أنشأتها وإدارتها. قم بتعديل مشاري…" at bounding box center [613, 288] width 356 height 69
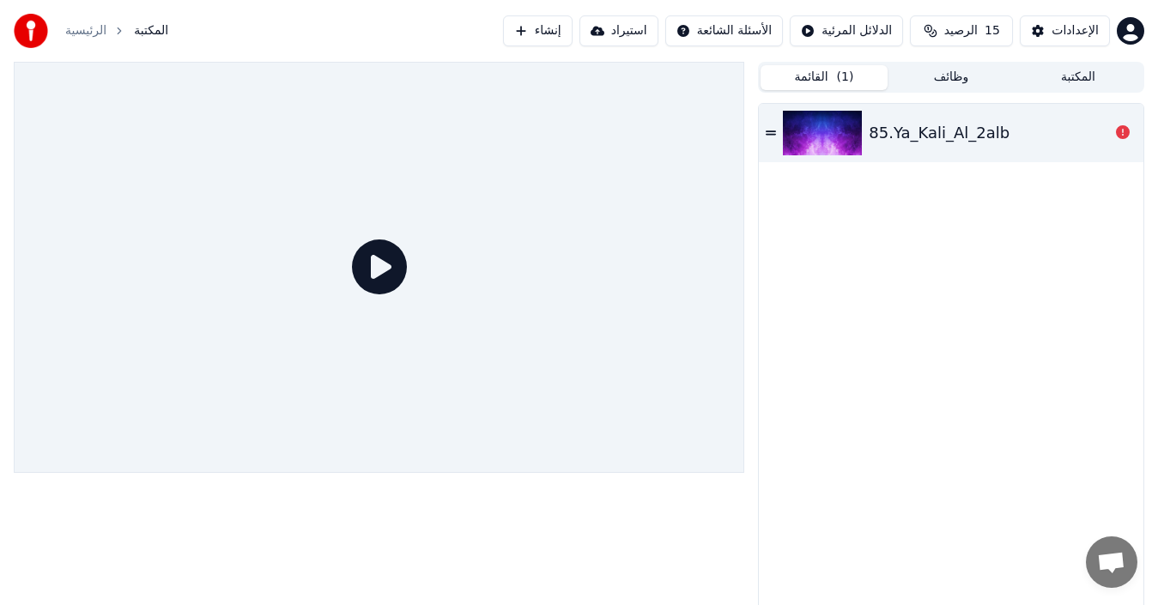
click at [839, 142] on img at bounding box center [822, 133] width 79 height 45
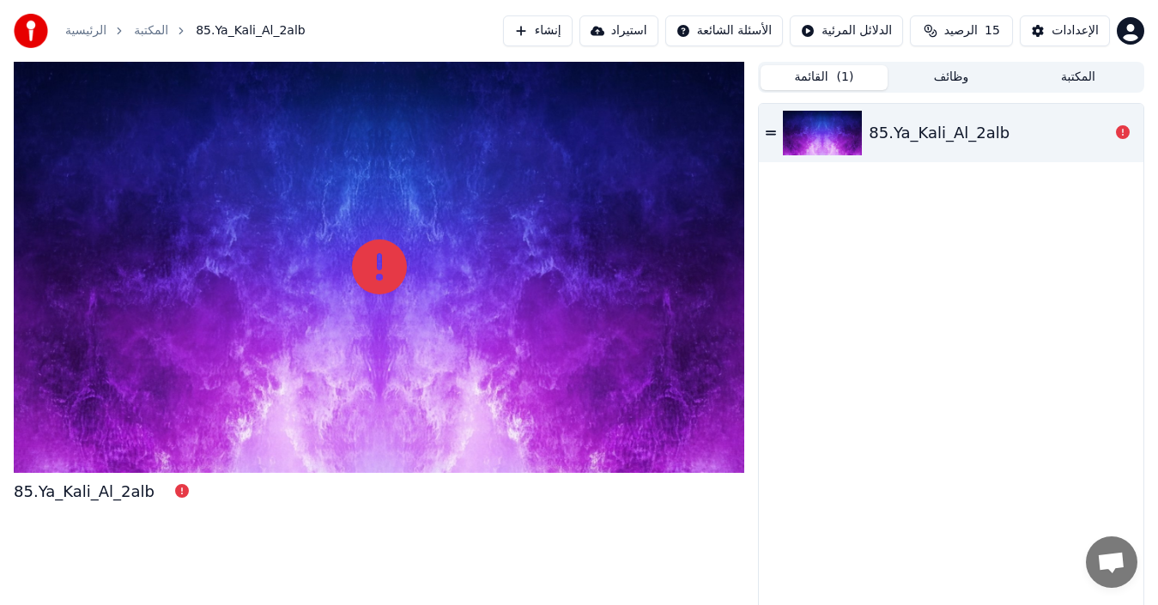
click at [838, 142] on img at bounding box center [822, 133] width 79 height 45
click at [838, 140] on img at bounding box center [822, 133] width 79 height 45
click at [1118, 130] on icon at bounding box center [1123, 132] width 14 height 14
click at [1121, 130] on icon at bounding box center [1123, 132] width 14 height 14
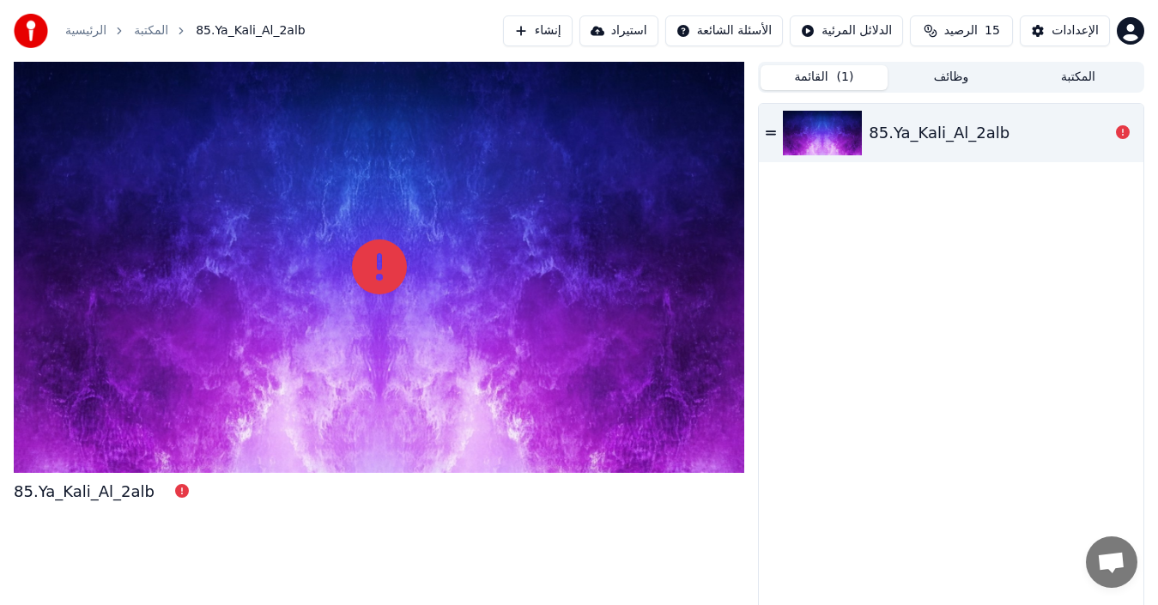
click at [1121, 130] on icon at bounding box center [1123, 132] width 14 height 14
click at [1122, 132] on icon at bounding box center [1123, 132] width 14 height 14
click at [908, 134] on div "85.Ya_Kali_Al_2alb" at bounding box center [938, 133] width 141 height 24
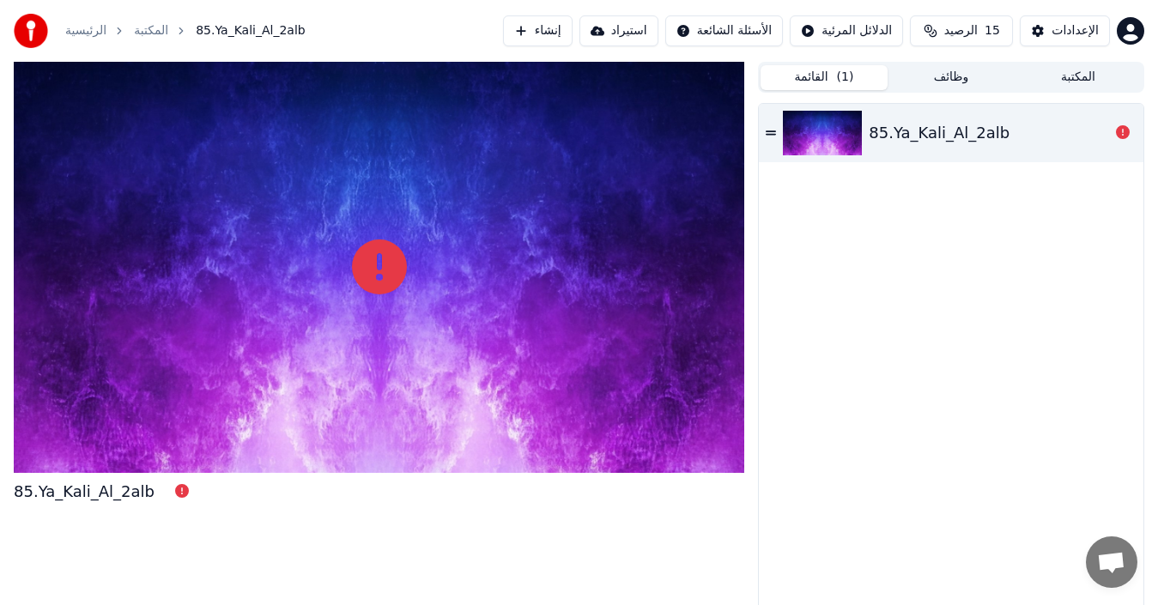
click at [76, 488] on div "85.Ya_Kali_Al_2alb" at bounding box center [84, 492] width 141 height 24
click at [76, 487] on div "85.Ya_Kali_Al_2alb" at bounding box center [84, 492] width 141 height 24
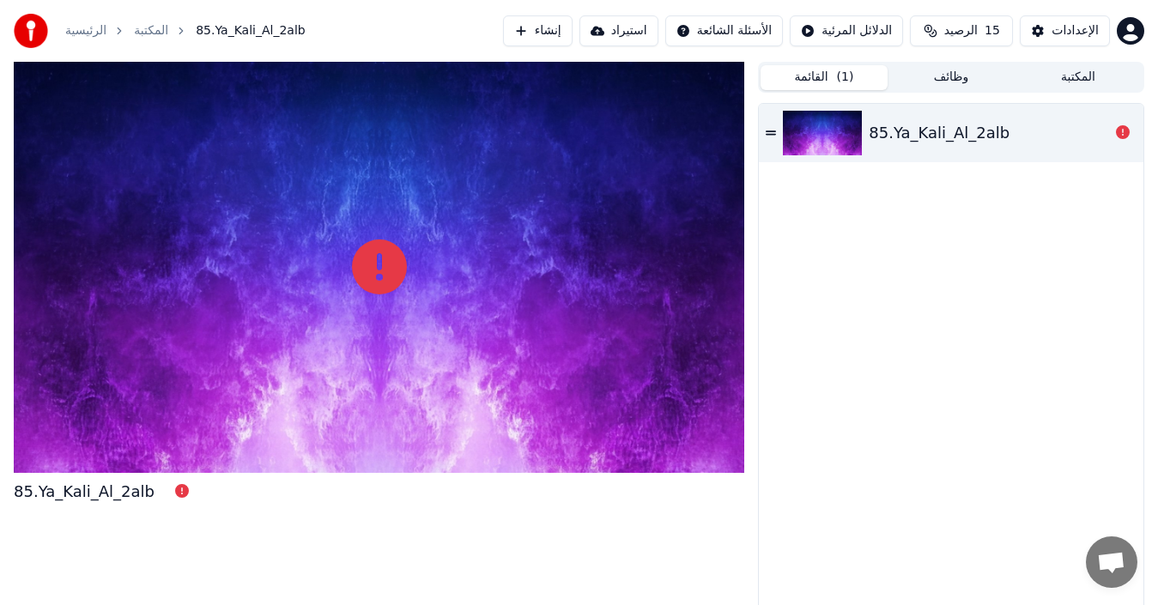
click at [72, 486] on div "85.Ya_Kali_Al_2alb" at bounding box center [84, 492] width 141 height 24
click at [559, 26] on button "إنشاء" at bounding box center [538, 30] width 70 height 31
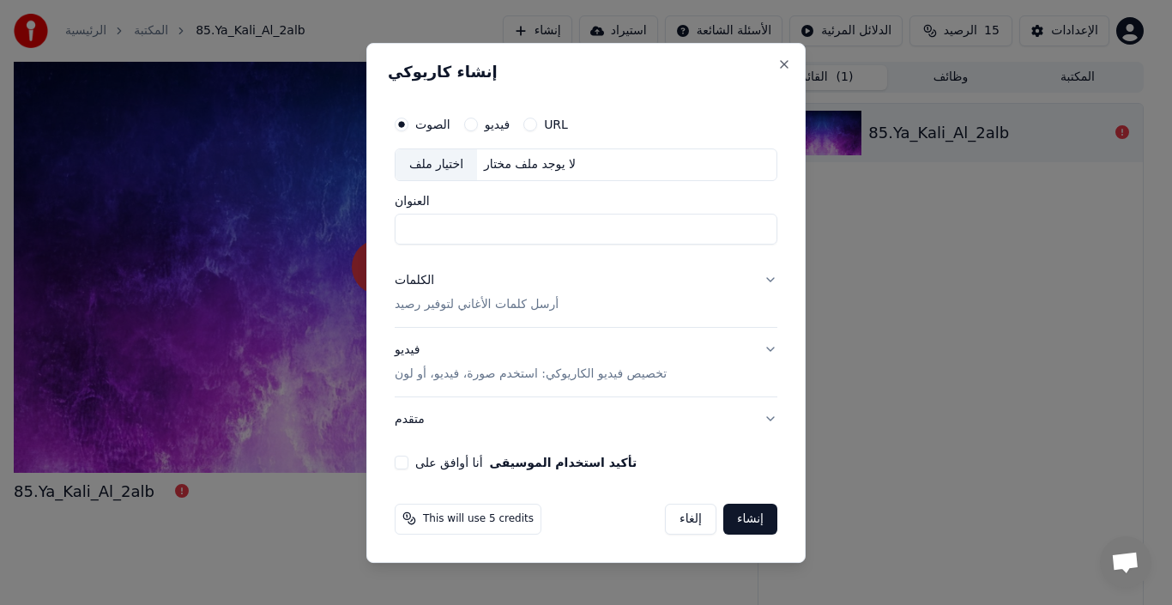
click at [469, 229] on input "العنوان" at bounding box center [586, 229] width 383 height 31
click at [405, 463] on button "أنا أوافق على تأكيد استخدام الموسيقى" at bounding box center [402, 462] width 14 height 14
click at [451, 157] on div "اختيار ملف" at bounding box center [437, 164] width 82 height 31
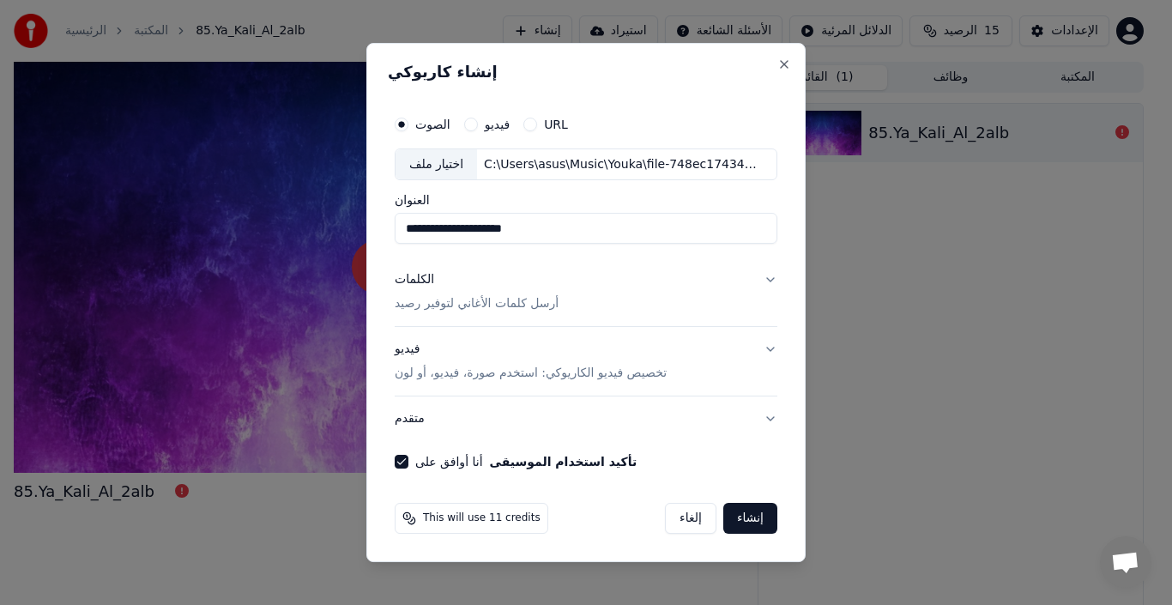
type input "**********"
click at [443, 167] on div "اختيار ملف" at bounding box center [437, 164] width 82 height 31
click at [745, 518] on button "إنشاء" at bounding box center [750, 518] width 54 height 31
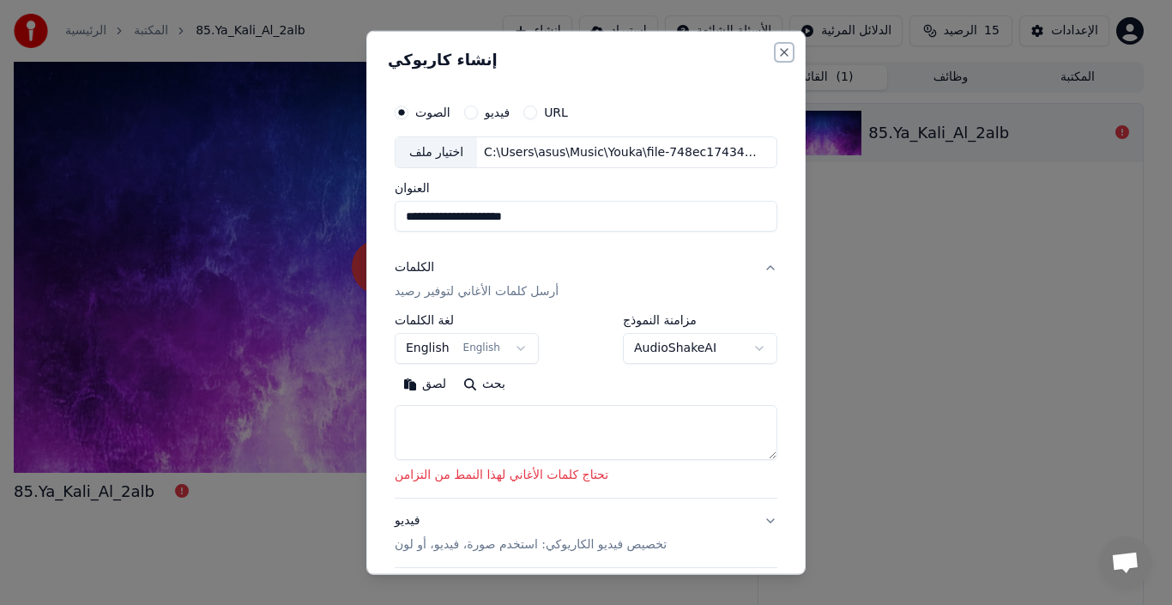
click at [777, 53] on button "Close" at bounding box center [784, 52] width 14 height 14
select select
